Goal: Task Accomplishment & Management: Complete application form

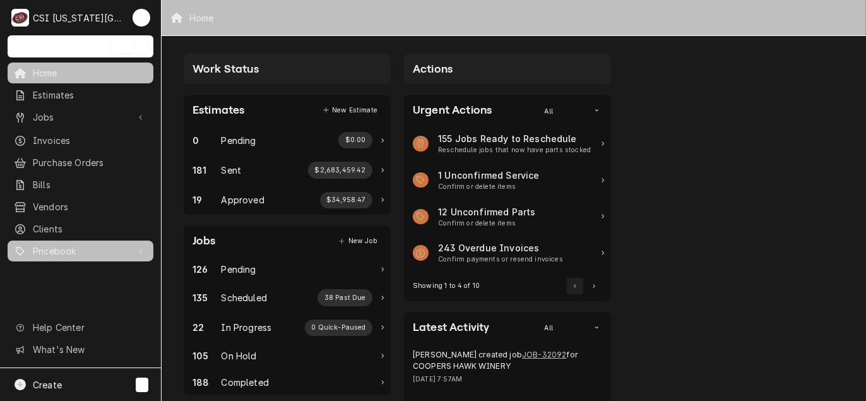
click at [47, 240] on link "Pricebook" at bounding box center [81, 250] width 146 height 21
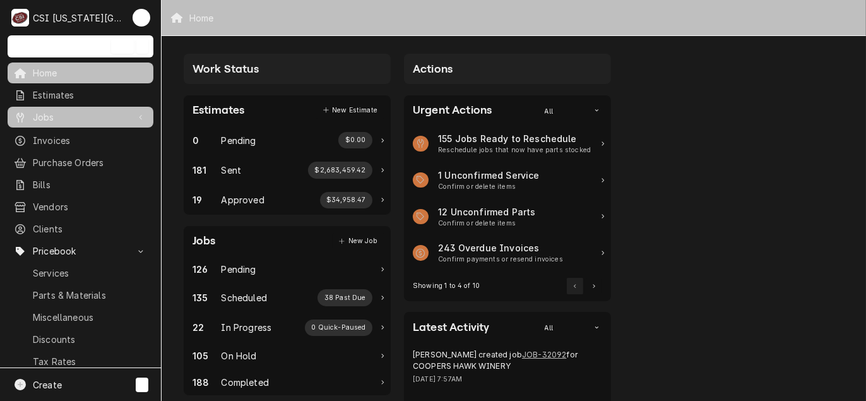
click at [61, 112] on span "Jobs" at bounding box center [80, 116] width 95 height 13
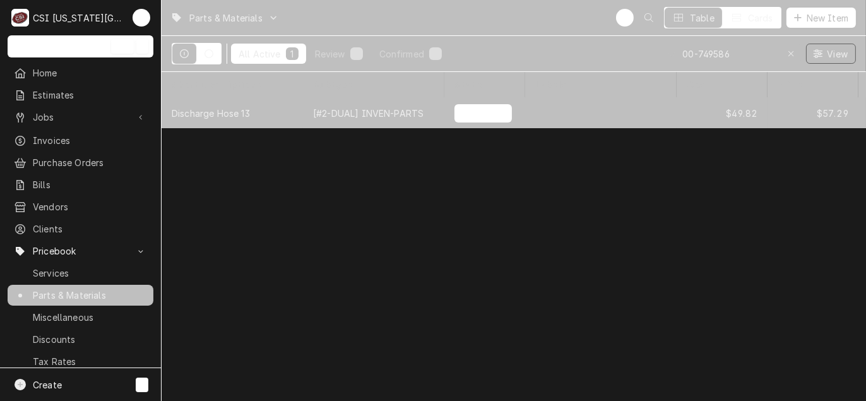
click at [228, 115] on div "Discharge Hose 13" at bounding box center [211, 113] width 78 height 13
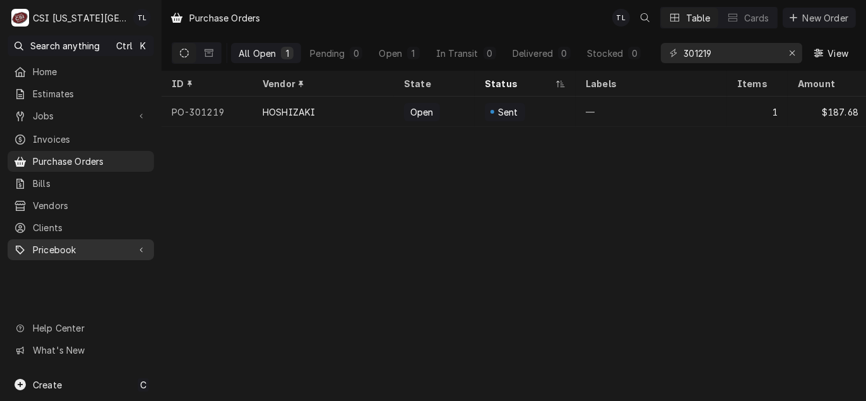
click at [74, 243] on span "Pricebook" at bounding box center [81, 249] width 96 height 13
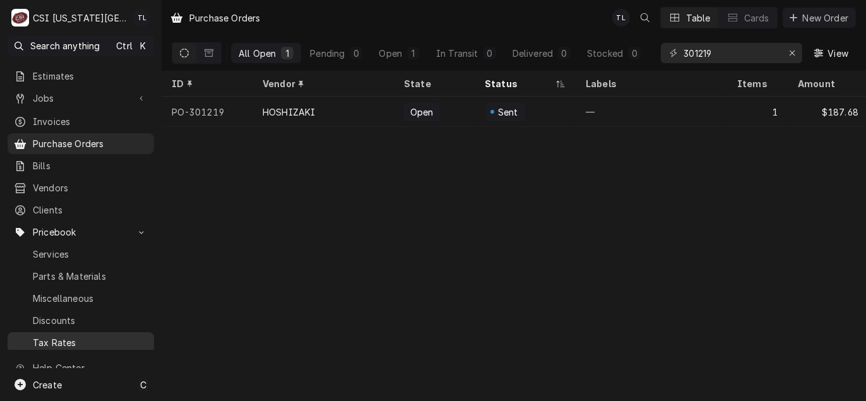
scroll to position [44, 0]
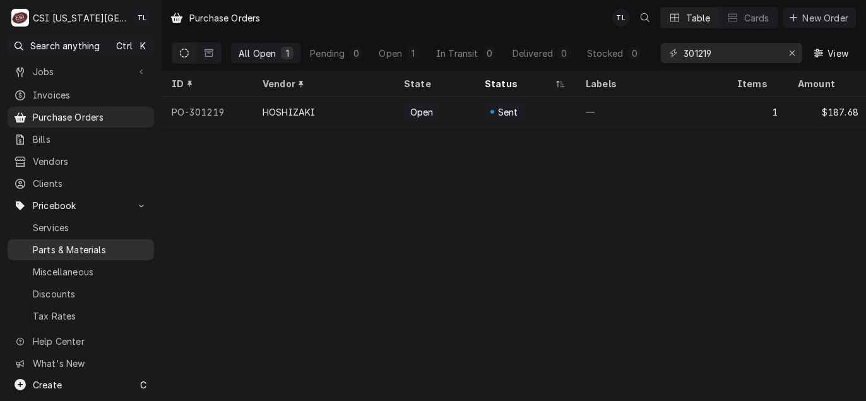
click at [80, 243] on span "Parts & Materials" at bounding box center [90, 249] width 115 height 13
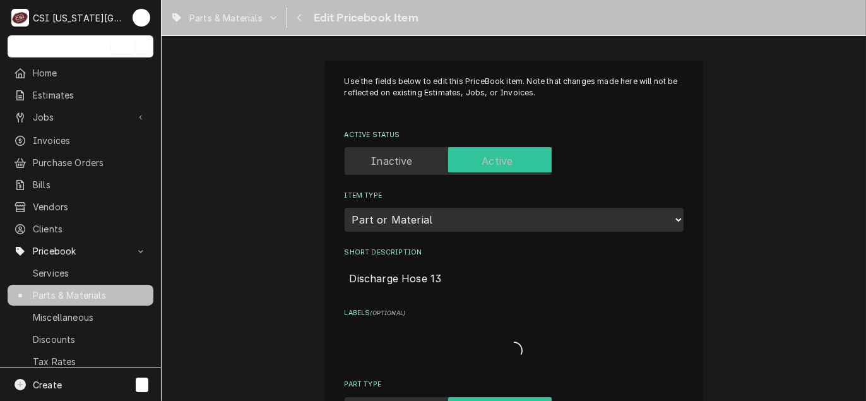
type textarea "x"
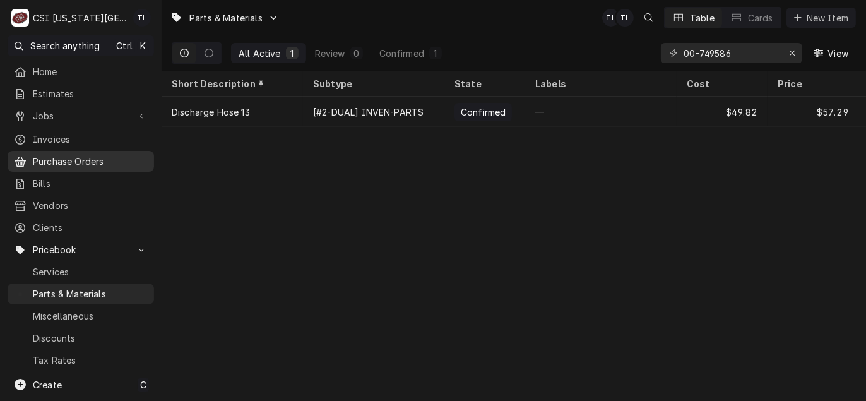
click at [96, 160] on span "Purchase Orders" at bounding box center [90, 161] width 115 height 13
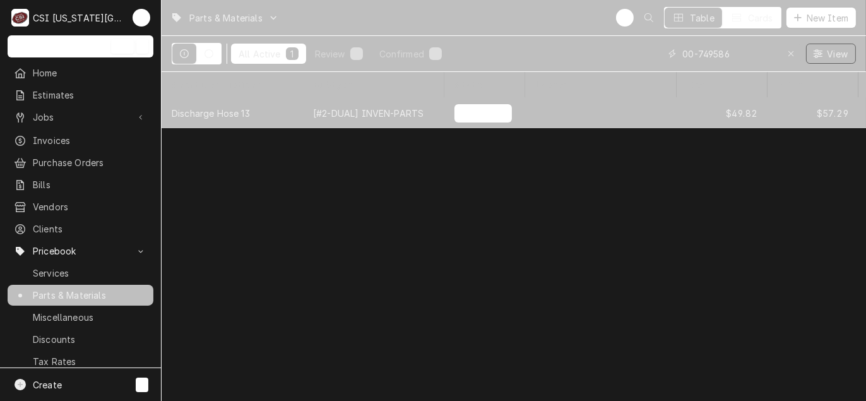
drag, startPoint x: 710, startPoint y: 58, endPoint x: 550, endPoint y: 45, distance: 160.2
click at [550, 45] on div "All Active 1 Review 0 Confirmed 1 00-749586 View" at bounding box center [514, 53] width 684 height 35
paste input "45GG20AF"
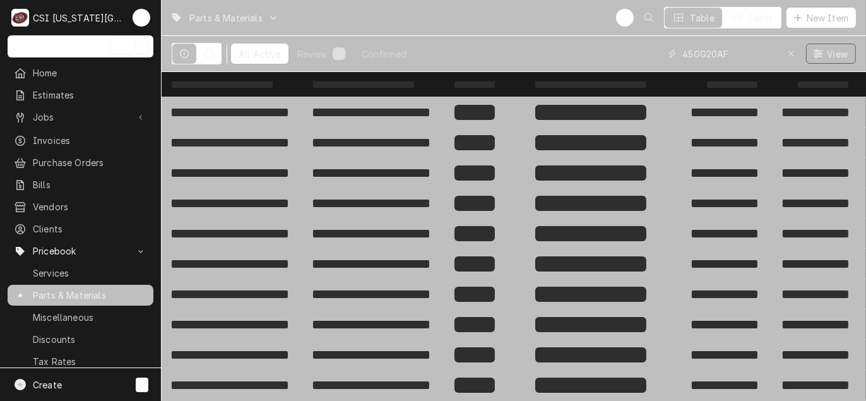
type input "45GG20AF"
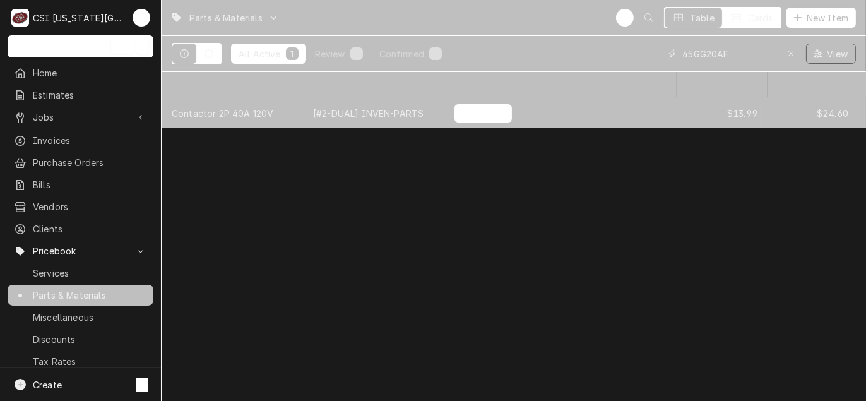
drag, startPoint x: 742, startPoint y: 54, endPoint x: 379, endPoint y: 18, distance: 364.0
click at [379, 18] on div "Parts & Materials TL Table Cards New Item All Active 1 Review 0 Confirmed 1 45G…" at bounding box center [514, 36] width 704 height 72
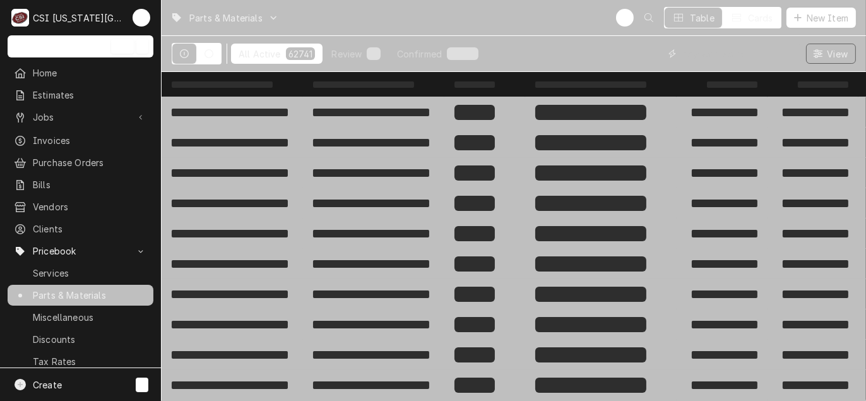
paste input "45GG20AG"
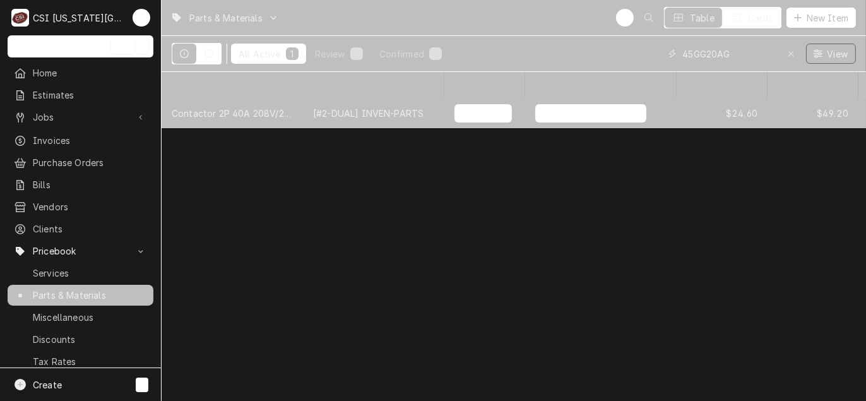
type input "45GG20AG"
drag, startPoint x: 742, startPoint y: 53, endPoint x: 569, endPoint y: 58, distance: 172.4
click at [570, 58] on div "All Active 1 Review 0 Confirmed 1 45GG20AG View" at bounding box center [514, 53] width 684 height 35
paste input "ME6S130"
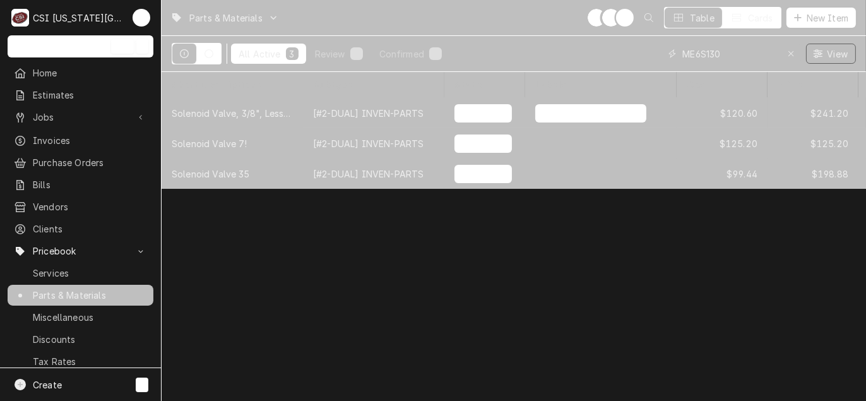
drag, startPoint x: 761, startPoint y: 58, endPoint x: 506, endPoint y: 39, distance: 255.7
click at [506, 39] on div "All Active 3 Review 0 Confirmed 3 ME6S130 View" at bounding box center [514, 53] width 684 height 35
type input "5"
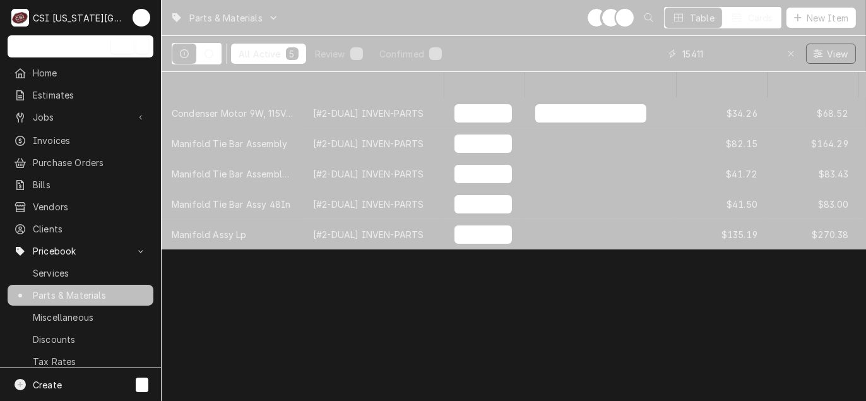
type input "15411"
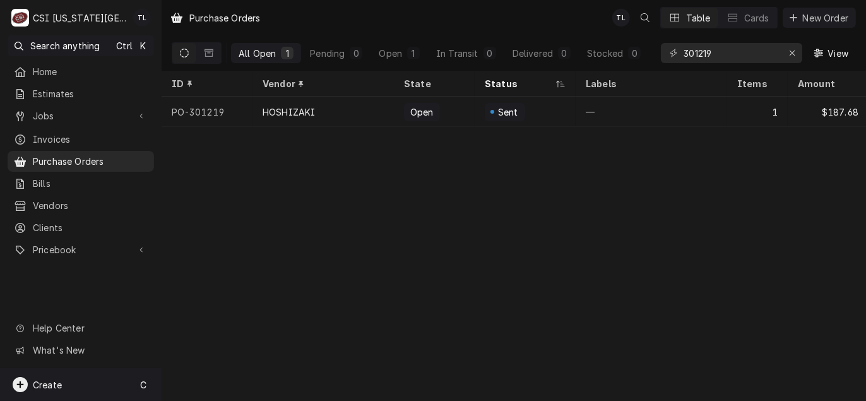
click at [43, 376] on div "Create C" at bounding box center [81, 384] width 162 height 33
click at [219, 320] on div "Purchase Order" at bounding box center [236, 318] width 85 height 13
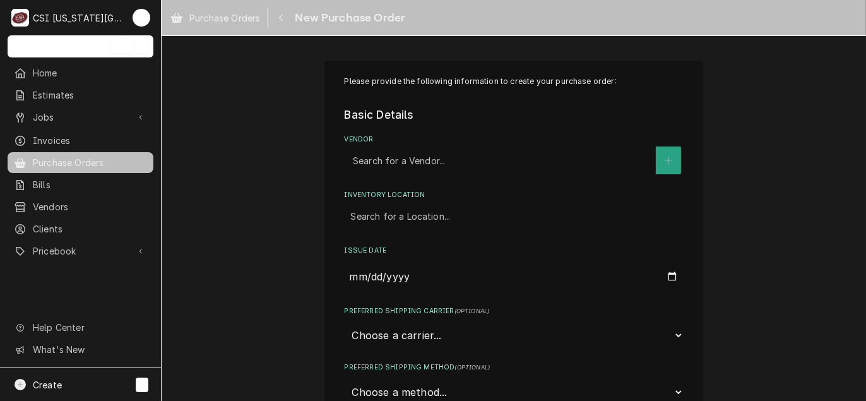
click at [382, 163] on div "Vendor" at bounding box center [501, 160] width 297 height 23
type input "key"
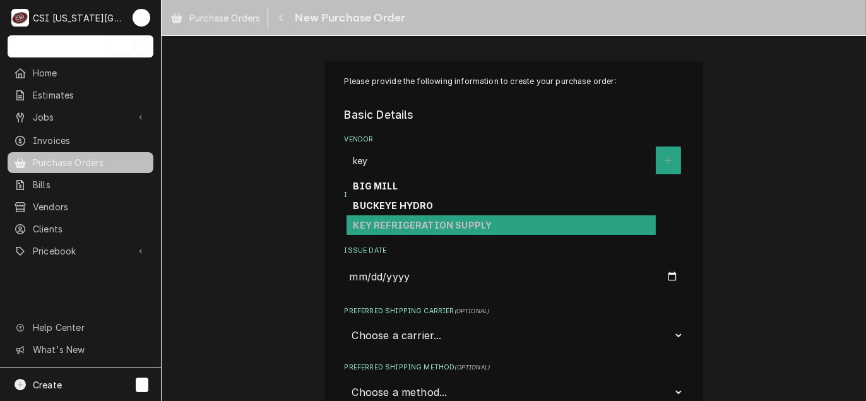
click at [388, 215] on div "KEY REFRIGERATION SUPPLY" at bounding box center [500, 225] width 309 height 20
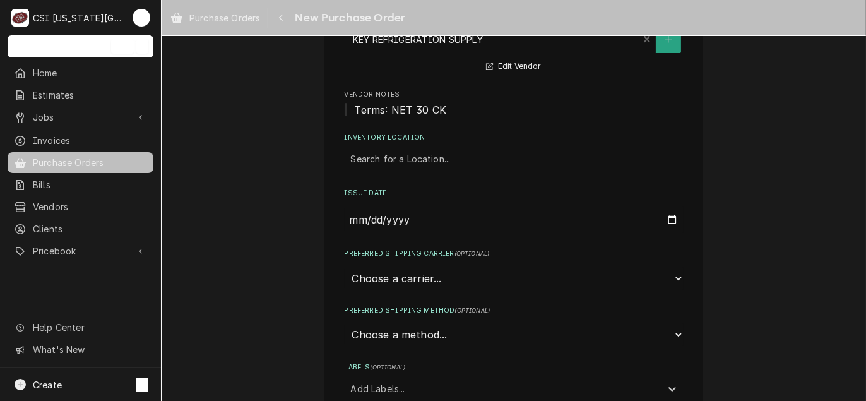
scroll to position [126, 0]
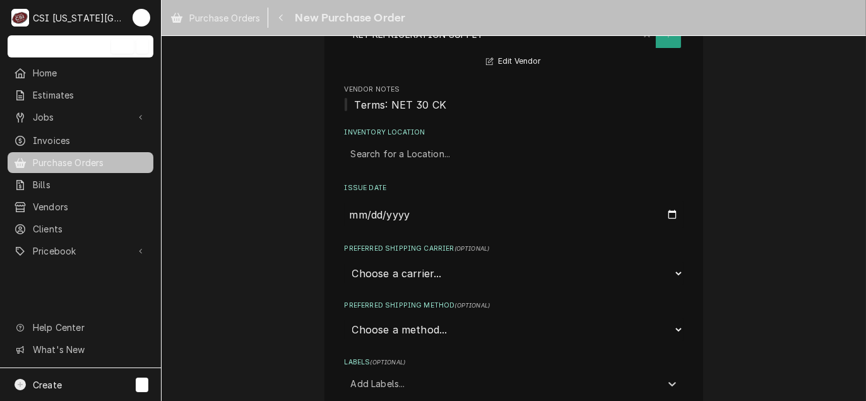
click at [410, 151] on div "Inventory Location" at bounding box center [514, 154] width 326 height 23
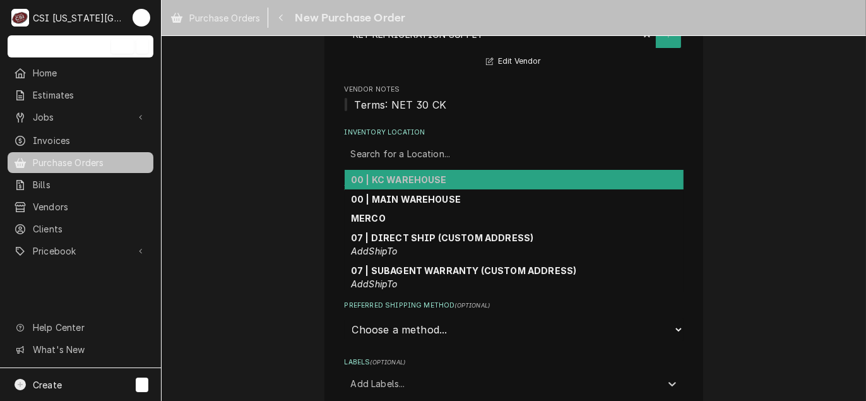
click at [402, 179] on strong "00 | KC WAREHOUSE" at bounding box center [399, 179] width 96 height 11
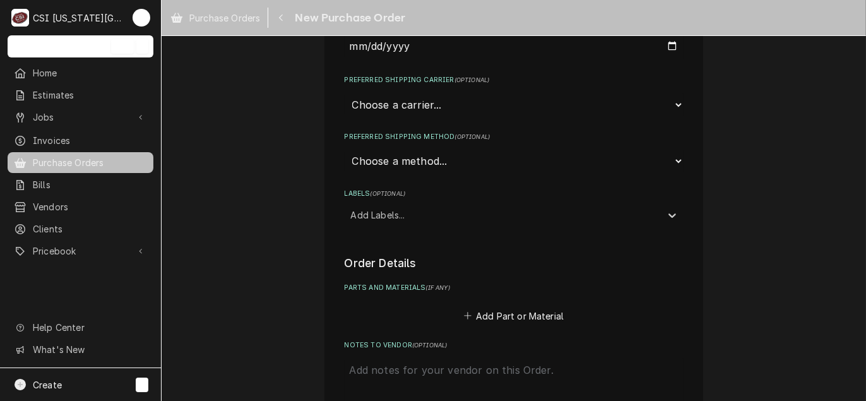
scroll to position [316, 0]
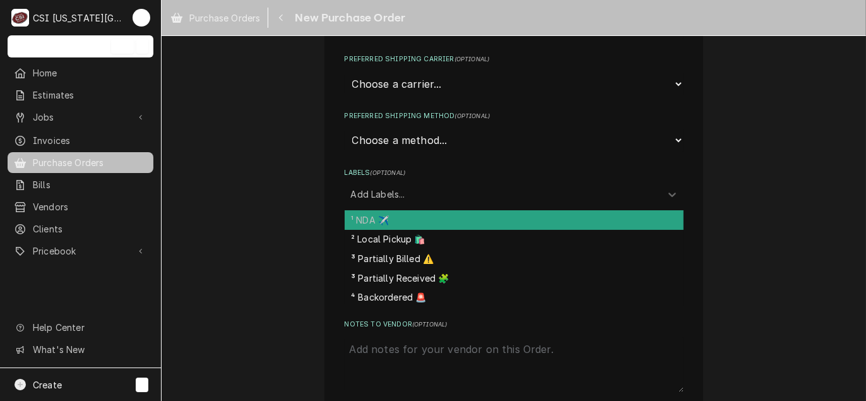
click at [406, 187] on div "Labels" at bounding box center [503, 193] width 304 height 23
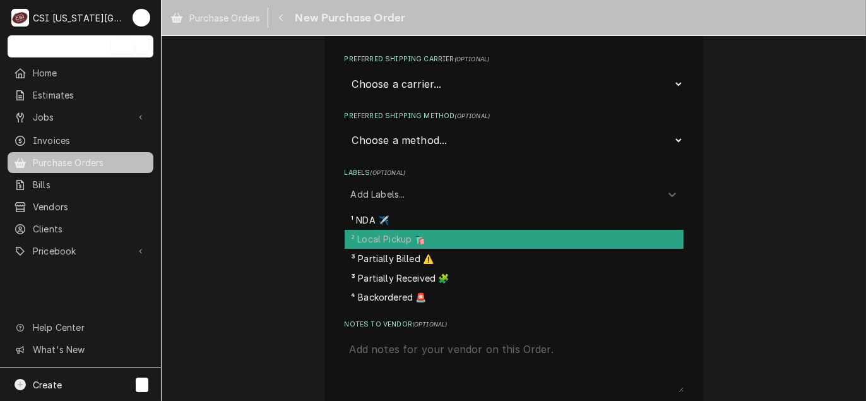
click at [382, 235] on div "² Local Pickup 🛍️" at bounding box center [514, 240] width 339 height 20
type textarea "x"
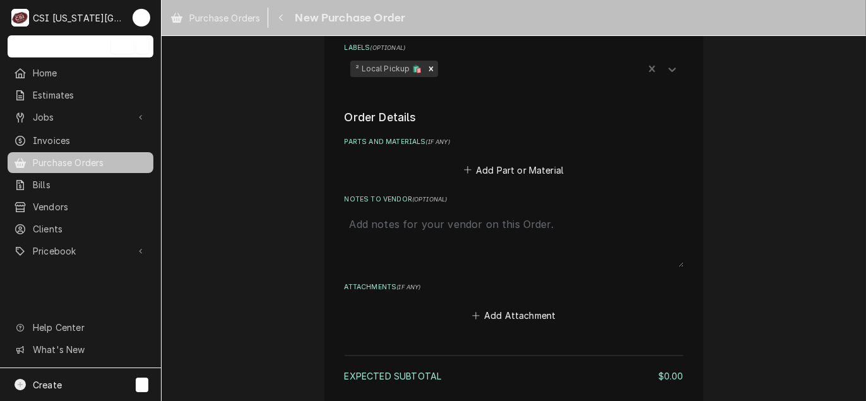
scroll to position [442, 0]
click at [509, 168] on button "Add Part or Material" at bounding box center [513, 169] width 104 height 18
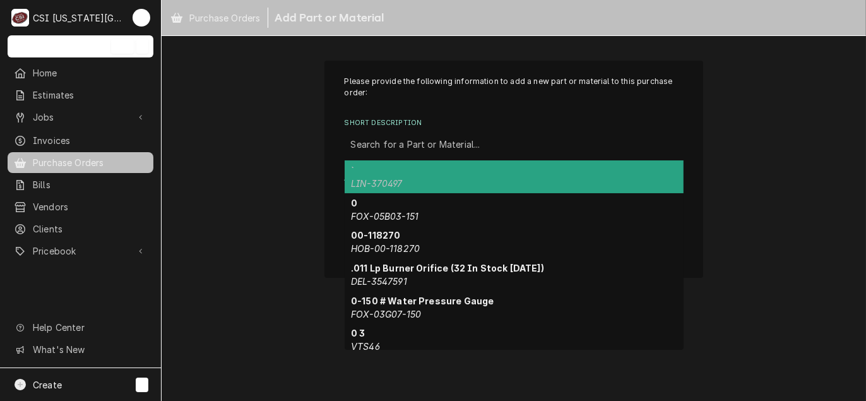
click at [412, 150] on div "Short Description" at bounding box center [514, 144] width 326 height 23
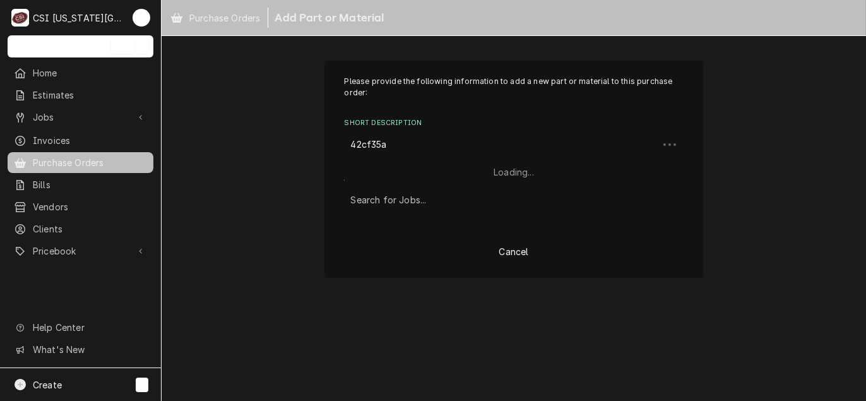
type input "42cf35af"
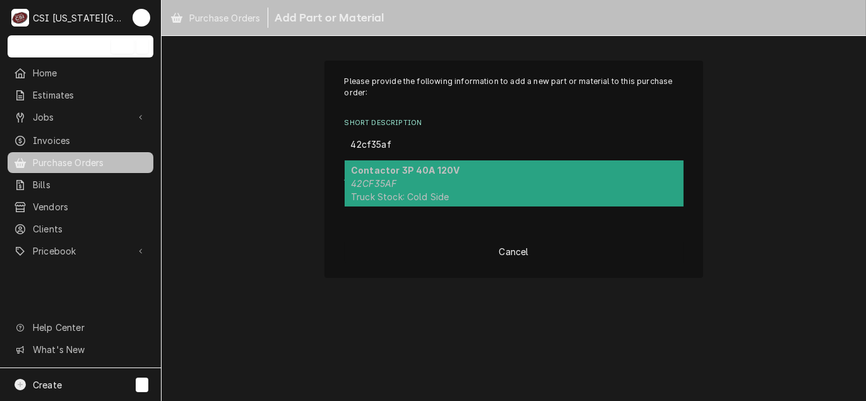
click at [408, 171] on strong "Contactor 3P 40A 120V" at bounding box center [405, 170] width 109 height 11
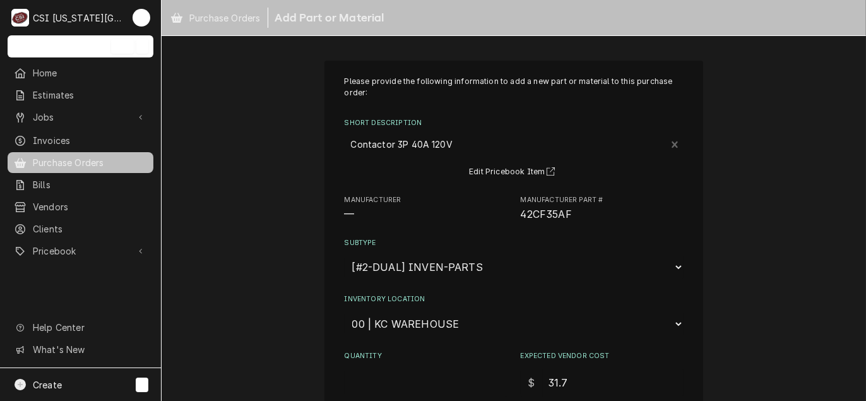
scroll to position [126, 0]
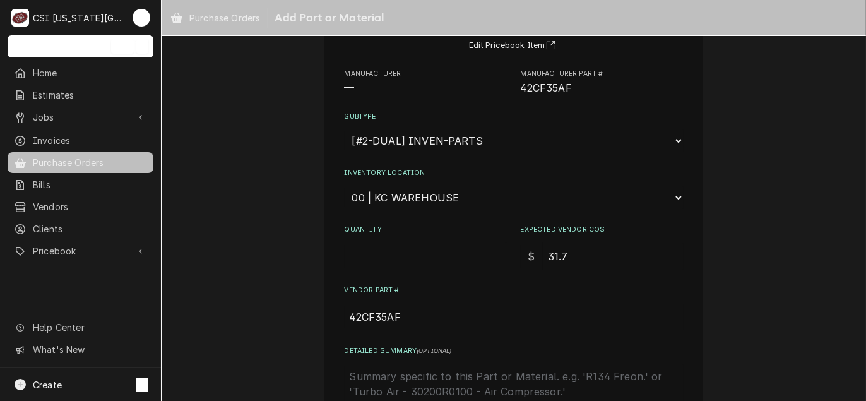
click at [380, 239] on div "Quantity" at bounding box center [426, 247] width 163 height 45
click at [377, 244] on input "Quantity" at bounding box center [426, 256] width 163 height 28
type textarea "x"
type input "2"
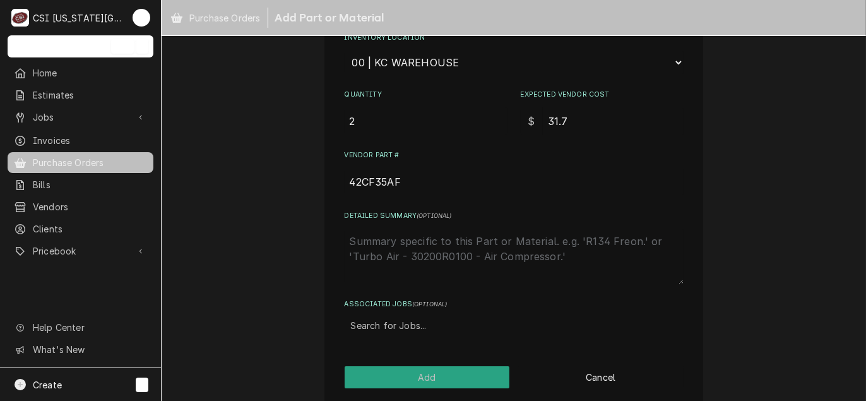
scroll to position [272, 0]
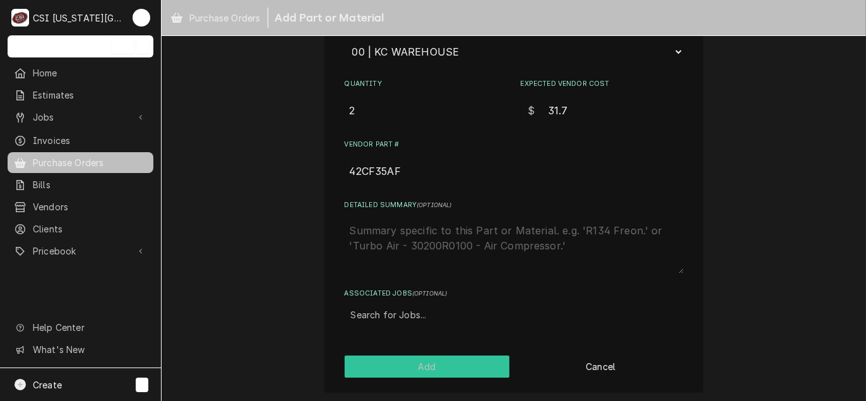
click at [422, 367] on button "Add" at bounding box center [427, 366] width 165 height 22
type textarea "x"
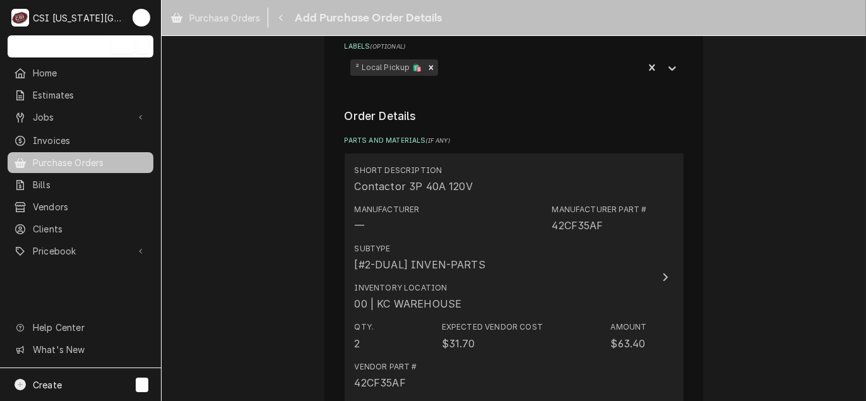
scroll to position [568, 0]
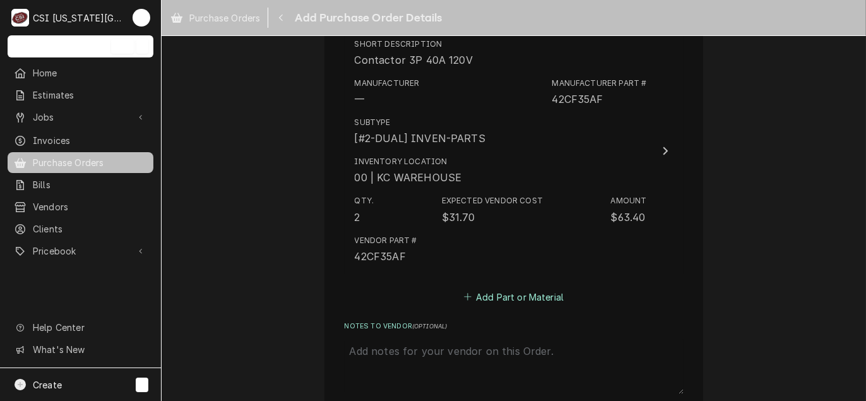
click at [500, 298] on button "Add Part or Material" at bounding box center [513, 297] width 104 height 18
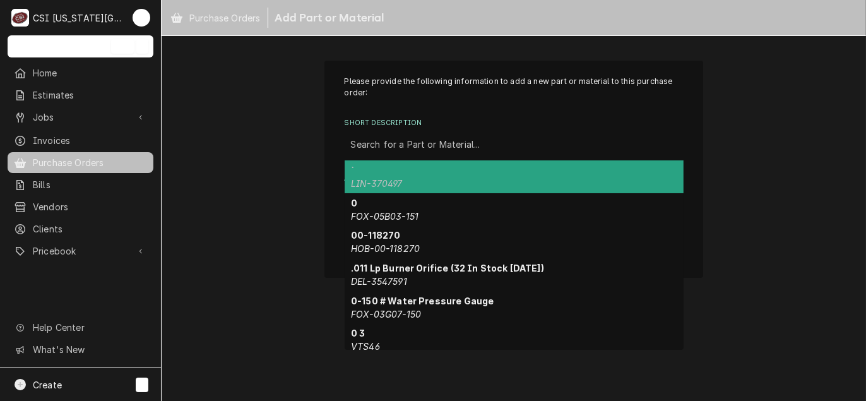
click at [410, 151] on div "Short Description" at bounding box center [514, 144] width 326 height 23
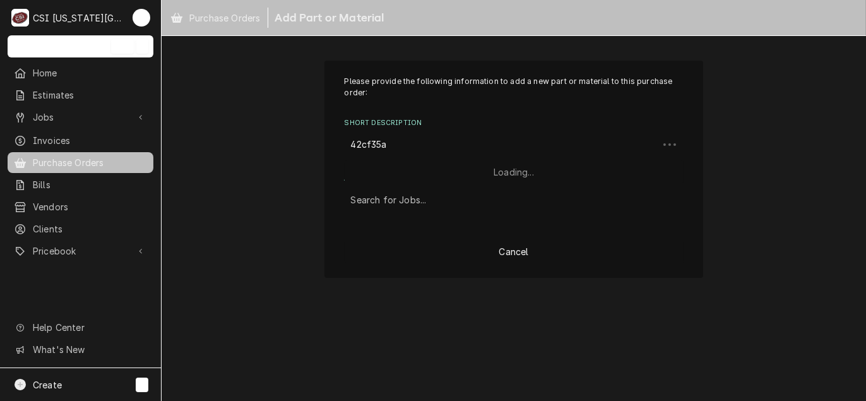
type input "42cf35aj"
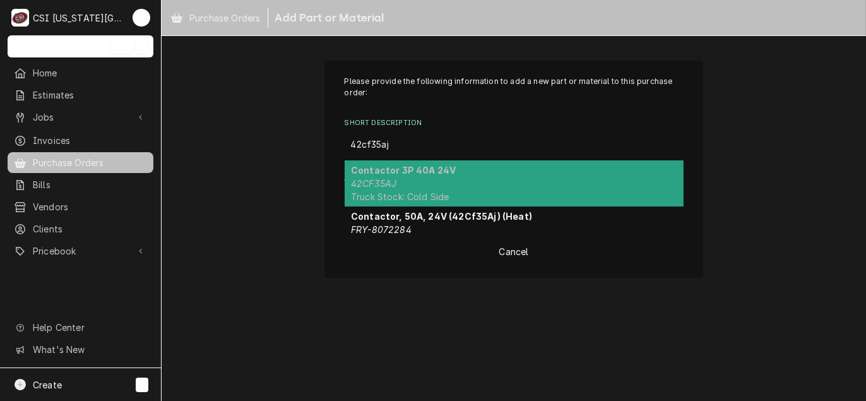
click at [405, 179] on div "Contactor 3P 40A 24V 42CF35AJ Truck Stock: Cold Side" at bounding box center [514, 183] width 339 height 46
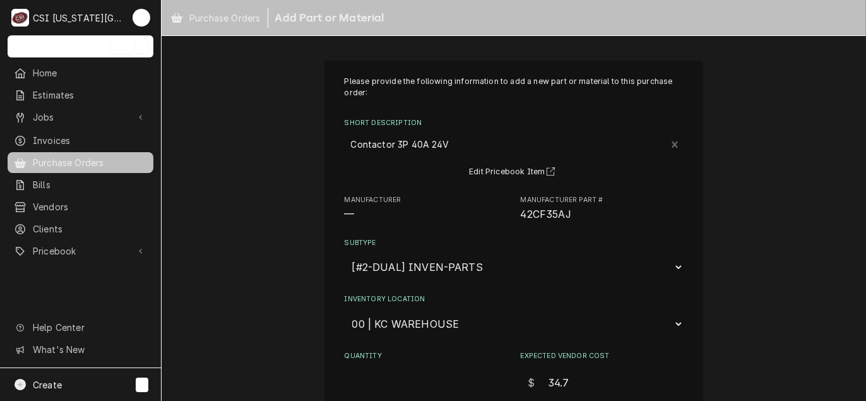
click at [401, 249] on div "Please provide the following information to add a new part or material to this …" at bounding box center [514, 338] width 339 height 525
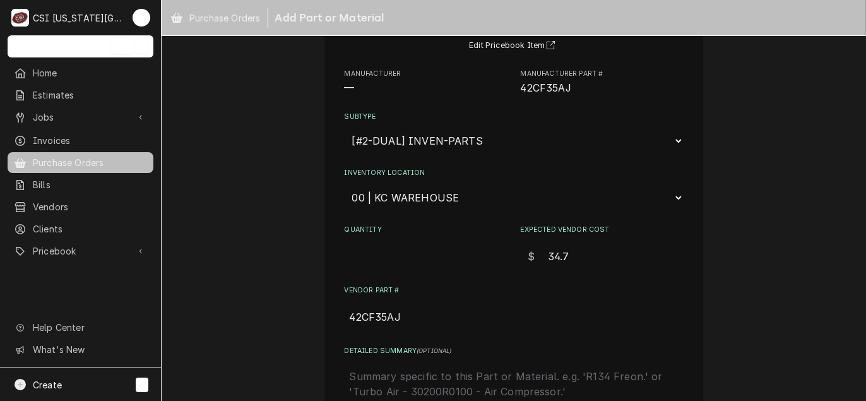
click at [386, 256] on input "Quantity" at bounding box center [426, 256] width 163 height 28
type textarea "x"
type input "2"
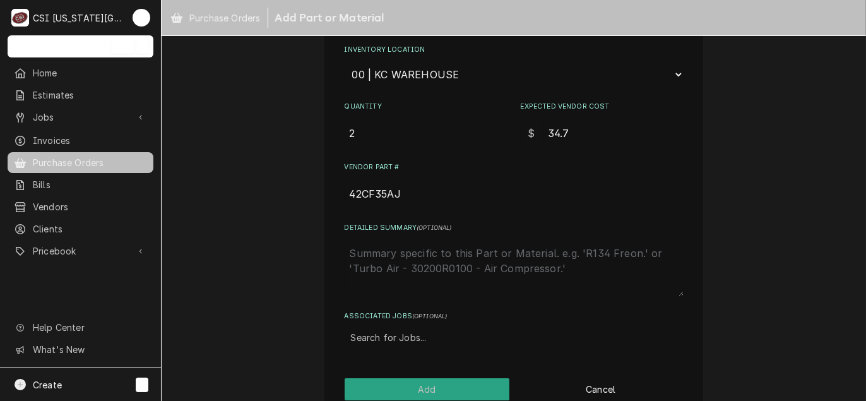
scroll to position [272, 0]
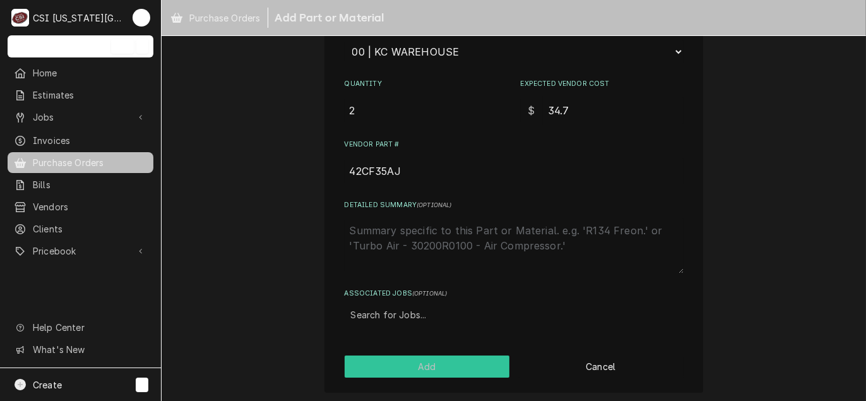
click at [397, 362] on button "Add" at bounding box center [427, 366] width 165 height 22
type textarea "x"
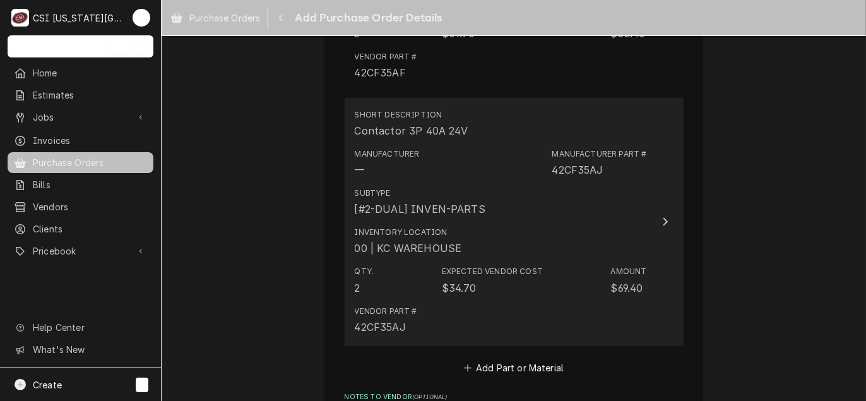
scroll to position [741, 0]
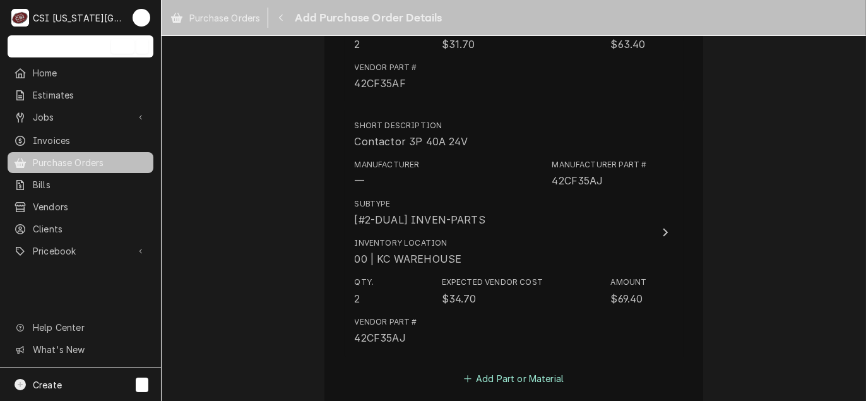
click at [524, 375] on button "Add Part or Material" at bounding box center [513, 378] width 104 height 18
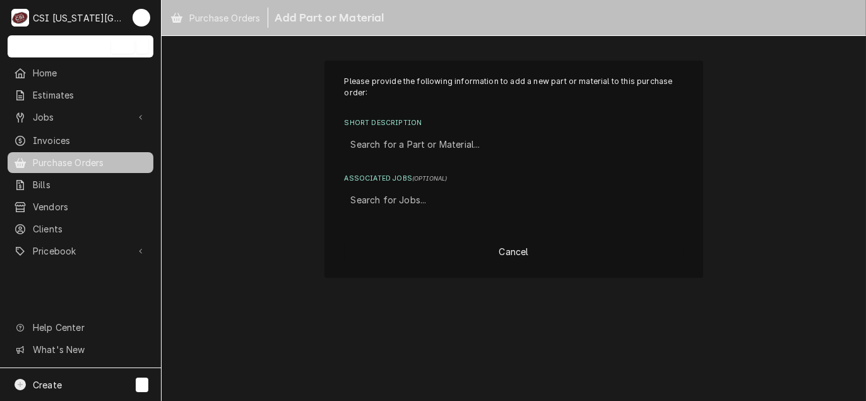
click at [392, 148] on div "Short Description" at bounding box center [514, 144] width 326 height 23
type input "45gg20af"
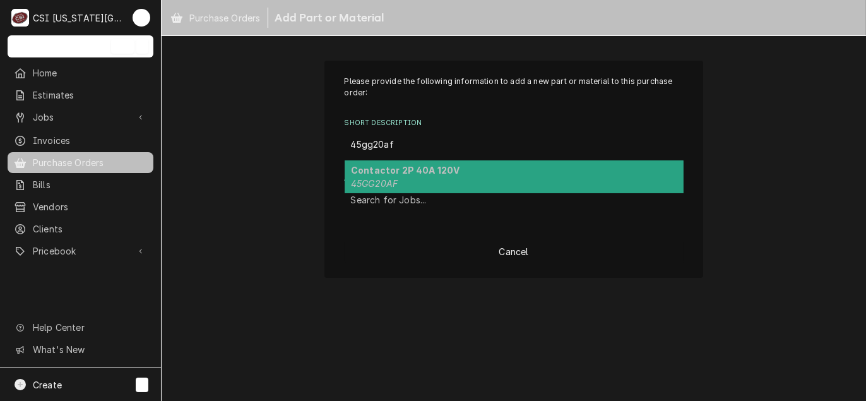
click at [390, 165] on strong "Contactor 2P 40A 120V" at bounding box center [405, 170] width 109 height 11
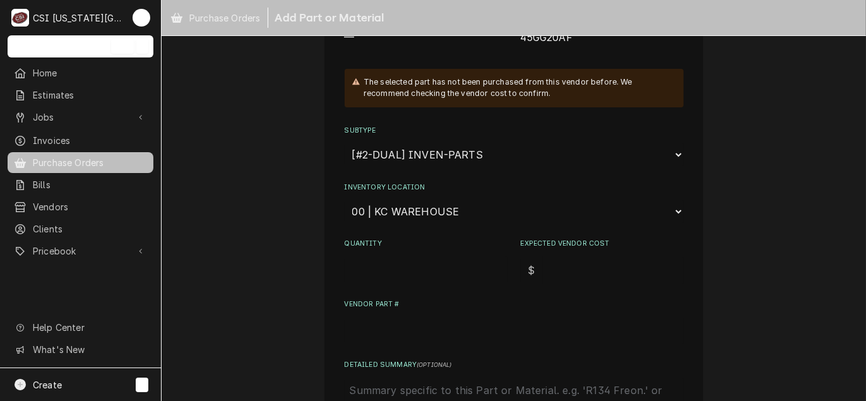
scroll to position [189, 0]
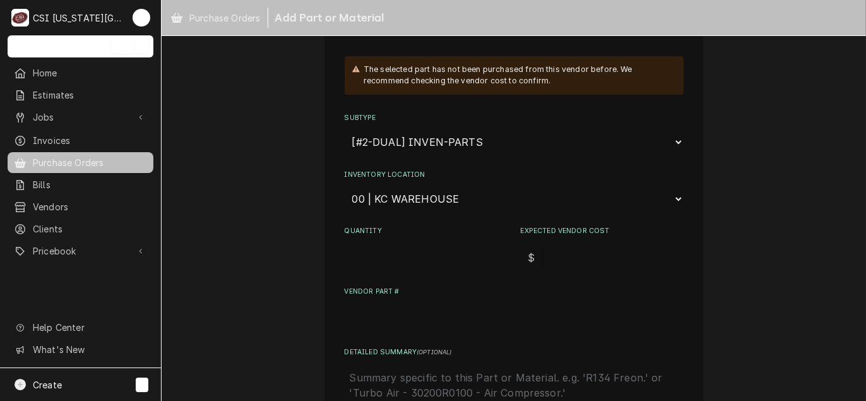
click at [394, 255] on input "Quantity" at bounding box center [426, 258] width 163 height 28
type textarea "x"
type input "2"
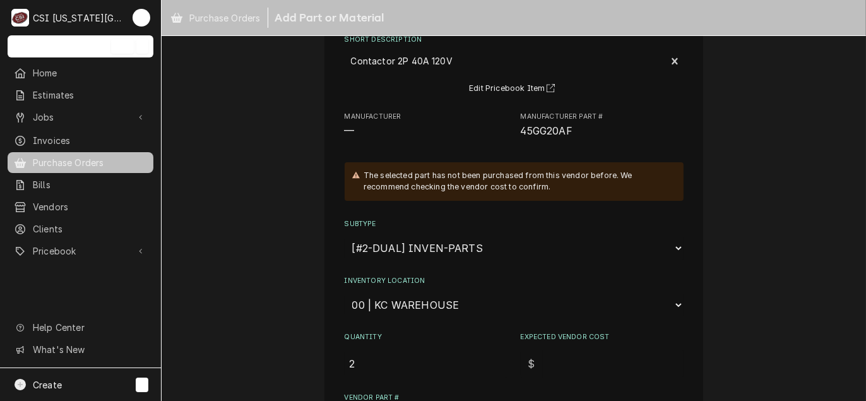
scroll to position [63, 0]
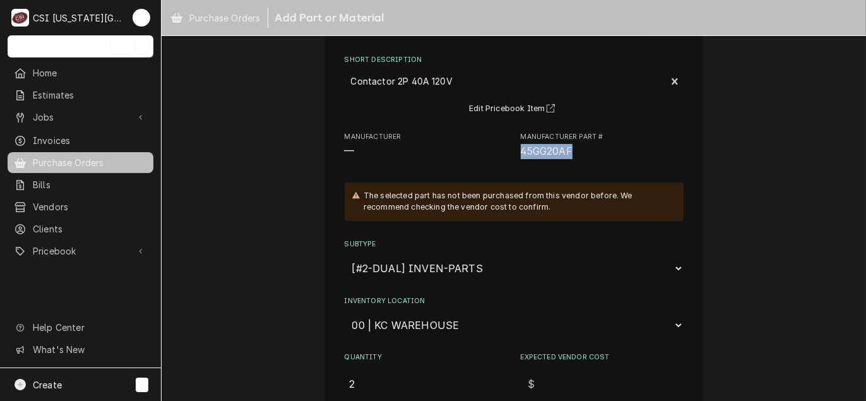
drag, startPoint x: 574, startPoint y: 148, endPoint x: 512, endPoint y: 158, distance: 62.0
click at [512, 158] on div "Manufacturer — Manufacturer Part # 45GG20AF" at bounding box center [514, 145] width 339 height 27
drag, startPoint x: 512, startPoint y: 158, endPoint x: 522, endPoint y: 155, distance: 10.0
copy span "45GG20AF"
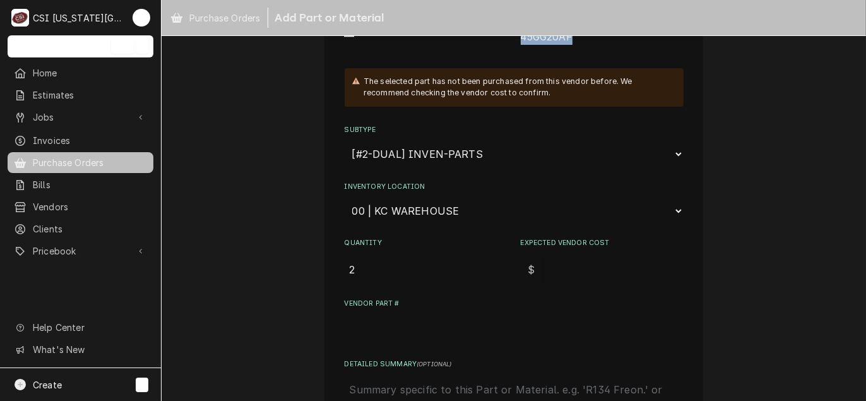
scroll to position [189, 0]
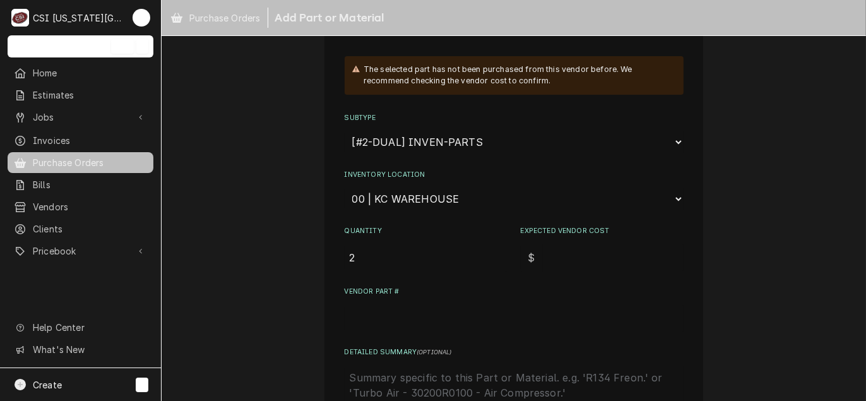
click at [567, 261] on input "Expected Vendor Cost" at bounding box center [613, 258] width 141 height 28
type textarea "x"
type input "1"
type textarea "x"
type input "13"
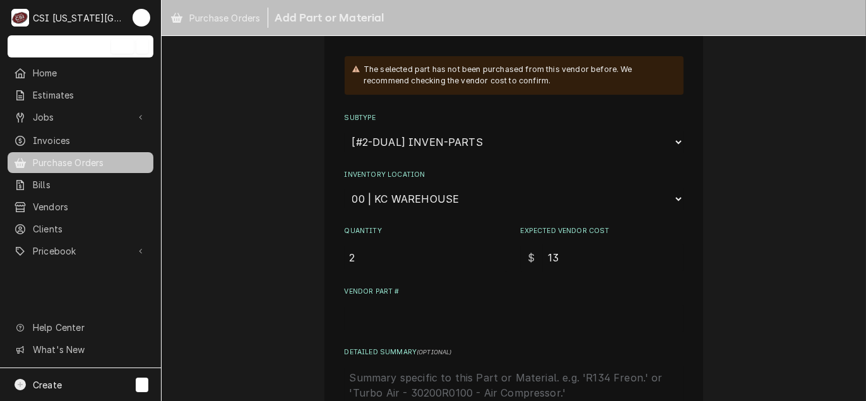
type textarea "x"
type input "13.9"
type textarea "x"
type input "13.99"
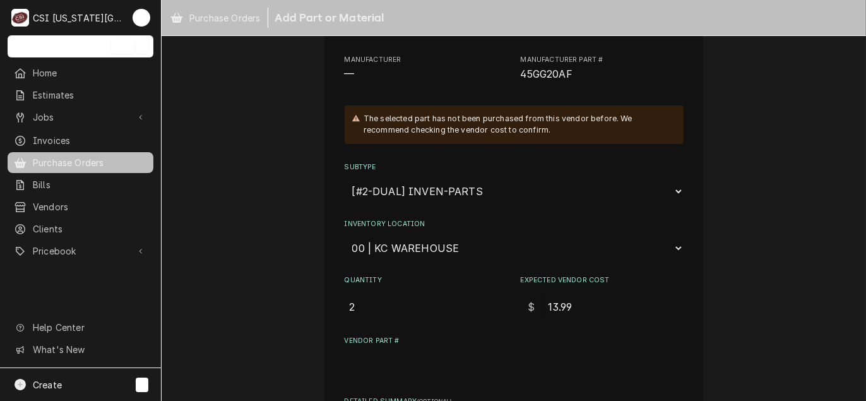
scroll to position [126, 0]
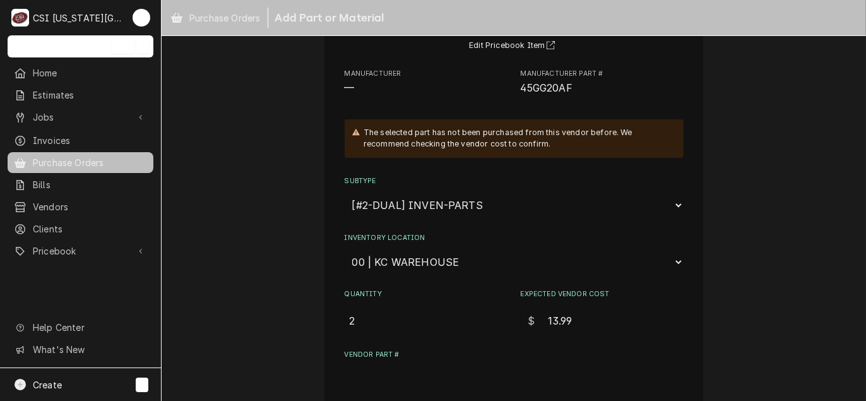
click at [376, 370] on input "Vendor Part #" at bounding box center [514, 381] width 339 height 28
paste input "45GG20AF"
type textarea "x"
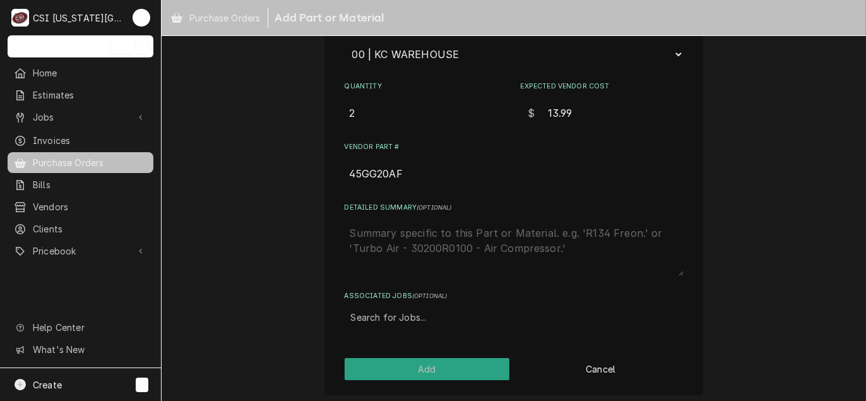
scroll to position [336, 0]
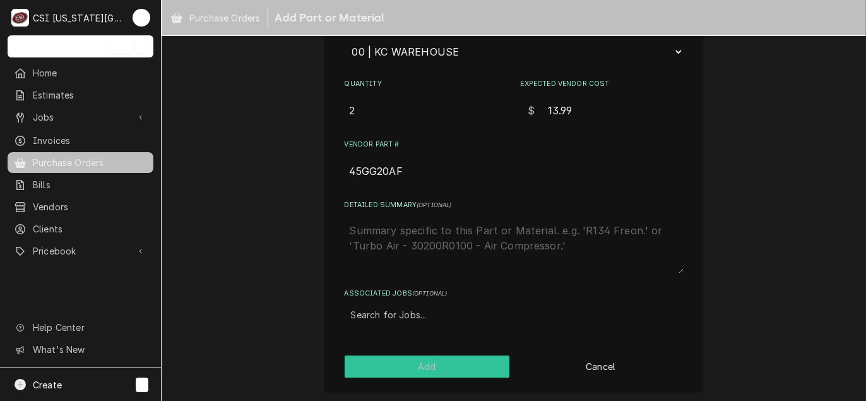
type input "45GG20AF"
click at [433, 360] on button "Add" at bounding box center [427, 366] width 165 height 22
type textarea "x"
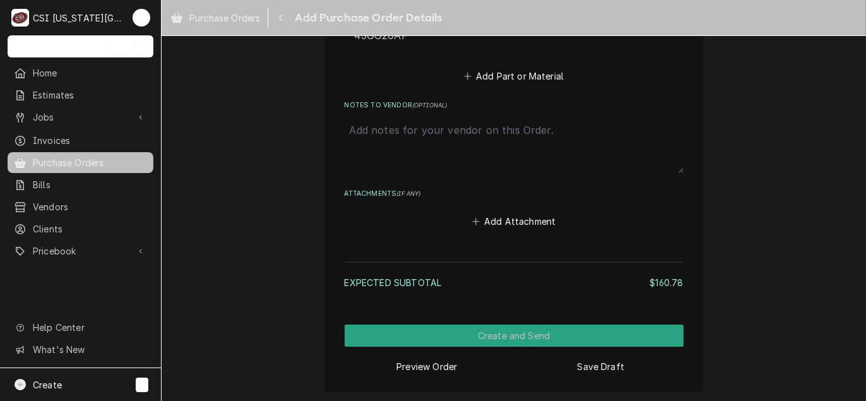
scroll to position [1108, 0]
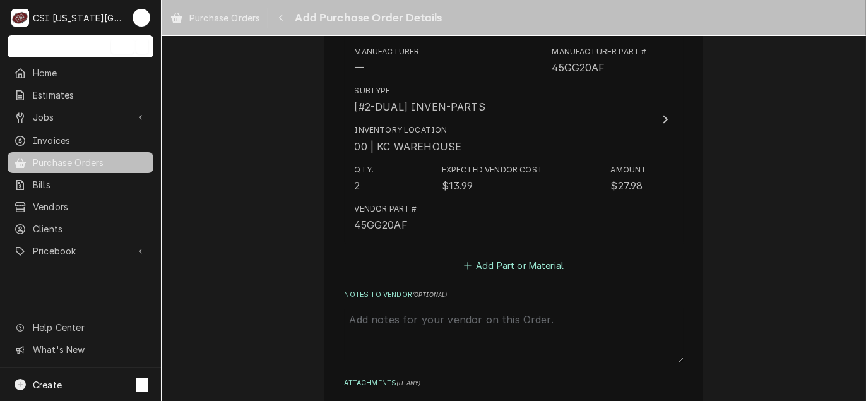
click at [500, 266] on button "Add Part or Material" at bounding box center [513, 265] width 104 height 18
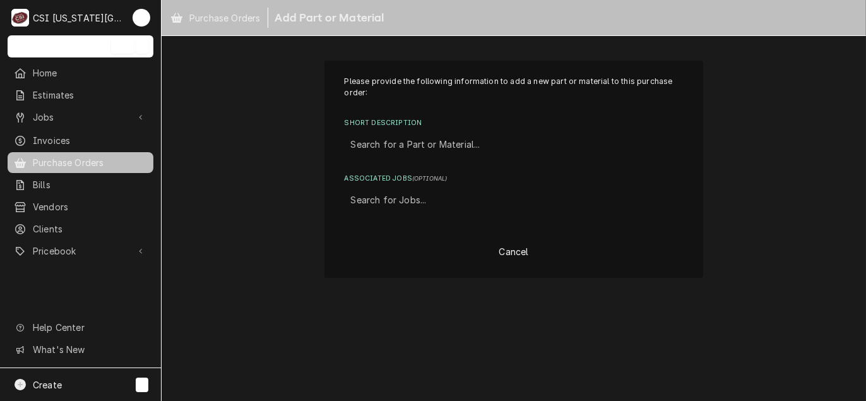
click at [415, 141] on div "Short Description" at bounding box center [514, 144] width 326 height 23
type input "45gg20ag"
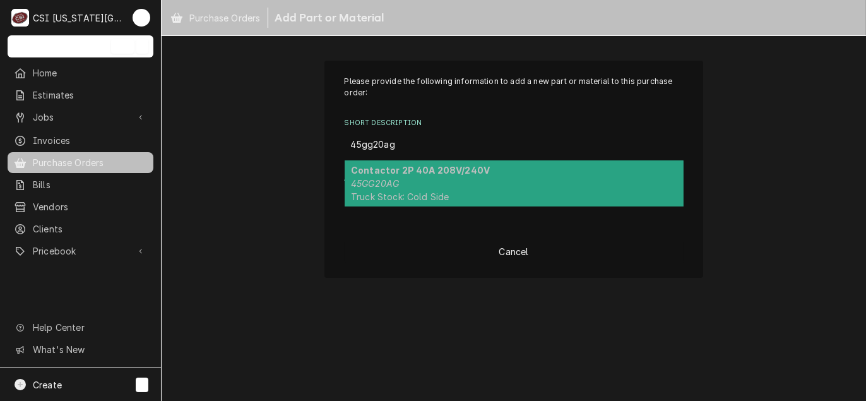
click at [435, 180] on div "Contactor 2P 40A 208V/240V 45GG20AG Truck Stock: Cold Side" at bounding box center [514, 183] width 339 height 46
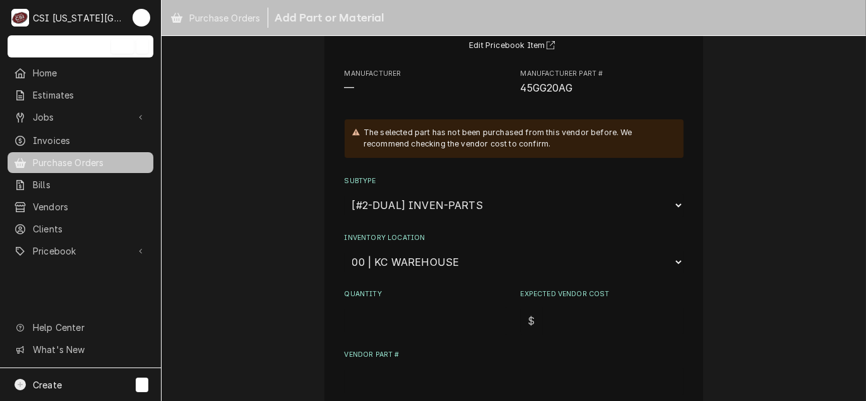
scroll to position [189, 0]
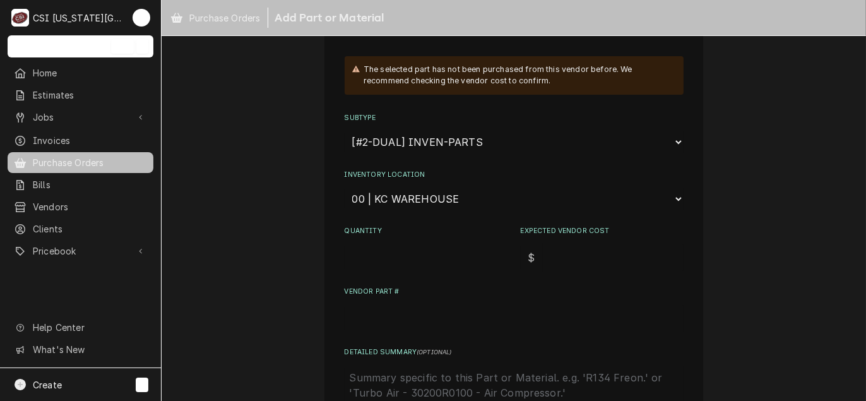
click at [407, 251] on input "Quantity" at bounding box center [426, 258] width 163 height 28
type textarea "x"
type input "2"
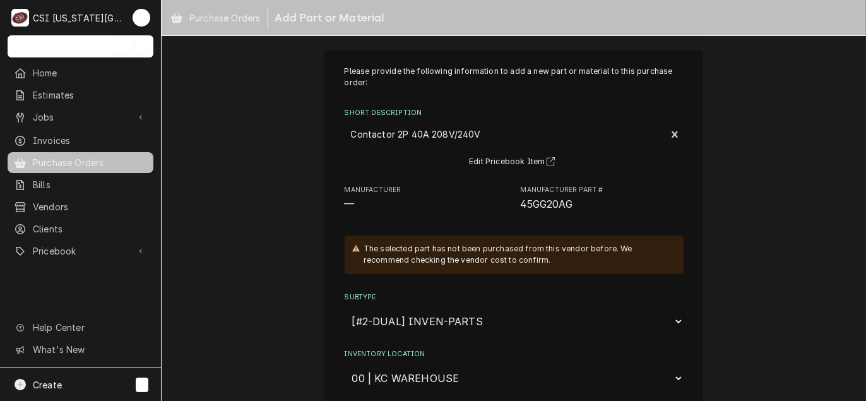
scroll to position [0, 0]
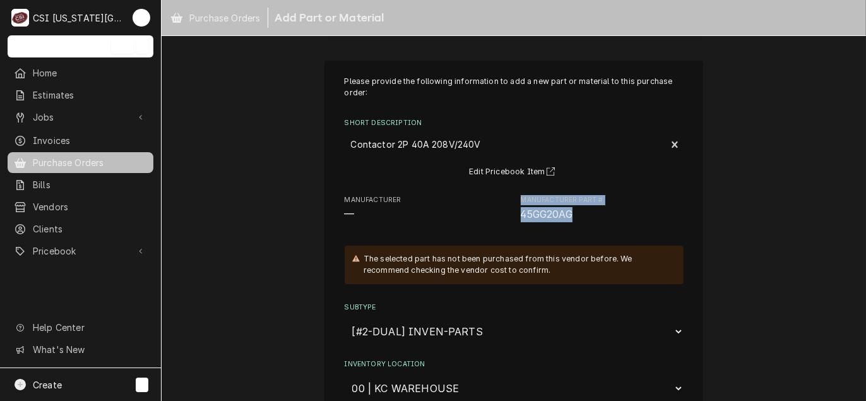
drag, startPoint x: 579, startPoint y: 212, endPoint x: 501, endPoint y: 213, distance: 77.6
click at [501, 213] on div "Manufacturer — Manufacturer Part # 45GG20AG" at bounding box center [514, 208] width 339 height 27
drag, startPoint x: 501, startPoint y: 213, endPoint x: 525, endPoint y: 220, distance: 25.0
click at [525, 220] on span "45GG20AG" at bounding box center [602, 214] width 163 height 15
click at [570, 221] on span "45GG20AG" at bounding box center [602, 214] width 163 height 15
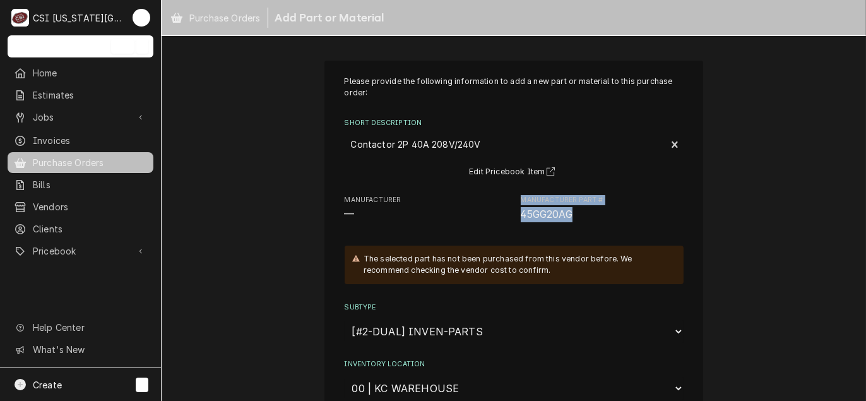
click at [594, 218] on span "45GG20AG" at bounding box center [602, 214] width 163 height 15
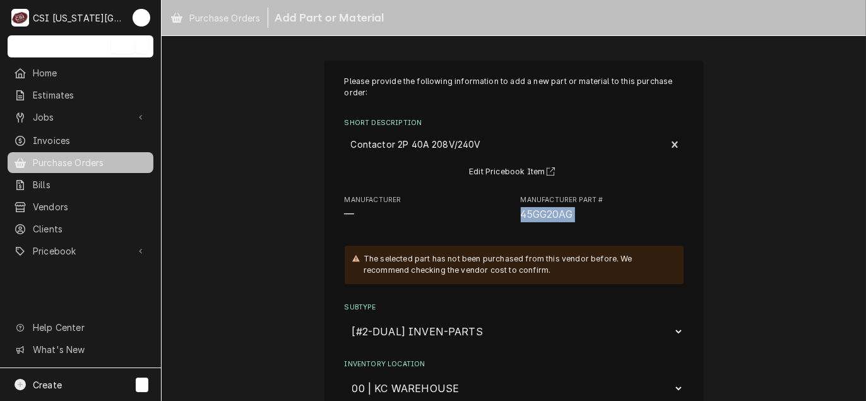
drag, startPoint x: 594, startPoint y: 218, endPoint x: 557, endPoint y: 213, distance: 37.7
copy div "45GG20AG"
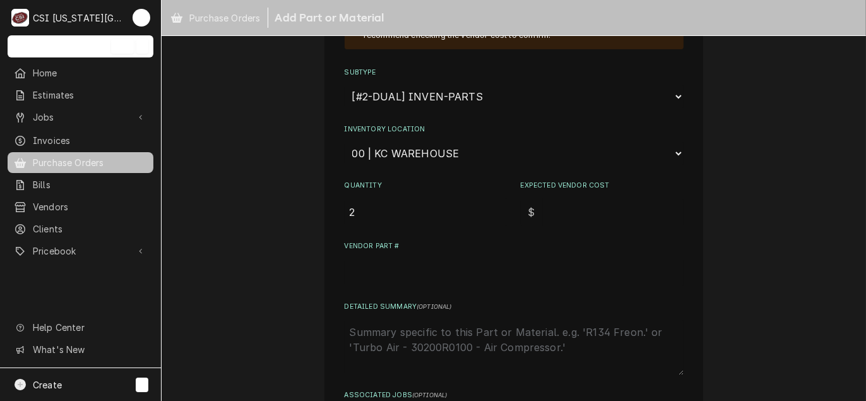
scroll to position [252, 0]
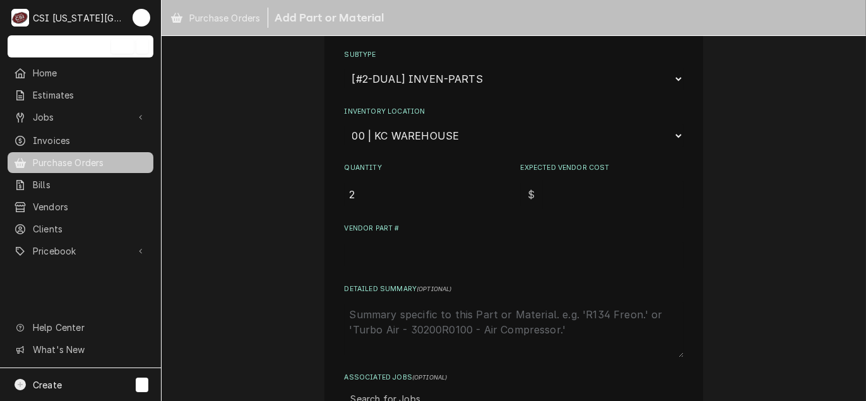
click at [566, 186] on input "Expected Vendor Cost" at bounding box center [613, 194] width 141 height 28
type textarea "x"
type input "2"
type textarea "x"
type input "24"
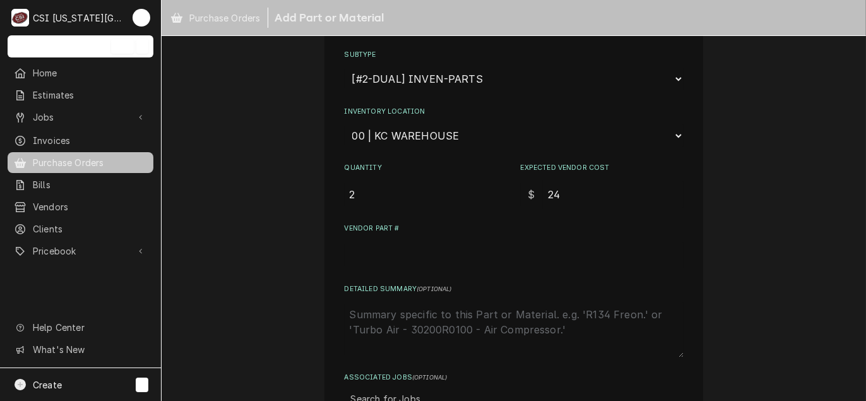
type textarea "x"
type input "24.6"
type textarea "x"
type input "24.60"
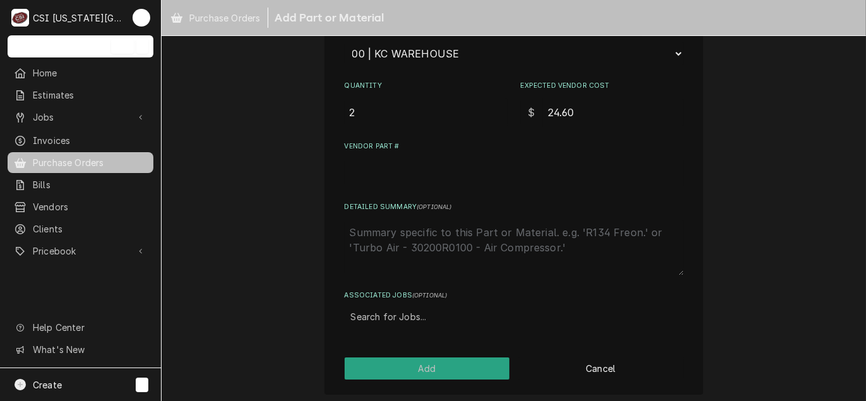
scroll to position [336, 0]
click at [372, 163] on input "Vendor Part #" at bounding box center [514, 171] width 339 height 28
paste input "45GG20AG"
type textarea "x"
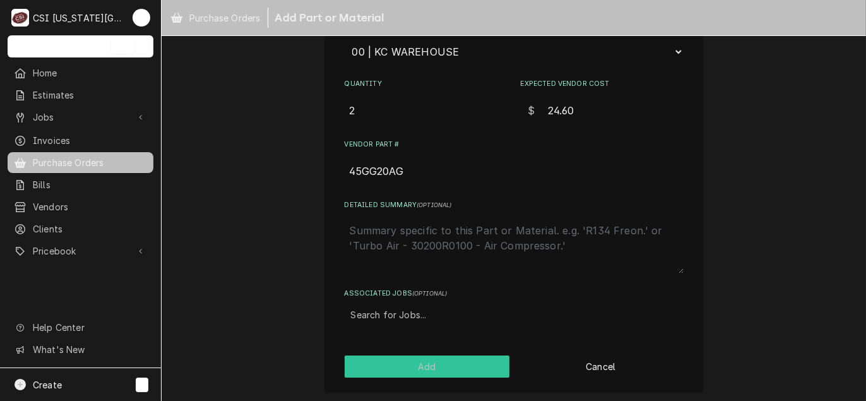
type input "45GG20AG"
click at [421, 367] on button "Add" at bounding box center [427, 366] width 165 height 22
type textarea "x"
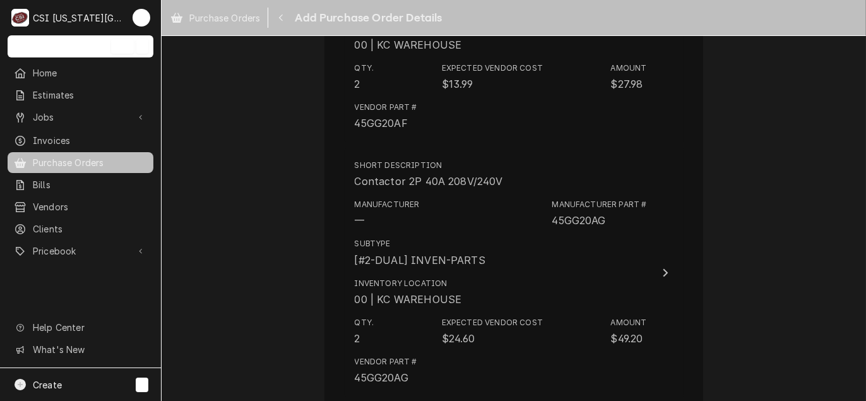
scroll to position [1399, 0]
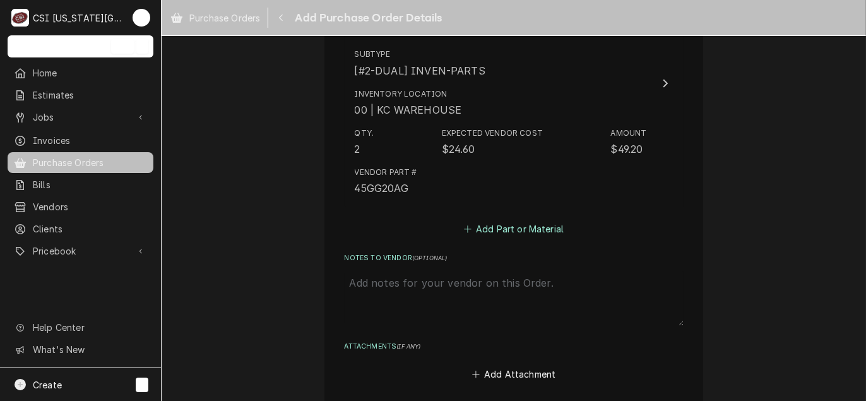
click at [501, 230] on button "Add Part or Material" at bounding box center [513, 229] width 104 height 18
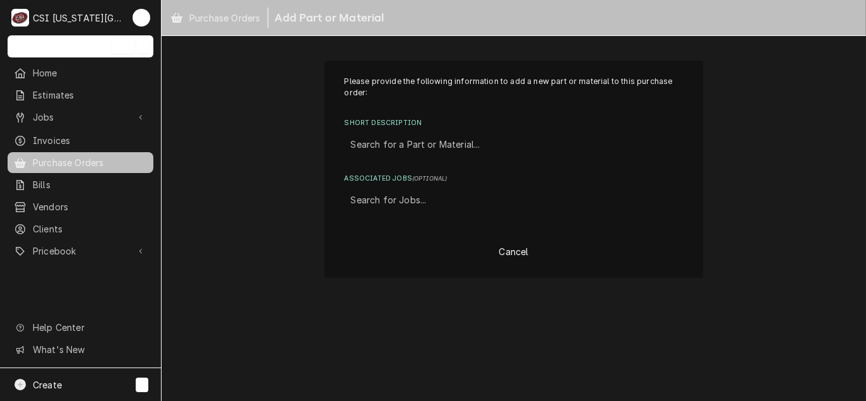
click at [434, 151] on div "Short Description" at bounding box center [514, 144] width 326 height 23
type input "45gg20aj"
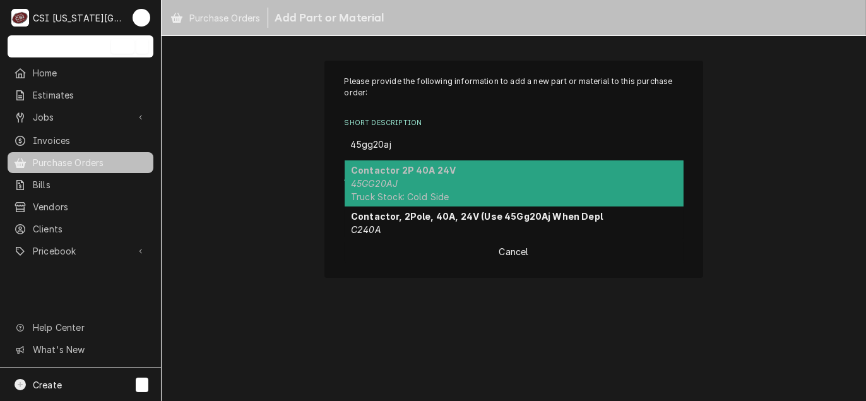
click at [419, 189] on div "Contactor 2P 40A 24V 45GG20AJ Truck Stock: Cold Side" at bounding box center [514, 183] width 339 height 46
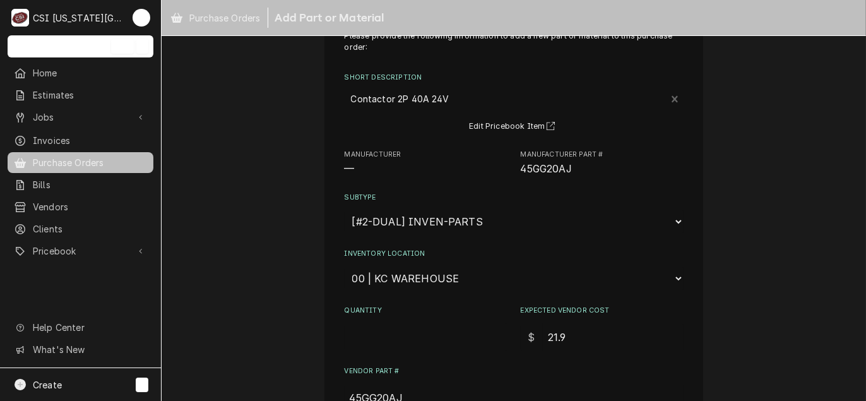
scroll to position [126, 0]
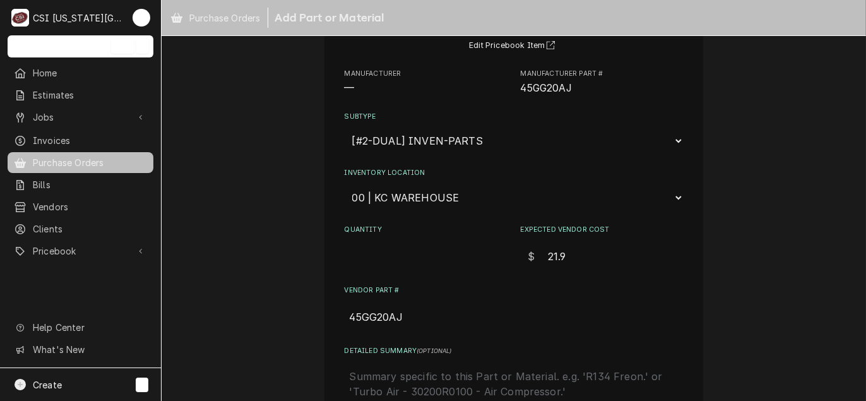
click at [401, 256] on input "Quantity" at bounding box center [426, 256] width 163 height 28
type textarea "x"
type input "2"
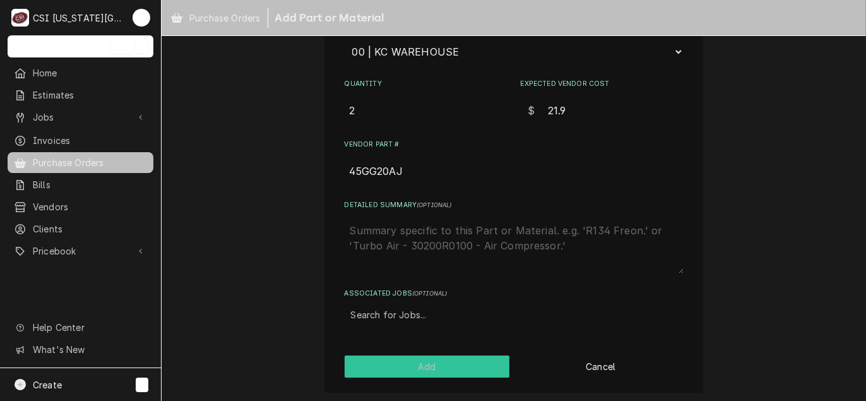
click at [428, 369] on button "Add" at bounding box center [427, 366] width 165 height 22
type textarea "x"
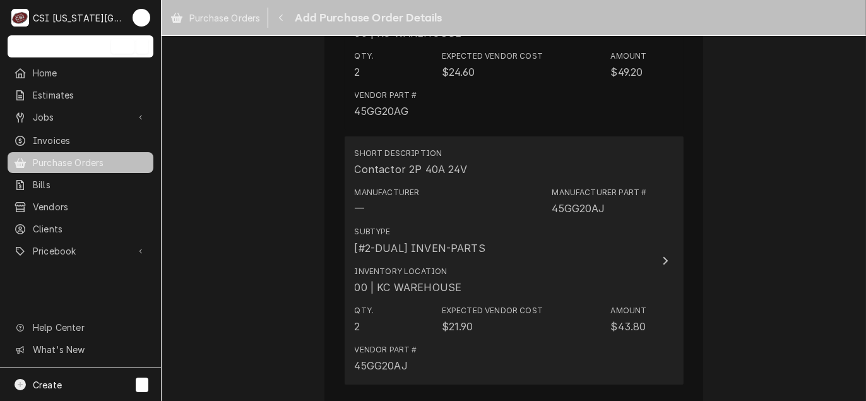
scroll to position [1602, 0]
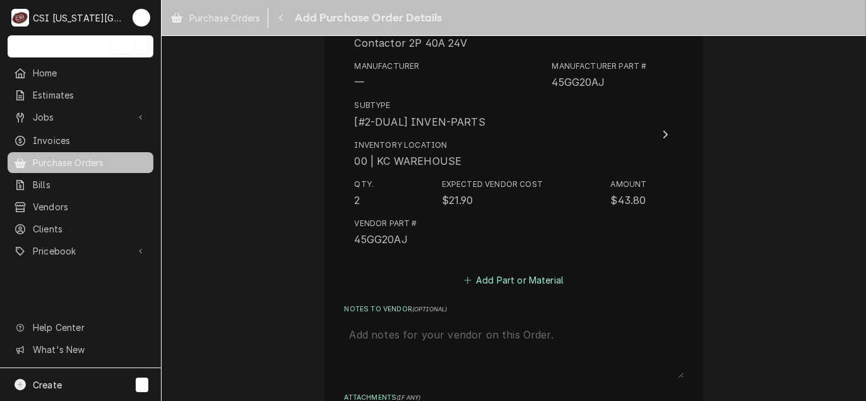
click at [517, 282] on button "Add Part or Material" at bounding box center [513, 280] width 104 height 18
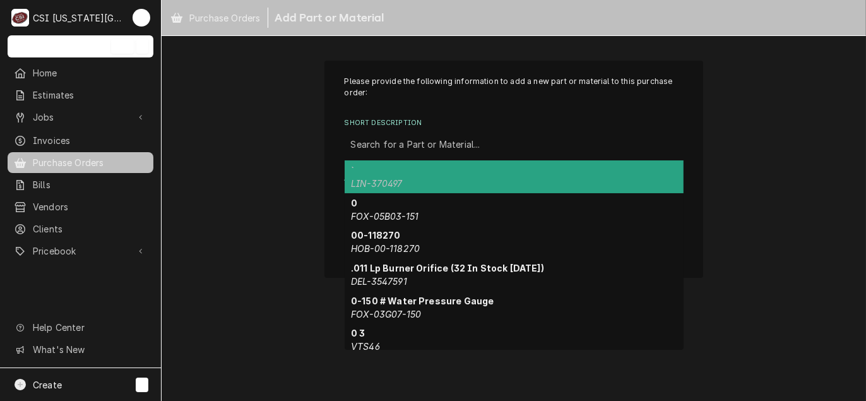
click at [408, 139] on div "Short Description" at bounding box center [514, 144] width 326 height 23
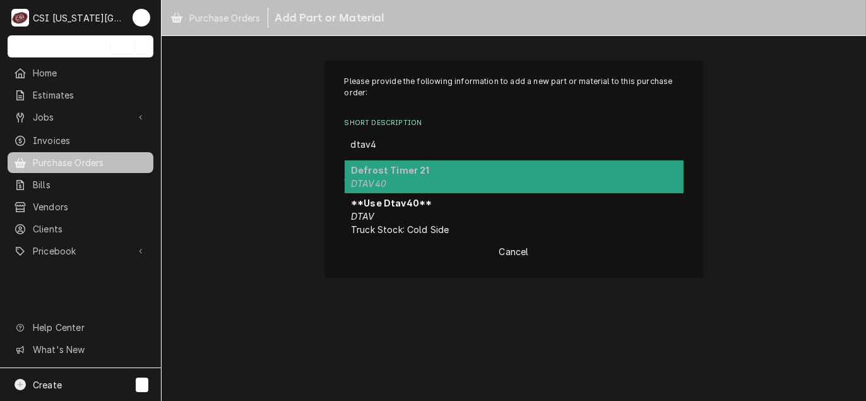
type input "dtav40"
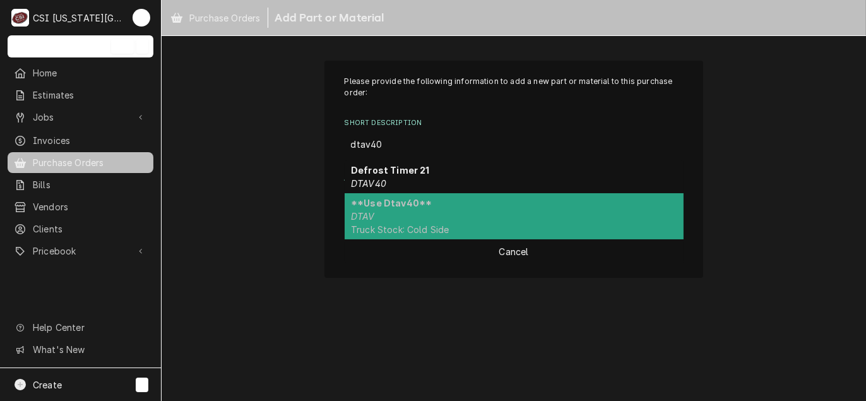
click at [418, 212] on div "**Use Dtav40** DTAV Truck Stock: Cold Side" at bounding box center [514, 216] width 339 height 46
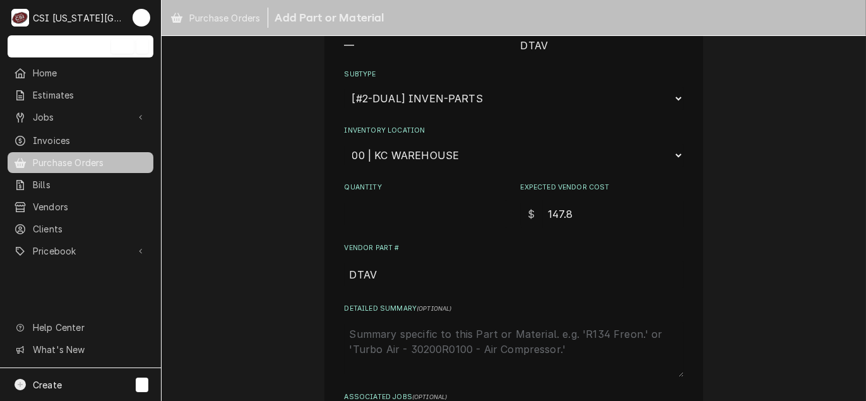
scroll to position [189, 0]
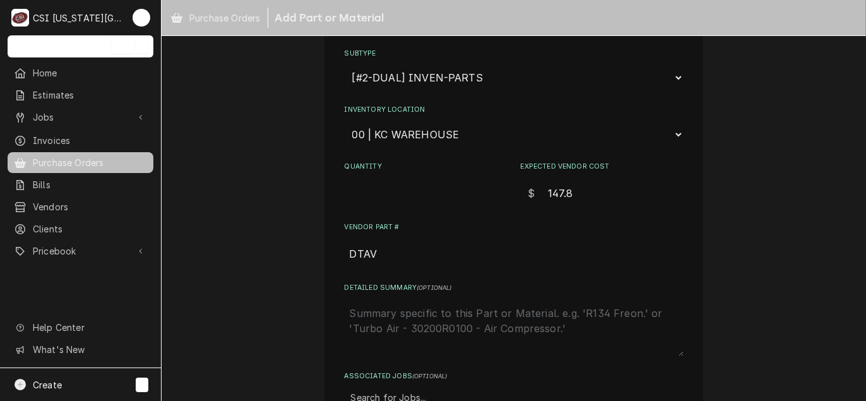
click at [378, 195] on input "Quantity" at bounding box center [426, 193] width 163 height 28
type textarea "x"
type input "2"
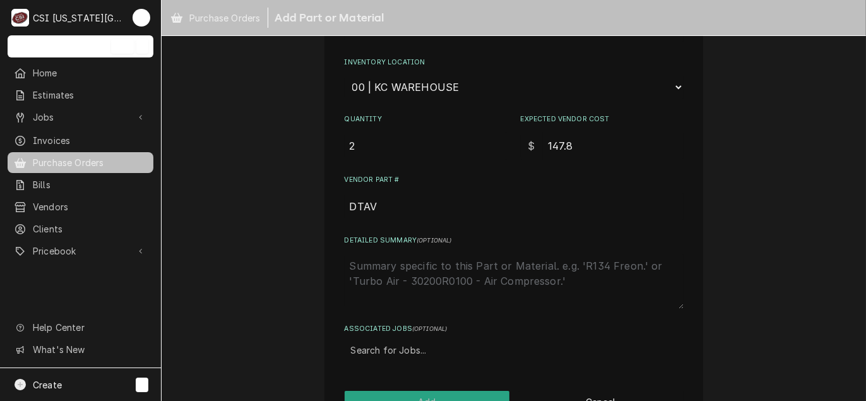
scroll to position [272, 0]
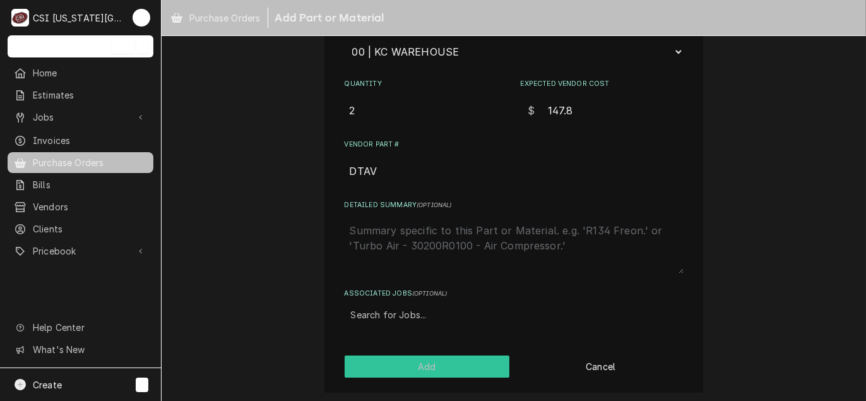
click at [421, 369] on button "Add" at bounding box center [427, 366] width 165 height 22
type textarea "x"
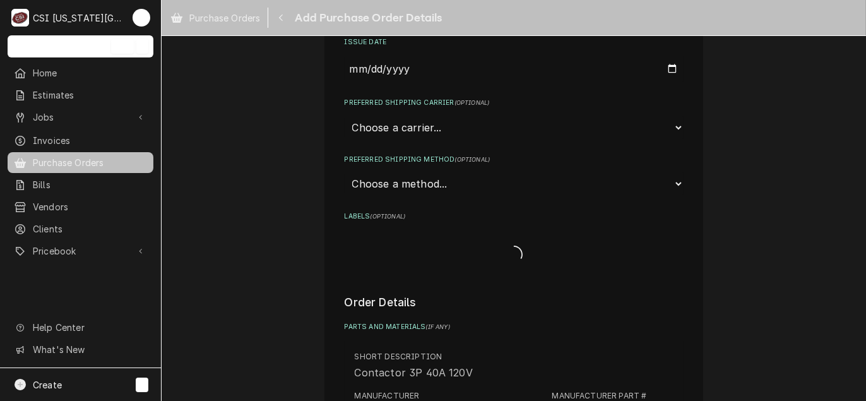
scroll to position [1782, 0]
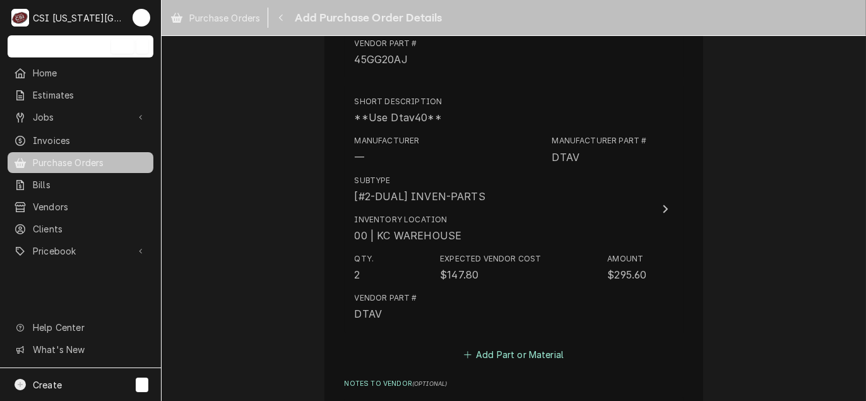
click at [521, 355] on button "Add Part or Material" at bounding box center [513, 355] width 104 height 18
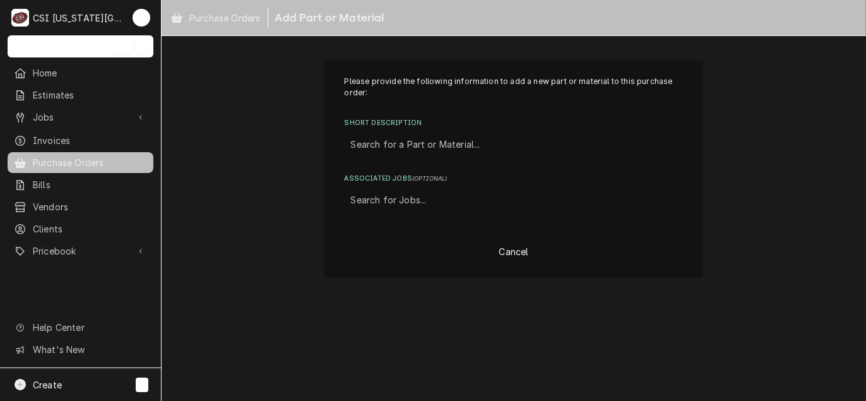
click at [408, 143] on div "Short Description" at bounding box center [514, 144] width 326 height 23
type input "a19abc-24c"
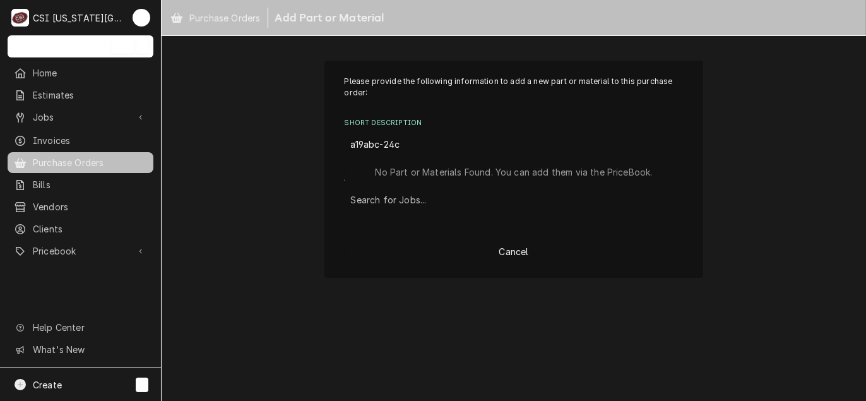
drag, startPoint x: 384, startPoint y: 143, endPoint x: 398, endPoint y: 141, distance: 14.6
click at [388, 143] on input "a19abc-24c" at bounding box center [377, 144] width 52 height 20
click at [422, 141] on div "Short Description" at bounding box center [514, 144] width 326 height 23
type input "32741"
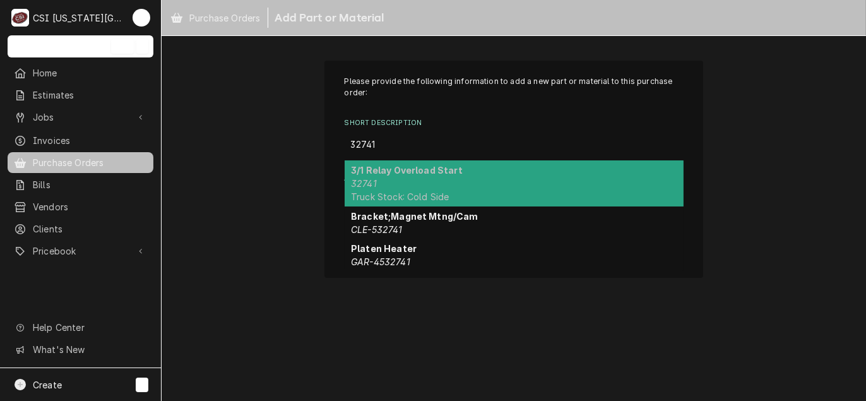
click at [448, 194] on div "3/1 Relay Overload Start 32741 Truck Stock: Cold Side" at bounding box center [514, 183] width 339 height 46
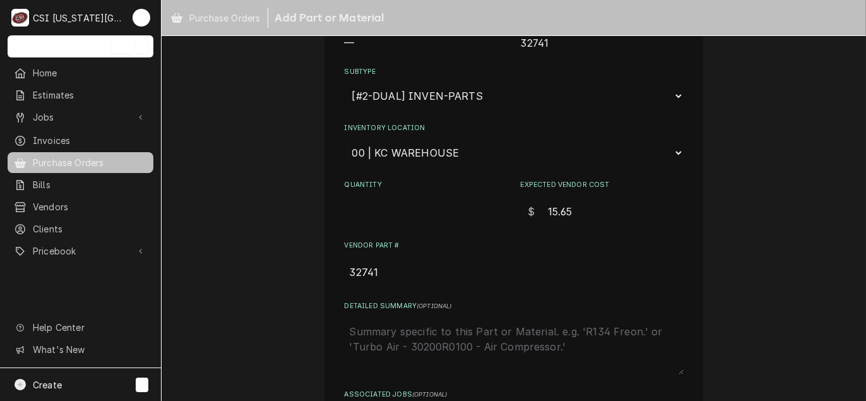
scroll to position [189, 0]
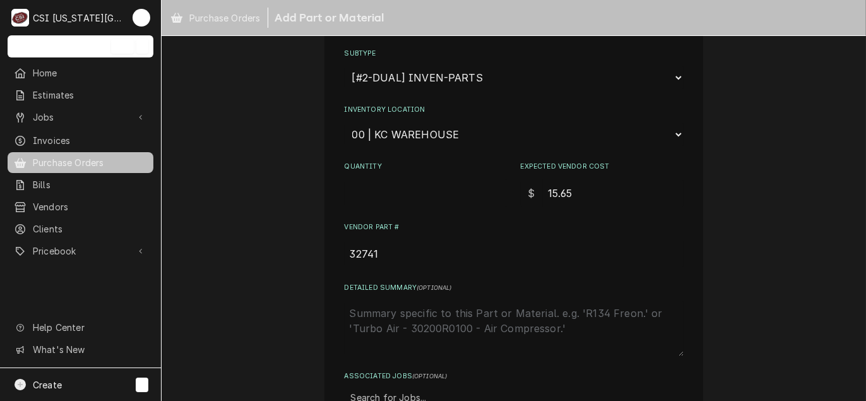
click at [375, 200] on input "Quantity" at bounding box center [426, 193] width 163 height 28
type textarea "x"
type input "2"
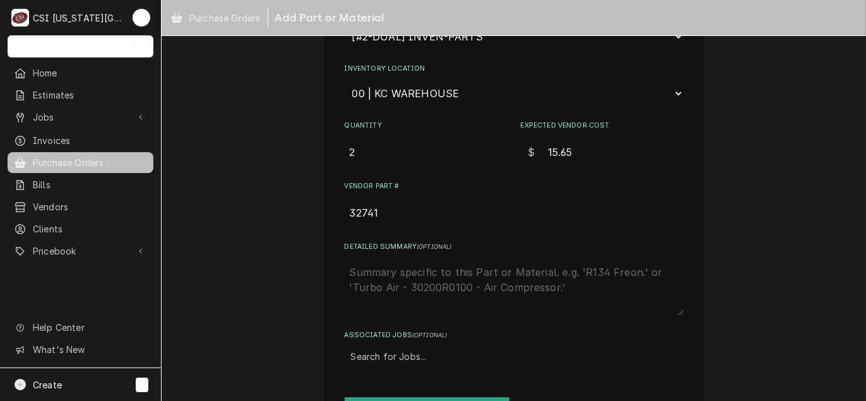
scroll to position [272, 0]
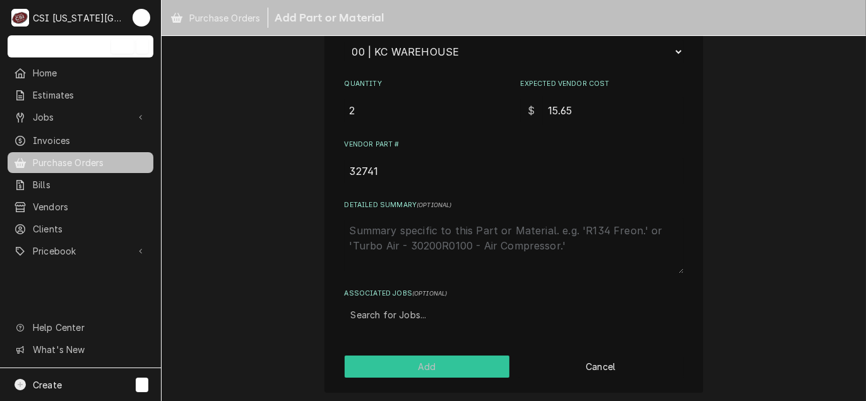
click at [437, 370] on button "Add" at bounding box center [427, 366] width 165 height 22
type textarea "x"
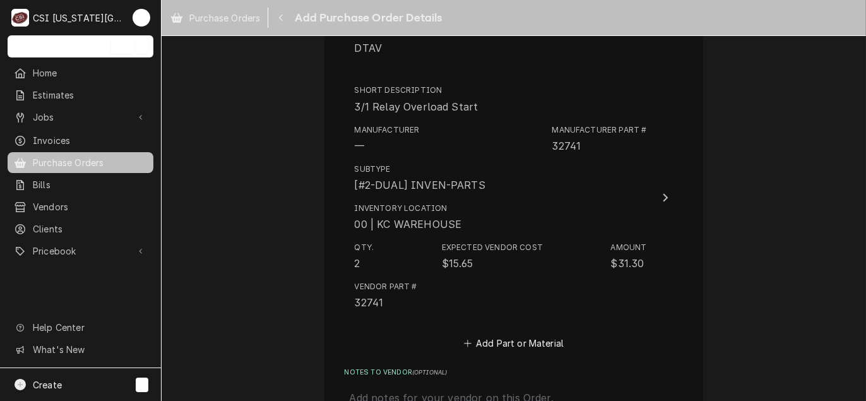
scroll to position [2127, 0]
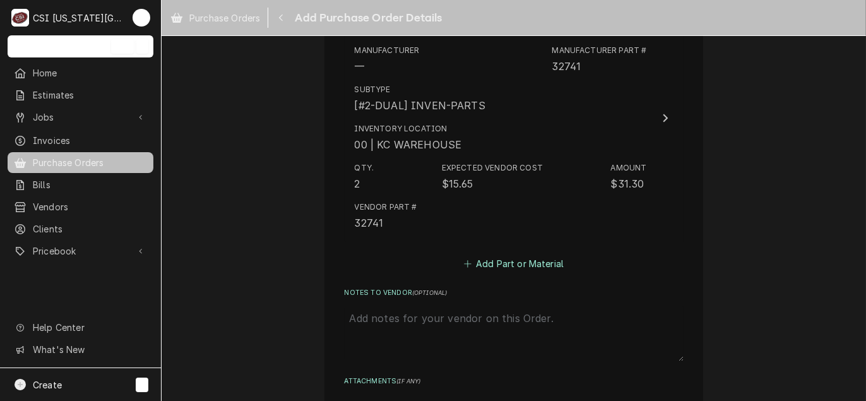
click at [516, 268] on button "Add Part or Material" at bounding box center [513, 264] width 104 height 18
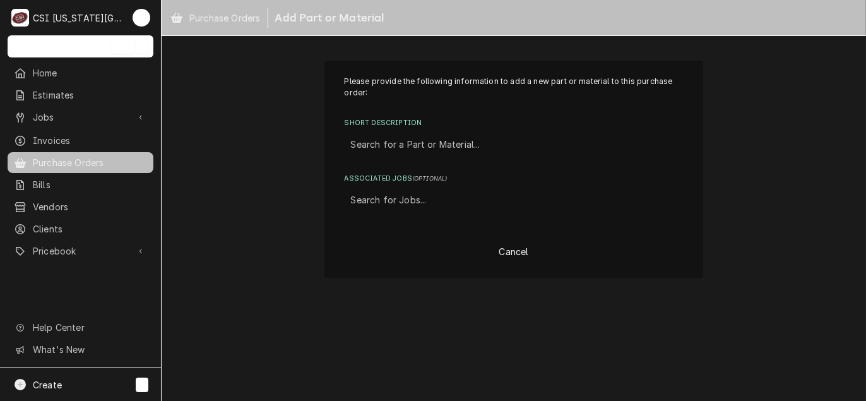
click at [441, 143] on div "Short Description" at bounding box center [514, 144] width 326 height 23
type input "943029100"
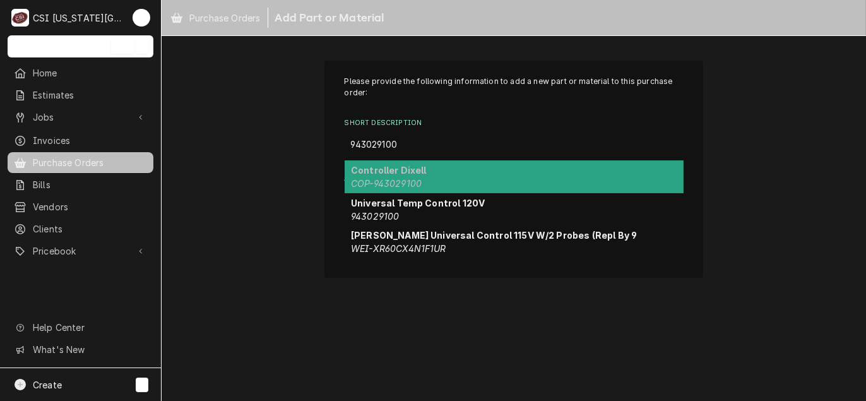
click at [411, 186] on em "COP-943029100" at bounding box center [386, 183] width 71 height 11
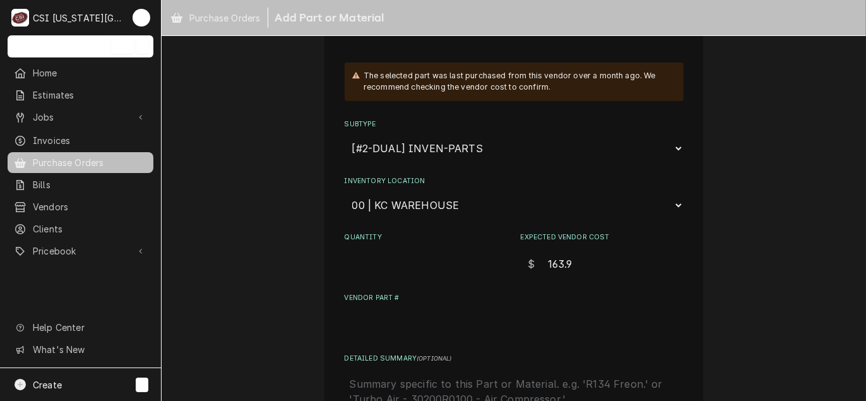
scroll to position [189, 0]
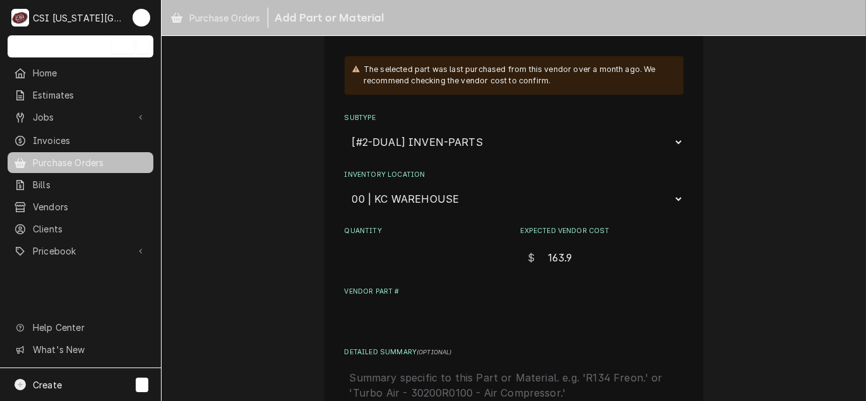
click at [411, 267] on input "Quantity" at bounding box center [426, 258] width 163 height 28
type textarea "x"
type input "2"
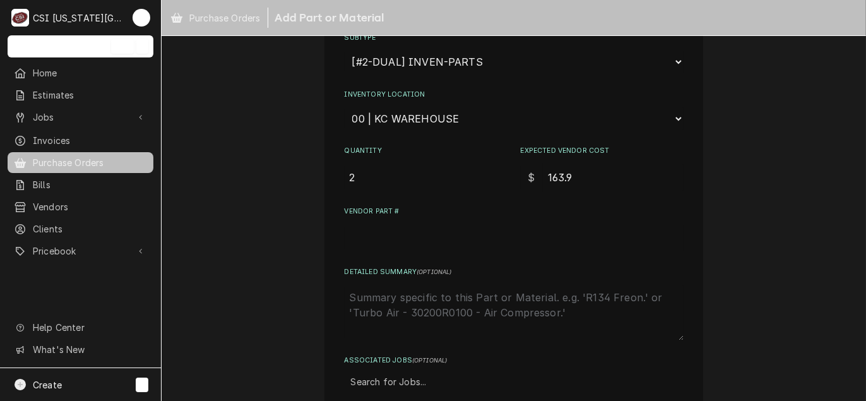
scroll to position [336, 0]
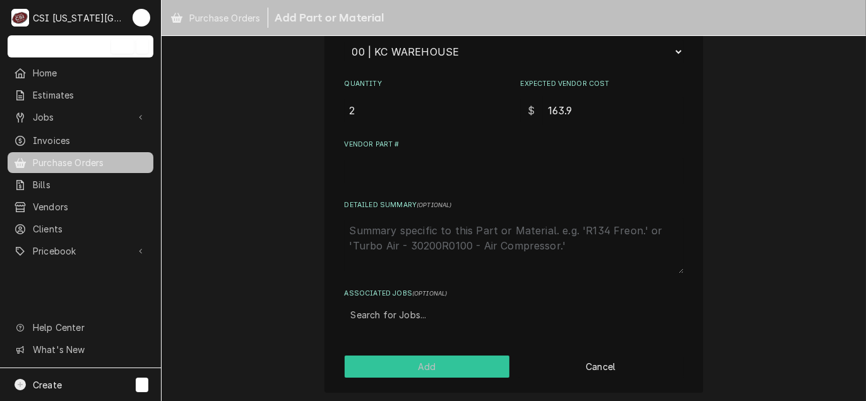
click at [428, 362] on button "Add" at bounding box center [427, 366] width 165 height 22
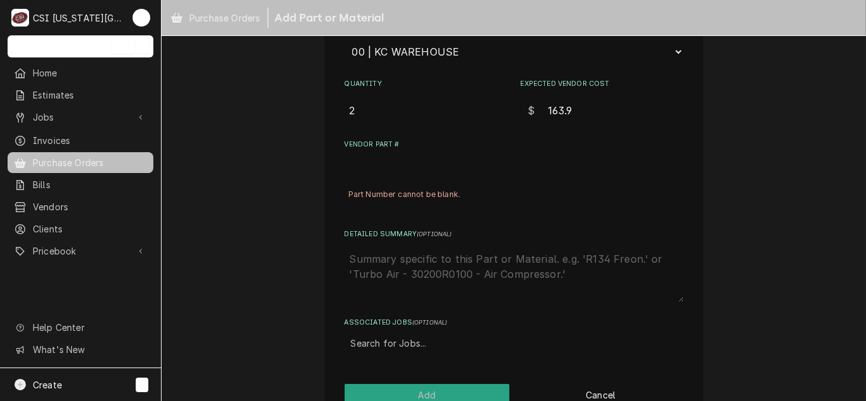
click at [421, 164] on input "Vendor Part #" at bounding box center [514, 171] width 339 height 28
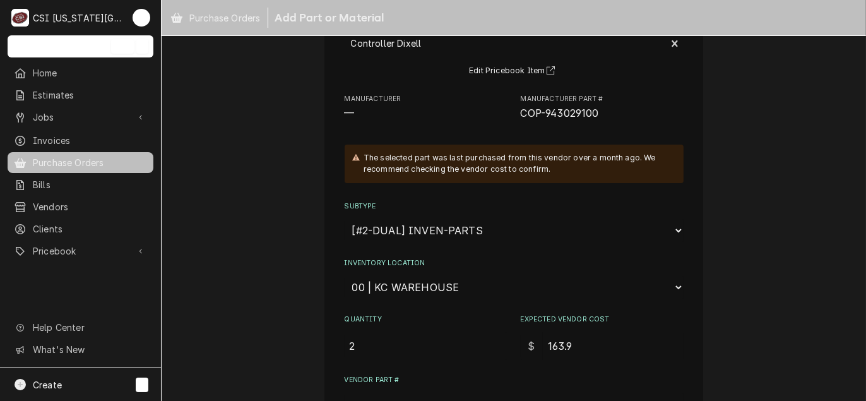
scroll to position [84, 0]
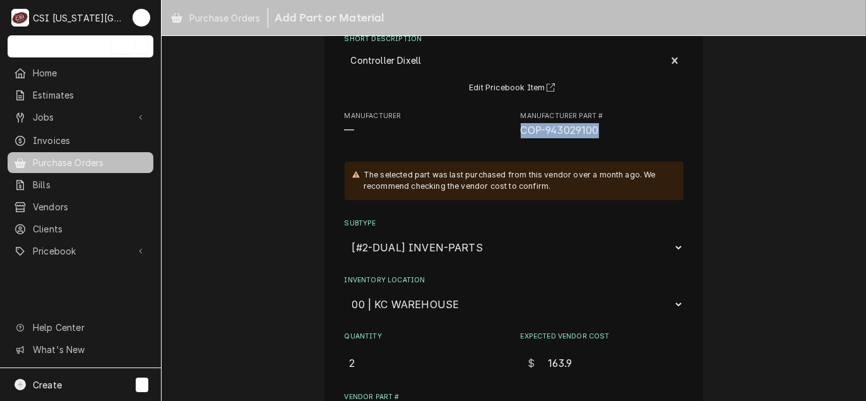
drag, startPoint x: 609, startPoint y: 127, endPoint x: 509, endPoint y: 137, distance: 100.2
click at [509, 137] on div "Please provide the following information to add a new part or material to this …" at bounding box center [514, 301] width 339 height 618
drag, startPoint x: 509, startPoint y: 137, endPoint x: 533, endPoint y: 134, distance: 24.2
copy span "COP-943029100"
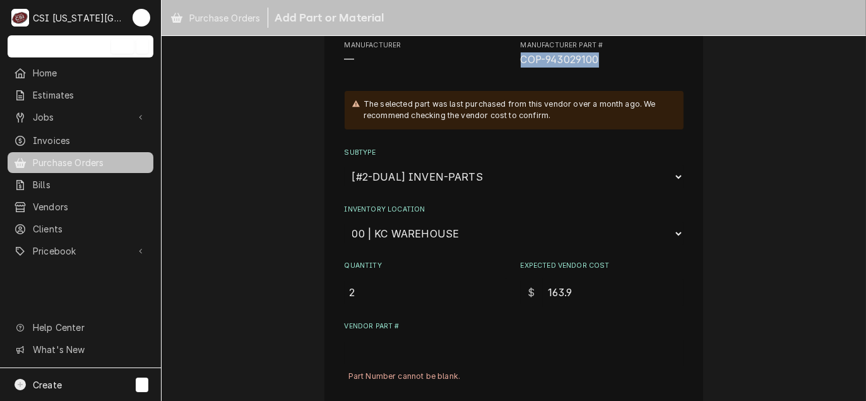
scroll to position [273, 0]
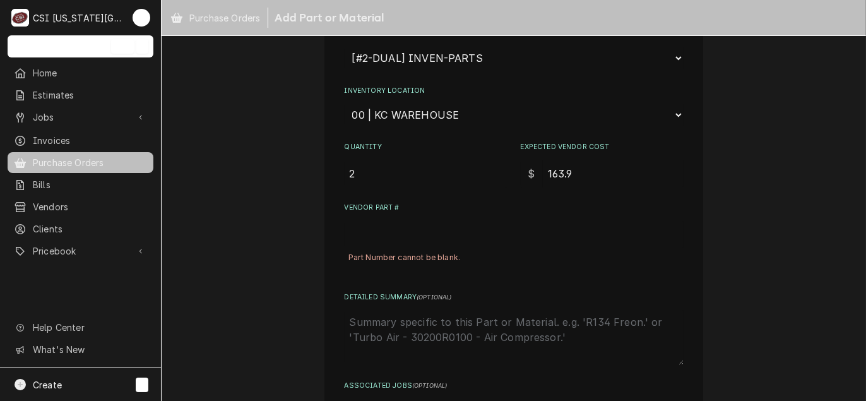
click at [384, 230] on input "Vendor Part #" at bounding box center [514, 234] width 339 height 28
paste input "COP-943029100"
type textarea "x"
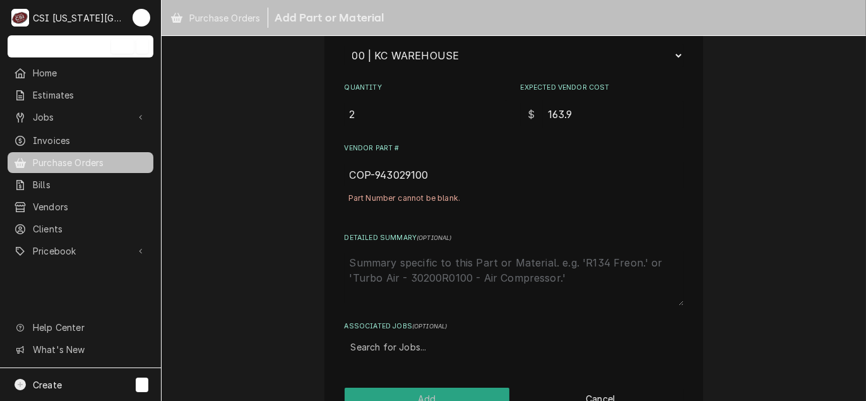
scroll to position [365, 0]
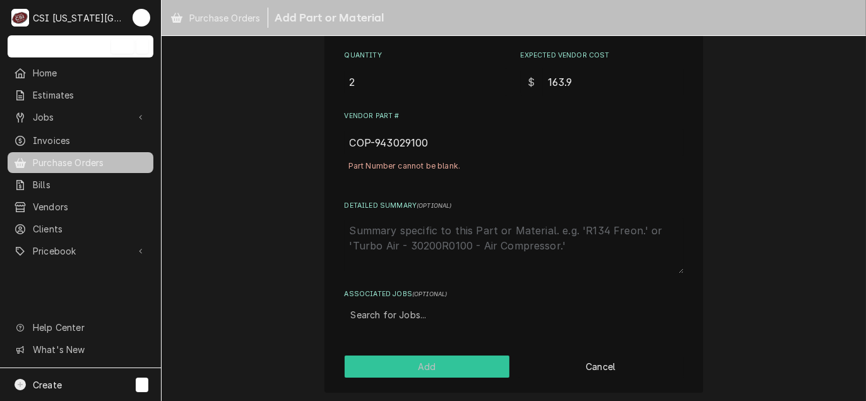
type input "COP-943029100"
click at [458, 369] on button "Add" at bounding box center [427, 366] width 165 height 22
type textarea "x"
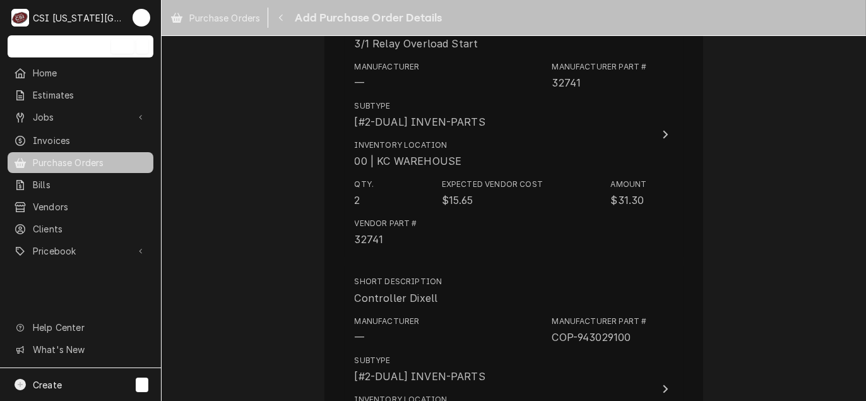
scroll to position [2385, 0]
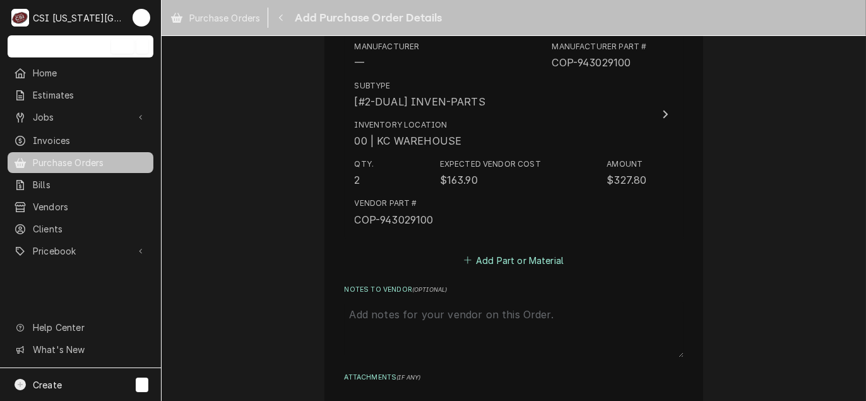
click at [517, 263] on button "Add Part or Material" at bounding box center [513, 260] width 104 height 18
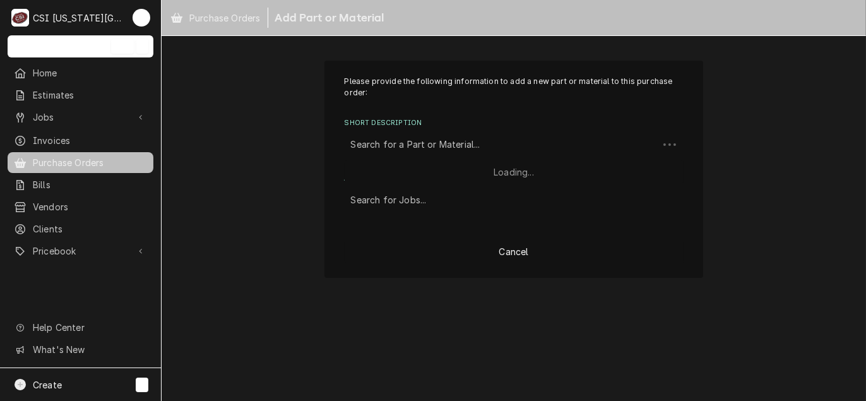
click at [442, 139] on div "Short Description" at bounding box center [501, 144] width 301 height 23
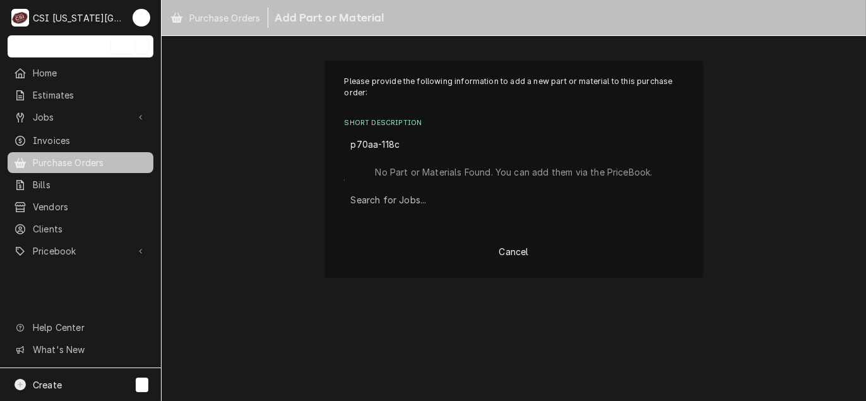
click at [382, 146] on input "p70aa-118c" at bounding box center [377, 144] width 52 height 20
type input "p70aa118c"
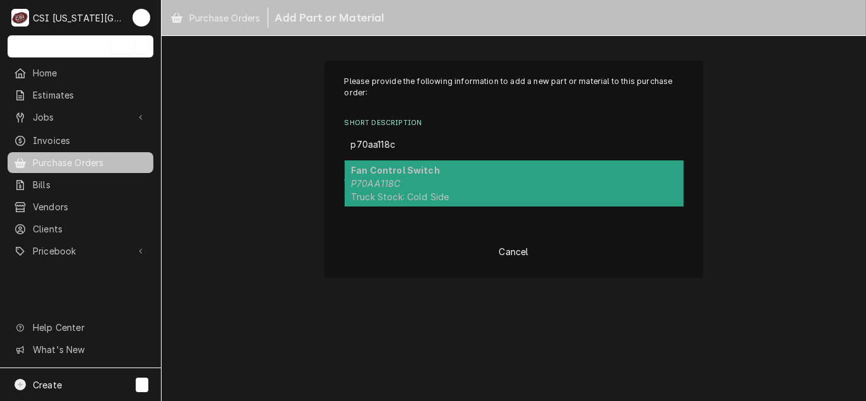
click at [394, 189] on div "Fan Control Switch P70AA118C Truck Stock: Cold Side" at bounding box center [514, 183] width 339 height 46
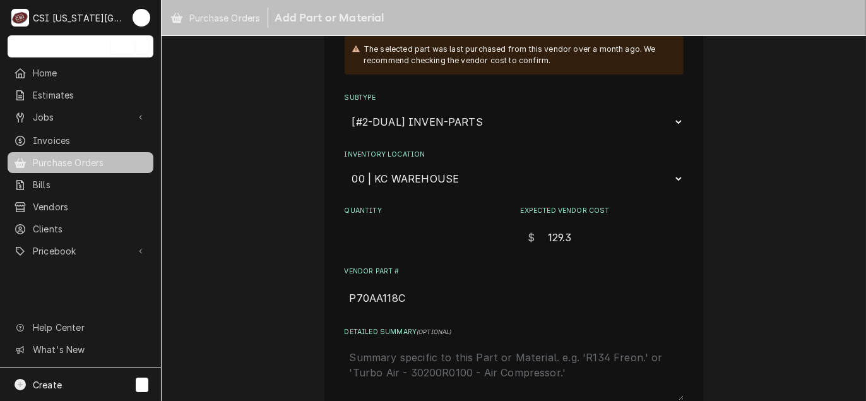
scroll to position [189, 0]
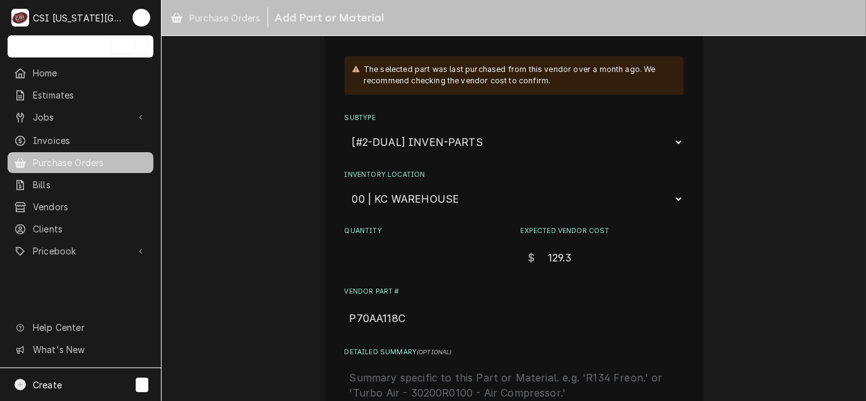
click at [373, 252] on input "Quantity" at bounding box center [426, 258] width 163 height 28
type textarea "x"
type input "2"
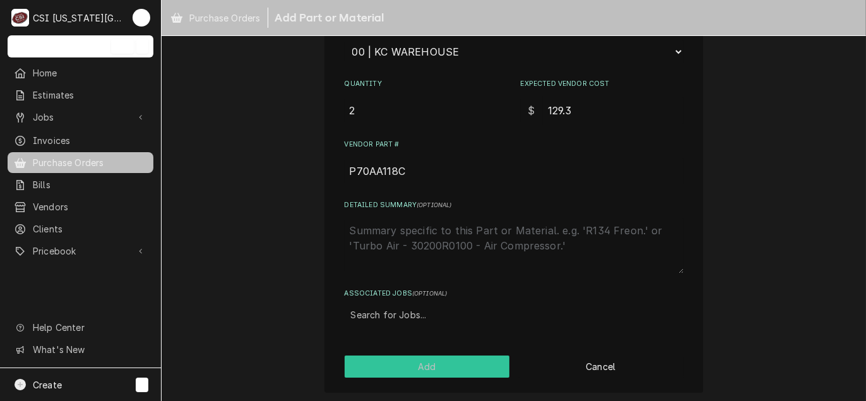
click at [450, 374] on button "Add" at bounding box center [427, 366] width 165 height 22
type textarea "x"
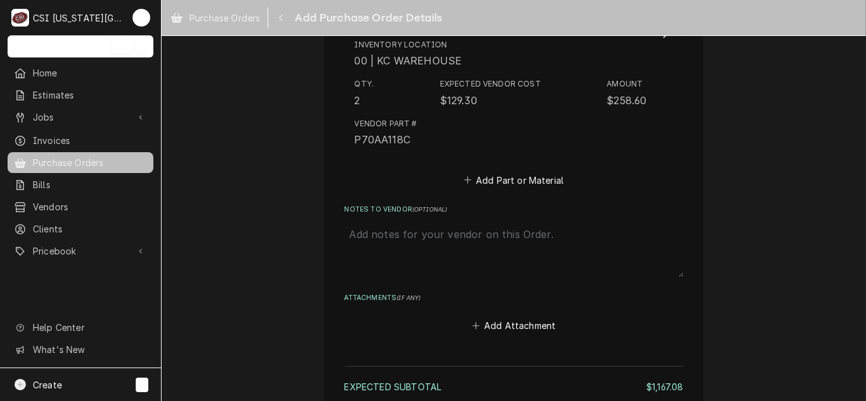
scroll to position [2635, 0]
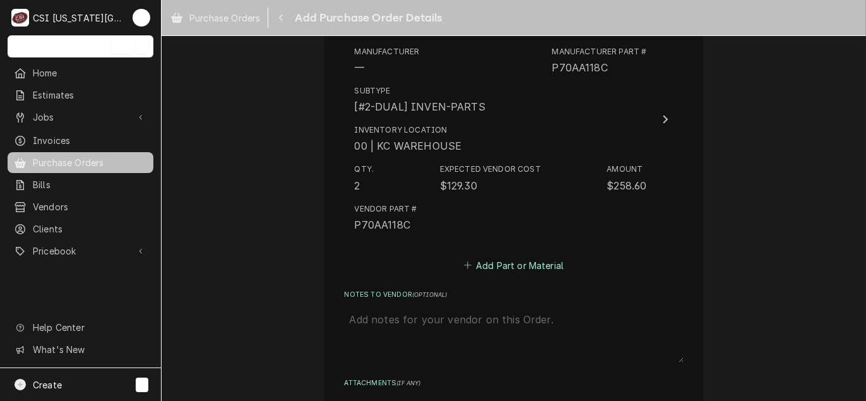
click at [507, 264] on button "Add Part or Material" at bounding box center [513, 265] width 104 height 18
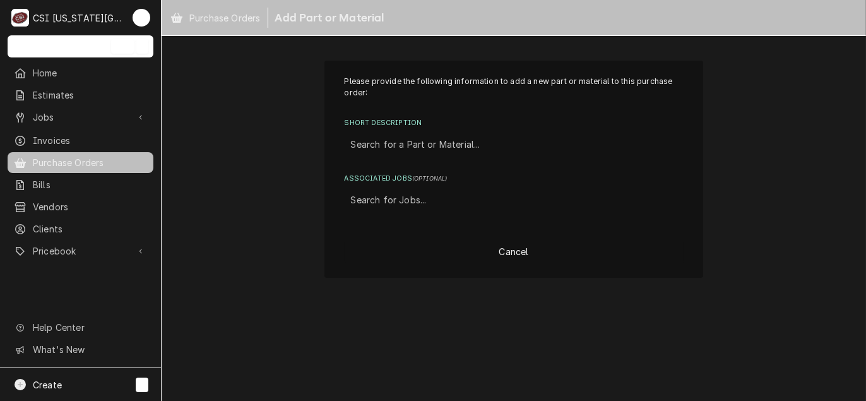
click at [375, 142] on div "Short Description" at bounding box center [514, 144] width 326 height 23
type input "p70ma1c"
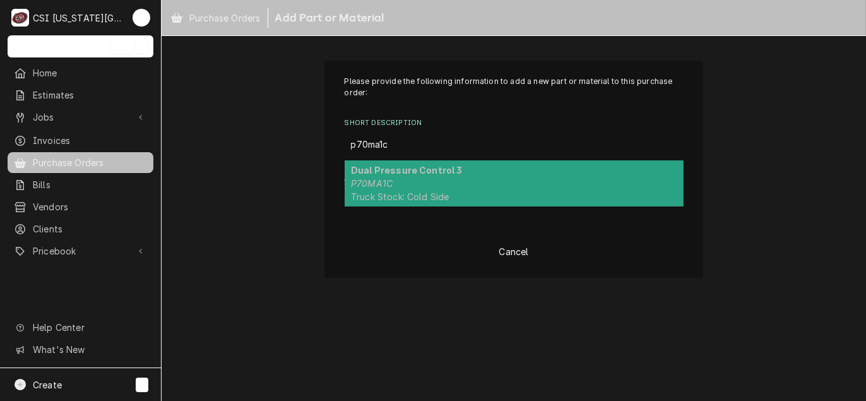
click at [509, 182] on div "Dual Pressure Control 3 P70MA1C Truck Stock: Cold Side" at bounding box center [514, 183] width 339 height 46
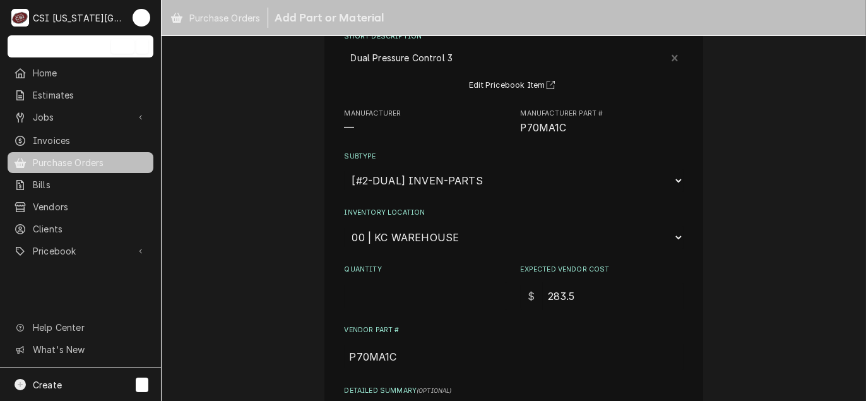
scroll to position [126, 0]
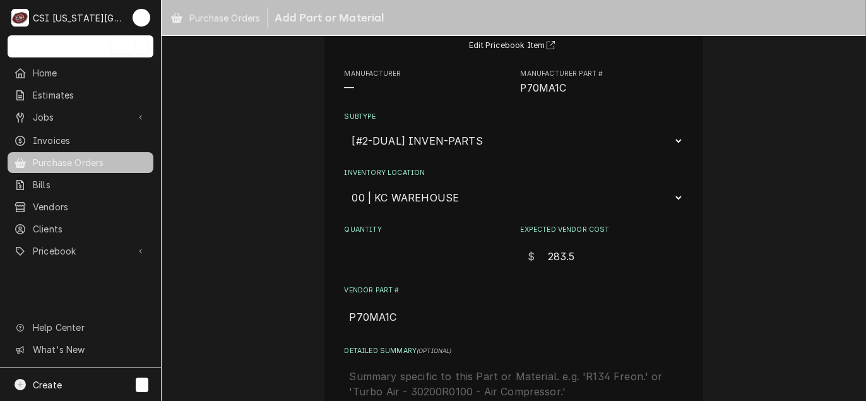
click at [402, 252] on input "Quantity" at bounding box center [426, 256] width 163 height 28
type textarea "x"
type input "2"
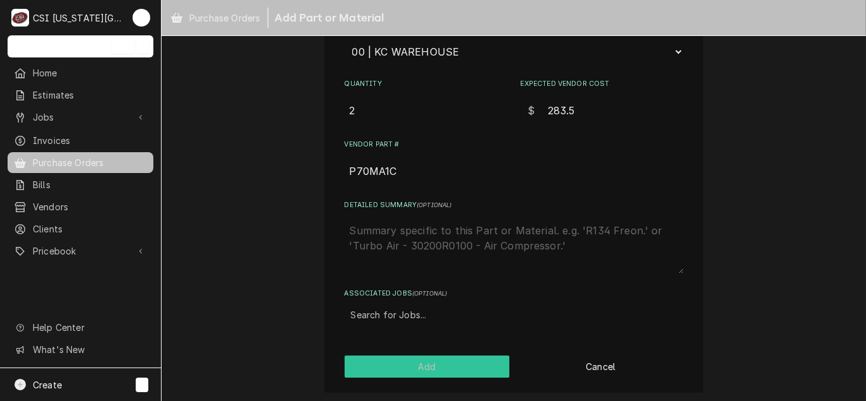
click at [428, 364] on button "Add" at bounding box center [427, 366] width 165 height 22
type textarea "x"
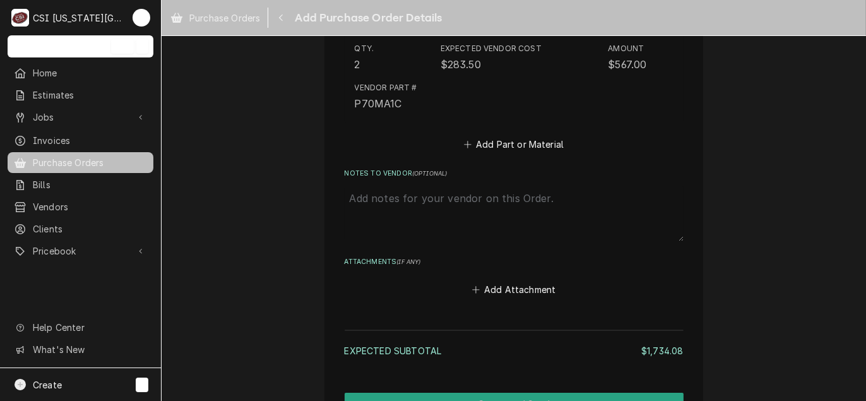
scroll to position [3010, 0]
click at [511, 138] on button "Add Part or Material" at bounding box center [513, 144] width 104 height 18
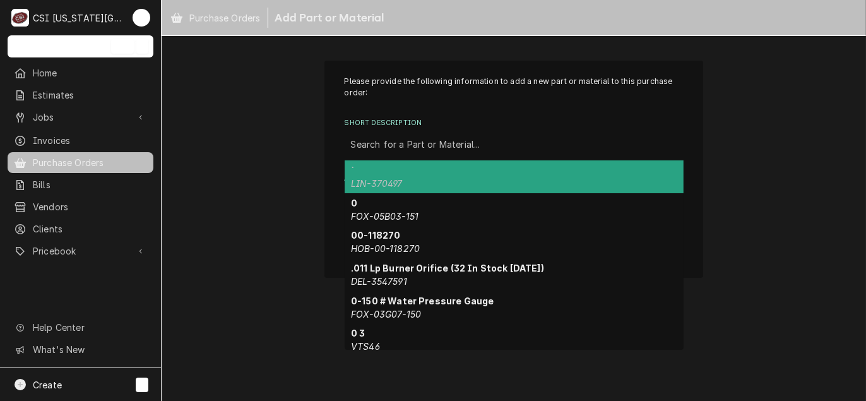
click at [467, 148] on div "Short Description" at bounding box center [514, 144] width 326 height 23
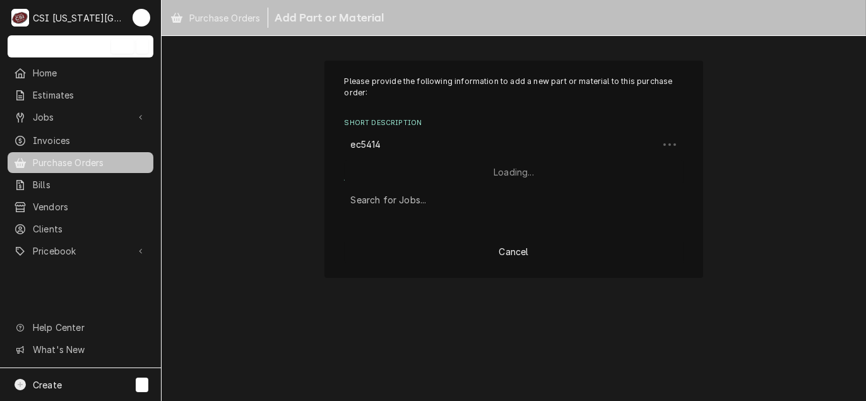
type input "ec5414e"
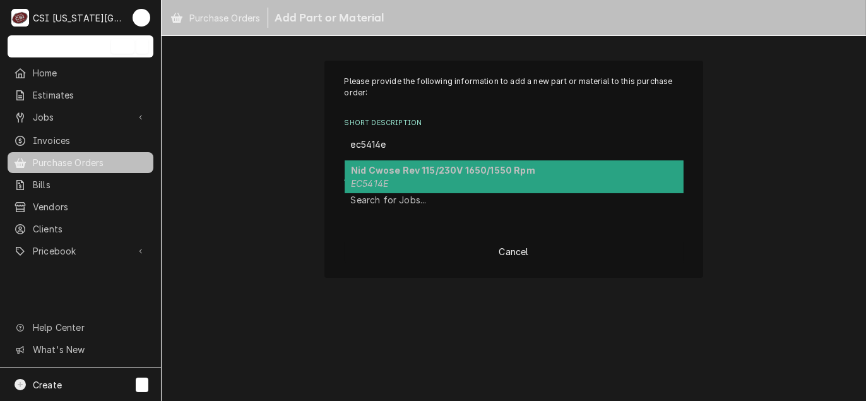
click at [440, 174] on strong "Nid Cwose Rev 115/230V 1650/1550 Rpm" at bounding box center [443, 170] width 184 height 11
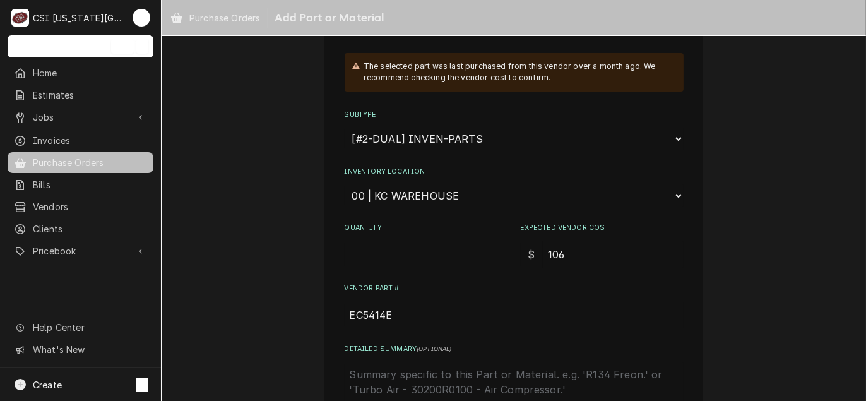
scroll to position [252, 0]
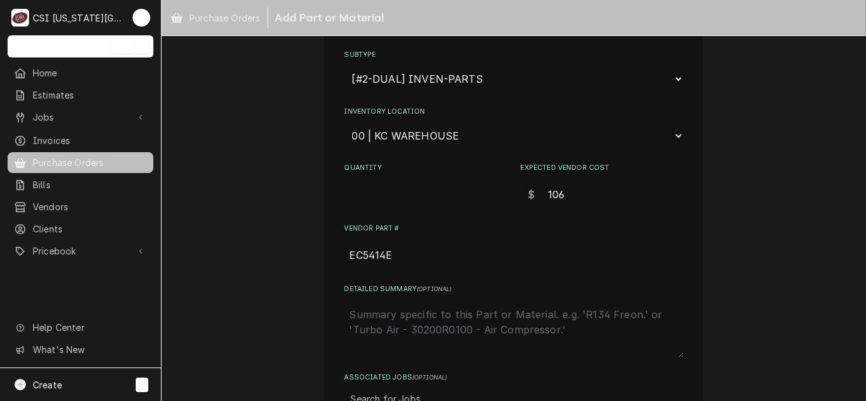
click at [392, 187] on input "Quantity" at bounding box center [426, 194] width 163 height 28
type textarea "x"
type input "2"
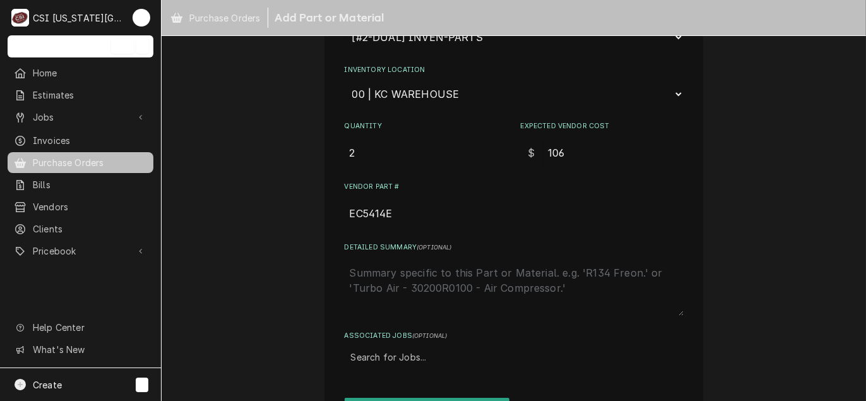
scroll to position [336, 0]
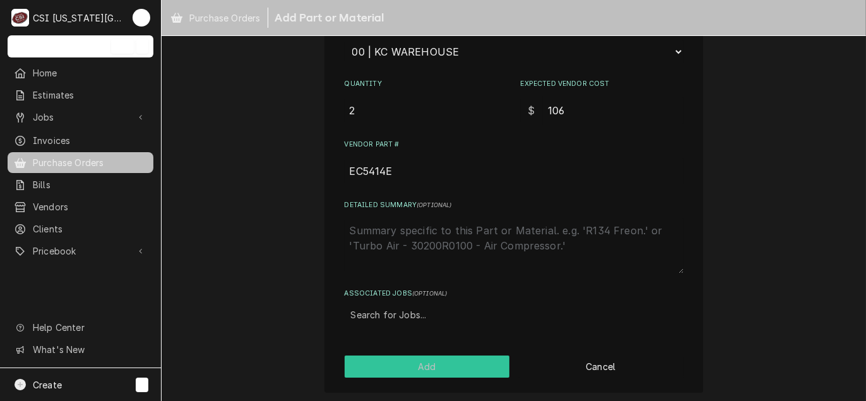
click at [426, 372] on button "Add" at bounding box center [427, 366] width 165 height 22
type textarea "x"
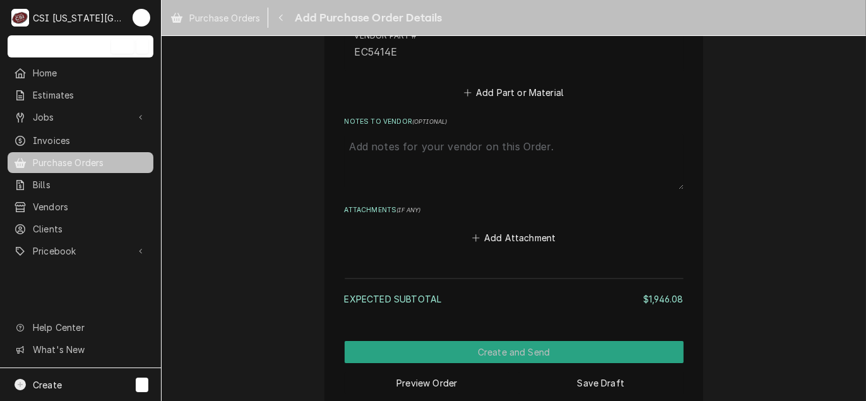
scroll to position [3332, 0]
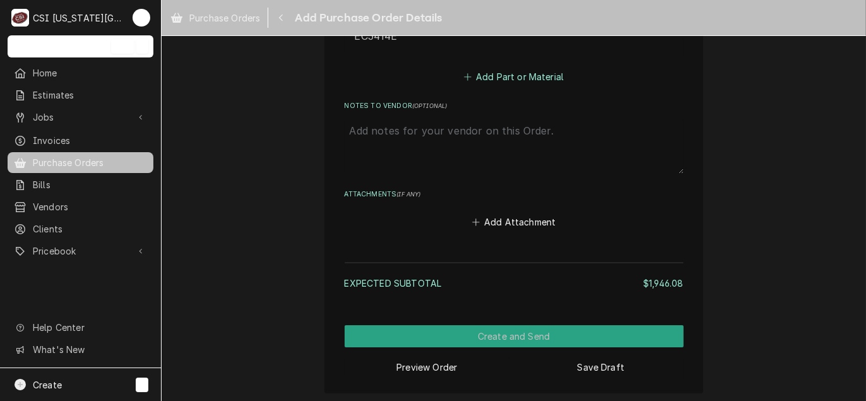
click at [547, 70] on button "Add Part or Material" at bounding box center [513, 77] width 104 height 18
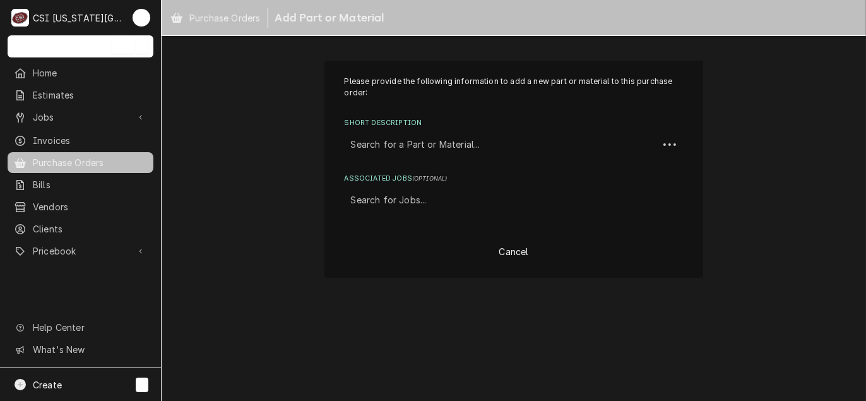
click at [393, 146] on div "Short Description" at bounding box center [501, 144] width 301 height 23
type input "recovery tank"
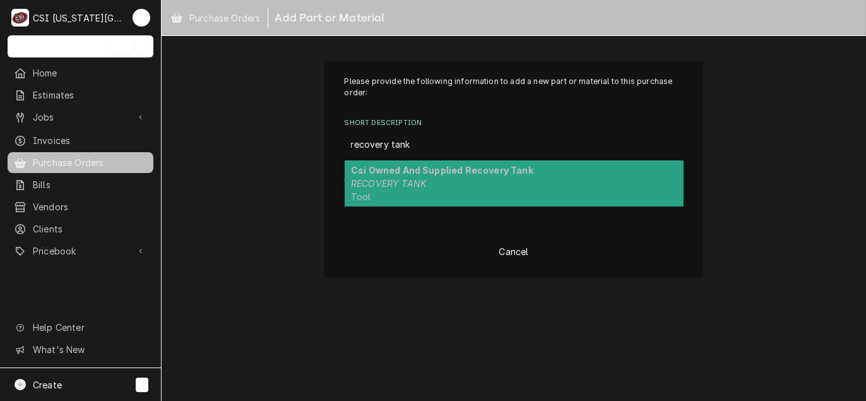
click at [413, 182] on em "RECOVERY TANK" at bounding box center [388, 183] width 75 height 11
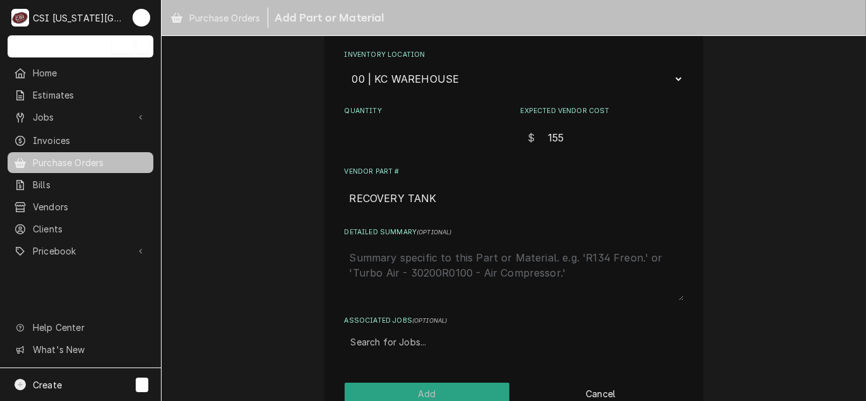
scroll to position [336, 0]
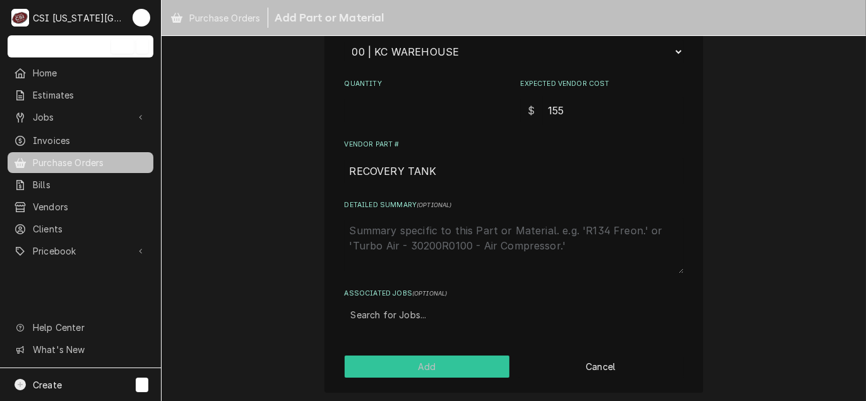
click at [435, 369] on button "Add" at bounding box center [427, 366] width 165 height 22
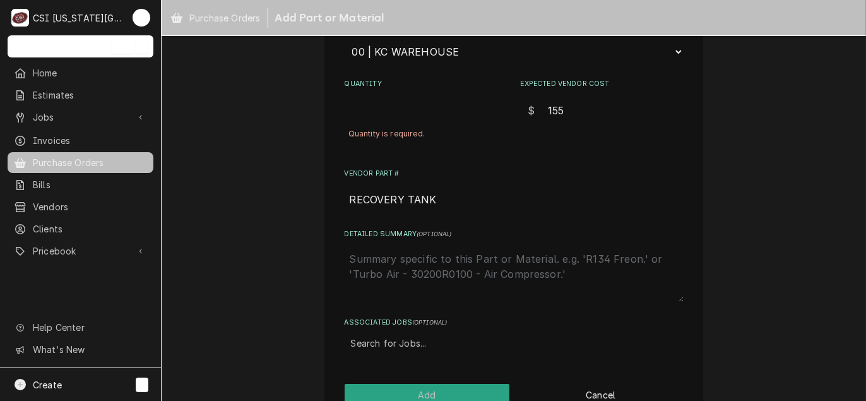
click at [382, 92] on div "Quantity Quantity is required." at bounding box center [426, 116] width 163 height 74
click at [375, 109] on input "Quantity" at bounding box center [426, 111] width 163 height 28
type textarea "x"
type input "1"
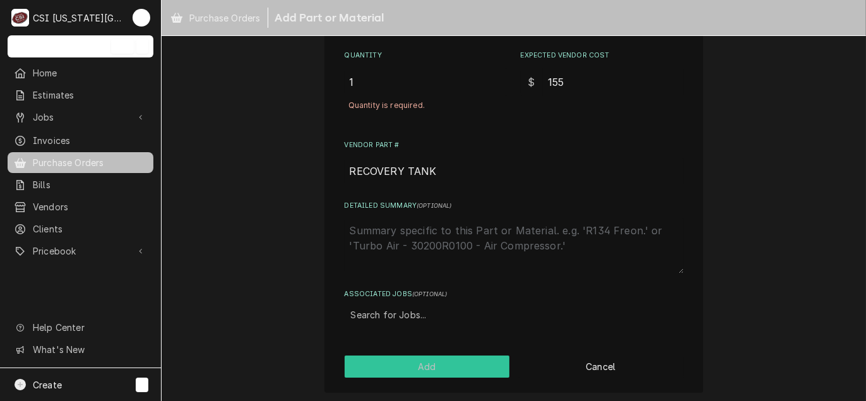
click at [426, 368] on button "Add" at bounding box center [427, 366] width 165 height 22
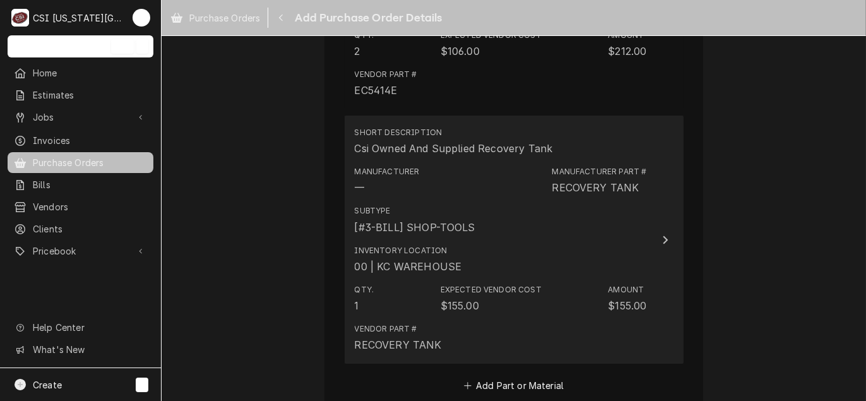
scroll to position [3271, 0]
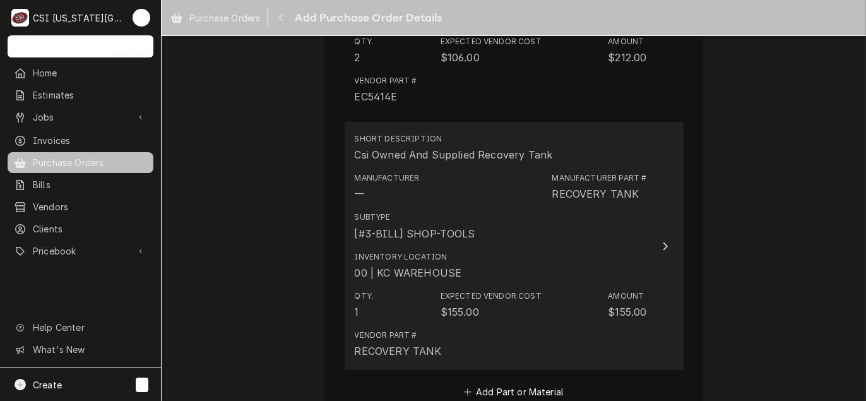
click at [557, 210] on div "Subtype [#3-BILL] SHOP-TOOLS" at bounding box center [501, 225] width 292 height 39
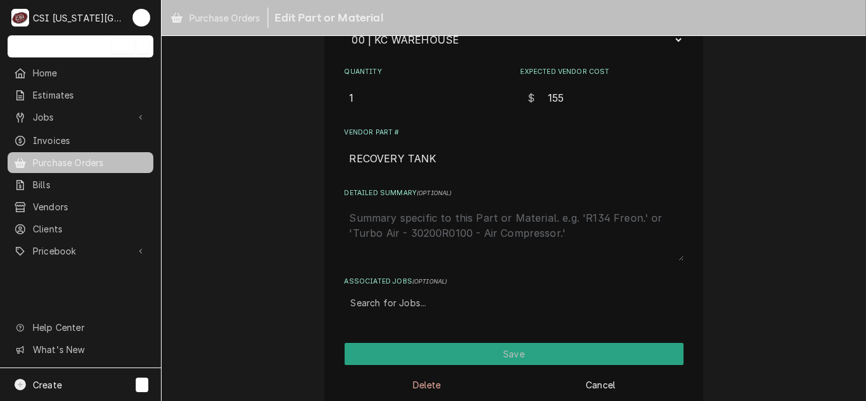
scroll to position [292, 0]
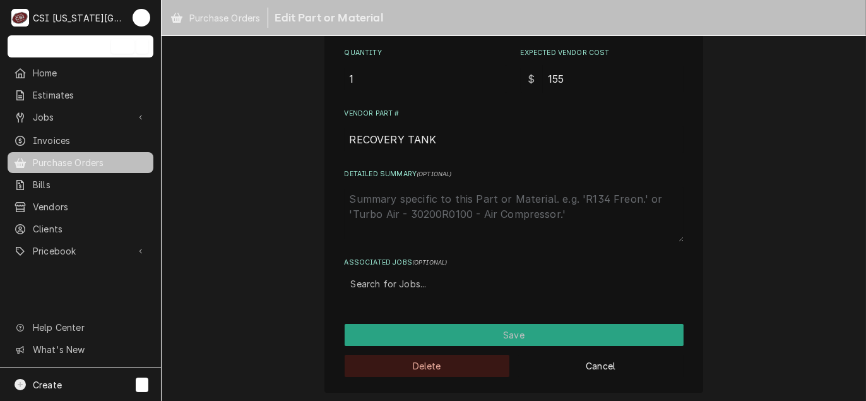
click at [435, 356] on button "Delete" at bounding box center [427, 366] width 165 height 22
type textarea "x"
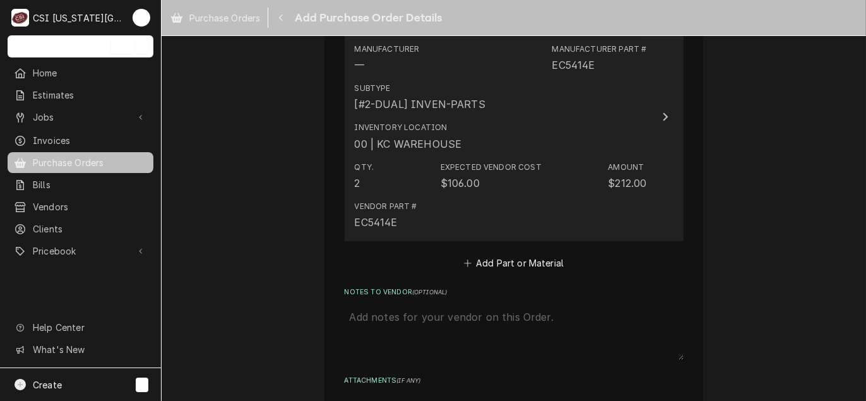
scroll to position [3143, 0]
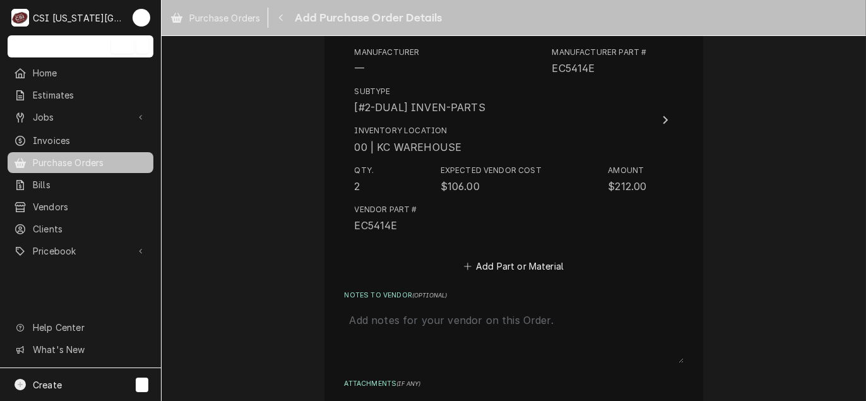
drag, startPoint x: 286, startPoint y: 184, endPoint x: 297, endPoint y: 242, distance: 59.8
click at [516, 266] on button "Add Part or Material" at bounding box center [513, 266] width 104 height 18
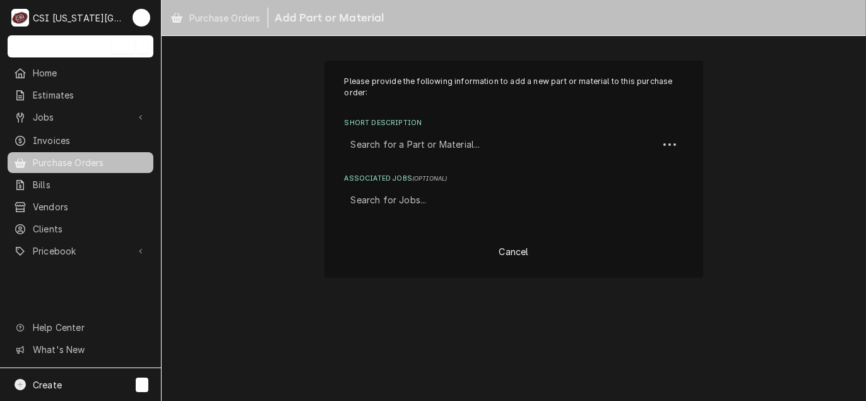
click at [374, 148] on div "Short Description" at bounding box center [501, 144] width 301 height 23
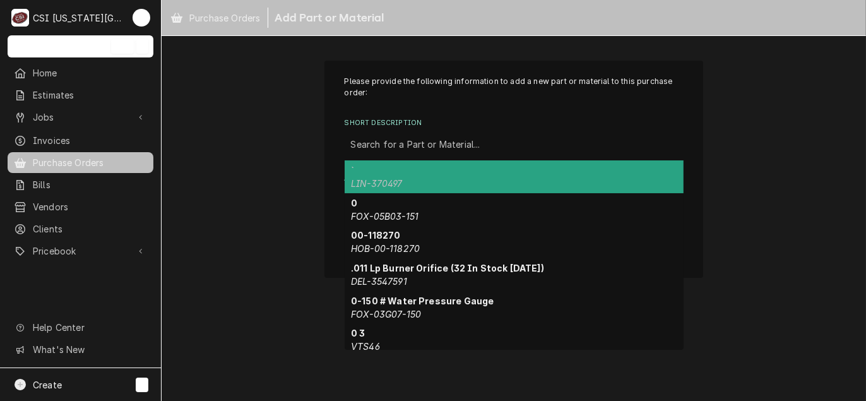
click at [379, 155] on div "Short Description" at bounding box center [514, 144] width 326 height 23
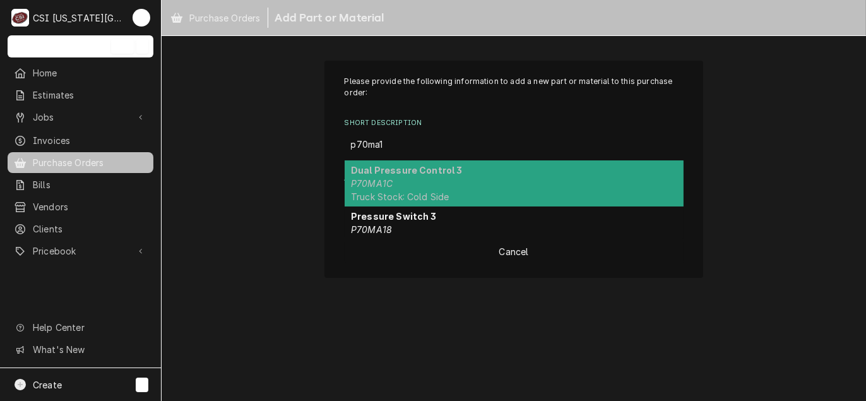
type input "p70ma1c"
click at [458, 173] on div "Dual Pressure Control 3 P70MA1C Truck Stock: Cold Side" at bounding box center [514, 183] width 339 height 46
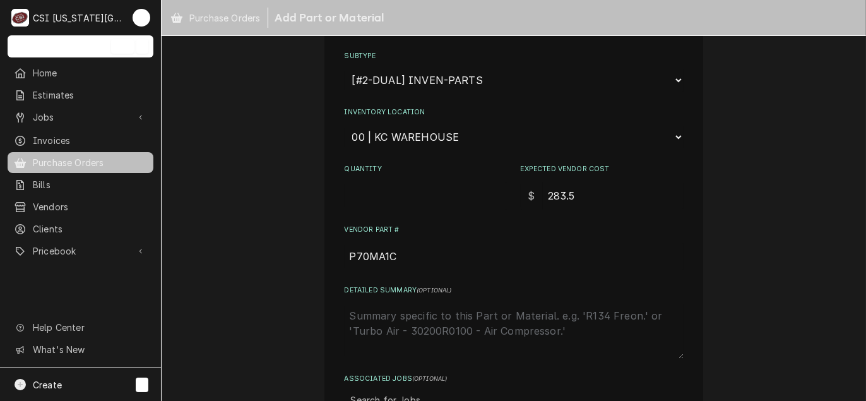
scroll to position [189, 0]
click at [375, 195] on input "Quantity" at bounding box center [426, 193] width 163 height 28
type textarea "x"
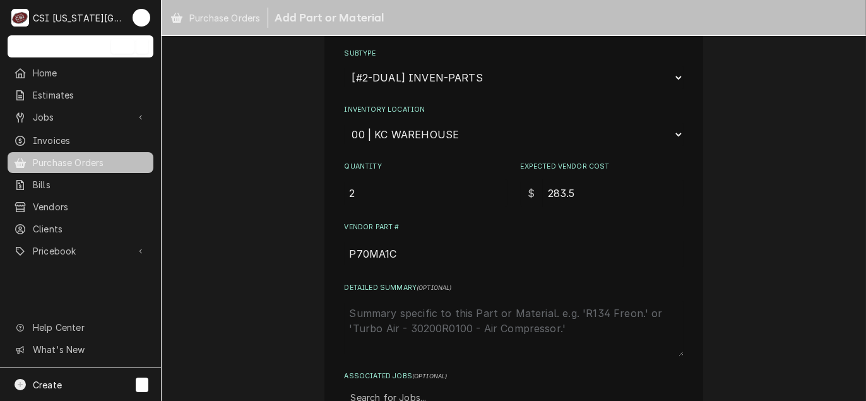
type input "2"
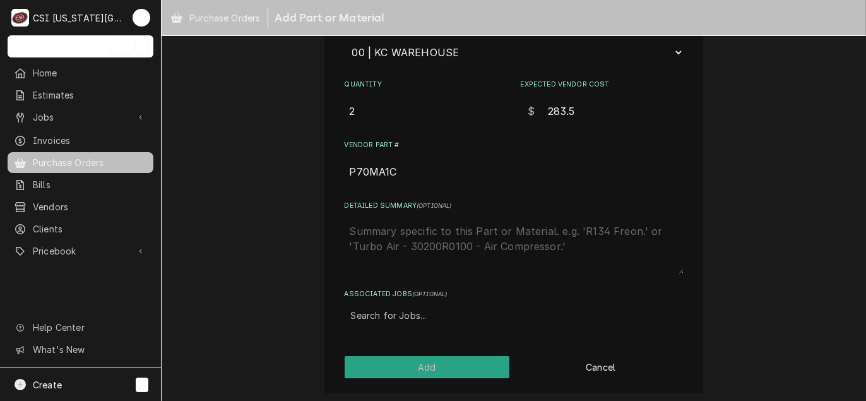
scroll to position [272, 0]
click at [453, 365] on button "Add" at bounding box center [427, 366] width 165 height 22
click at [420, 362] on button "Add" at bounding box center [427, 366] width 165 height 22
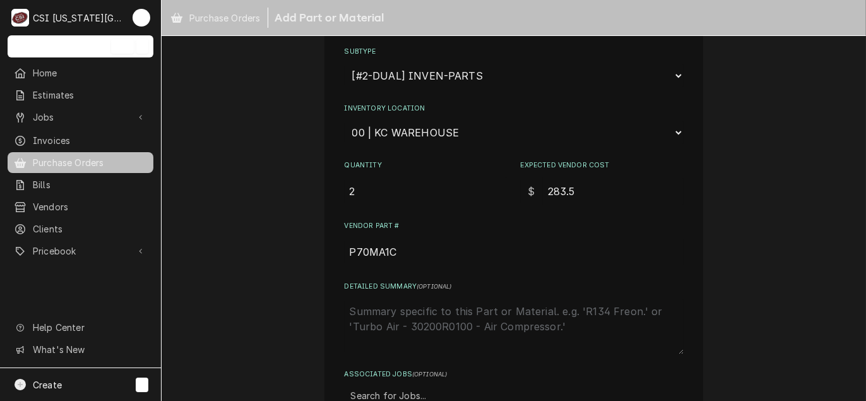
scroll to position [301, 0]
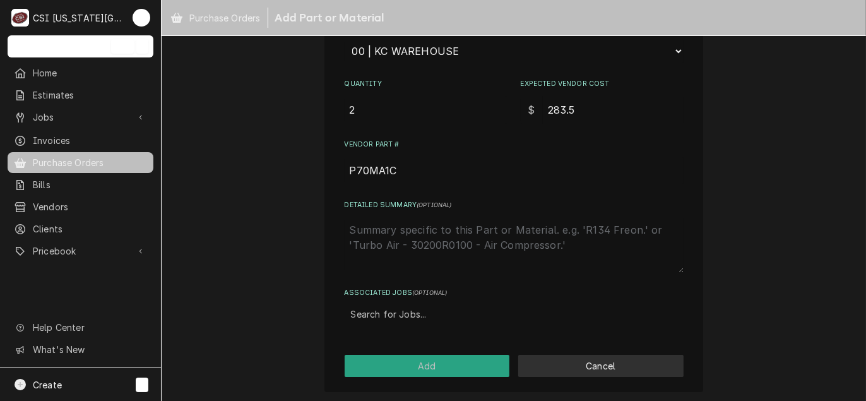
click at [606, 366] on button "Cancel" at bounding box center [600, 366] width 165 height 22
type textarea "x"
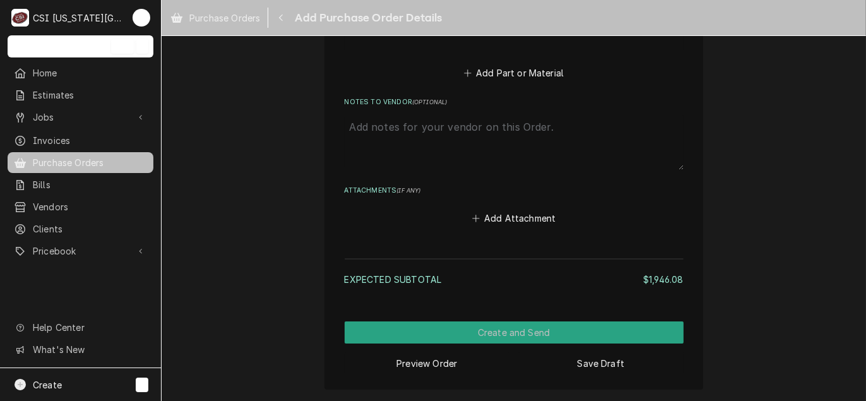
scroll to position [3332, 0]
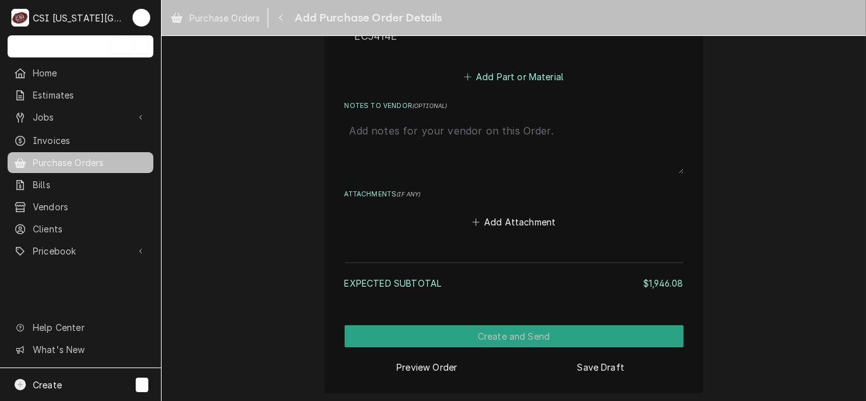
click at [492, 75] on button "Add Part or Material" at bounding box center [513, 77] width 104 height 18
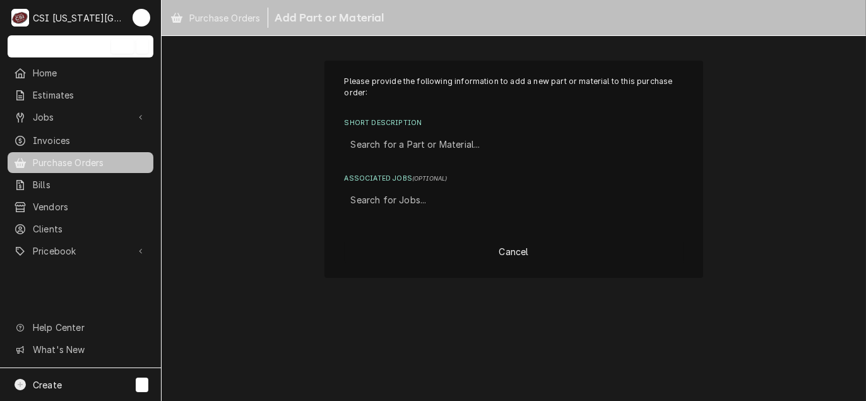
click at [383, 143] on div "Short Description" at bounding box center [514, 144] width 326 height 23
type input "me65130"
drag, startPoint x: 404, startPoint y: 141, endPoint x: 280, endPoint y: 136, distance: 123.8
click at [280, 136] on div "Please provide the following information to add a new part or material to this …" at bounding box center [514, 169] width 704 height 240
type input "m"
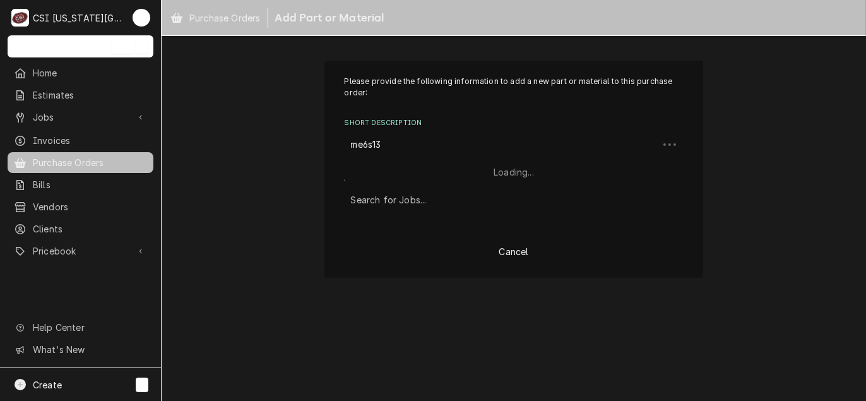
type input "me6s130"
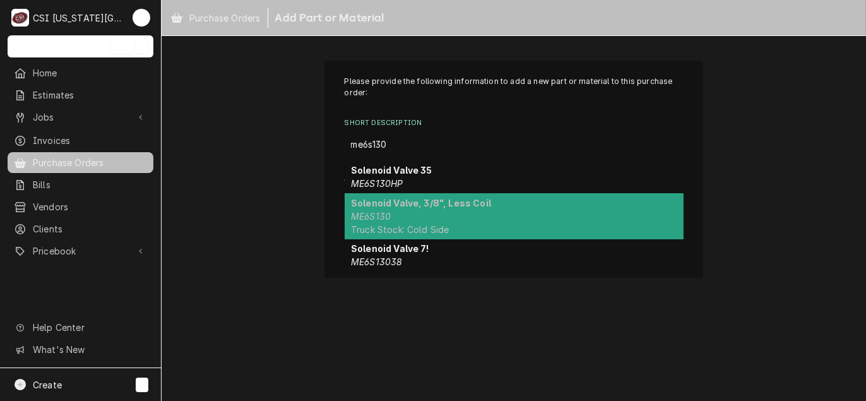
click at [379, 215] on em "ME6S130" at bounding box center [371, 216] width 40 height 11
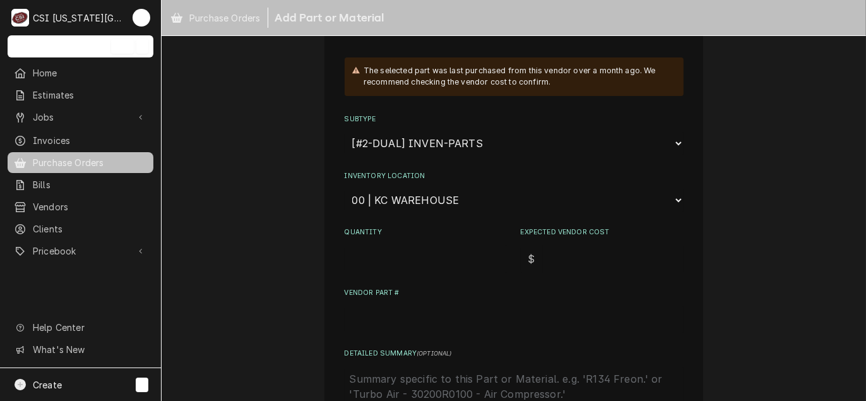
scroll to position [126, 0]
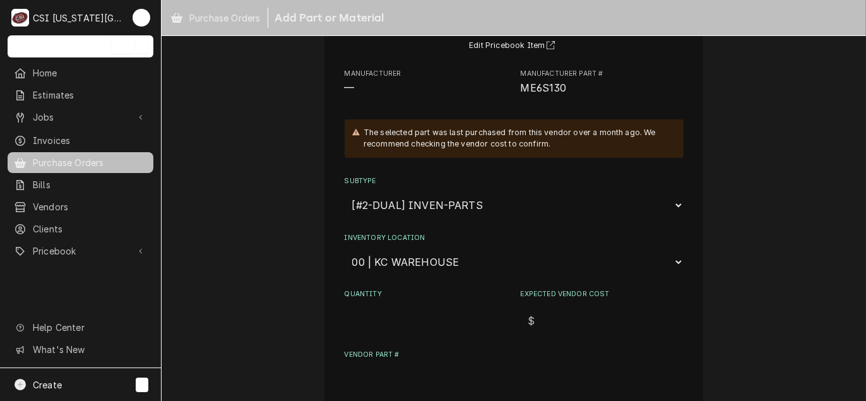
click at [367, 320] on input "Quantity" at bounding box center [426, 321] width 163 height 28
type textarea "x"
type input "2"
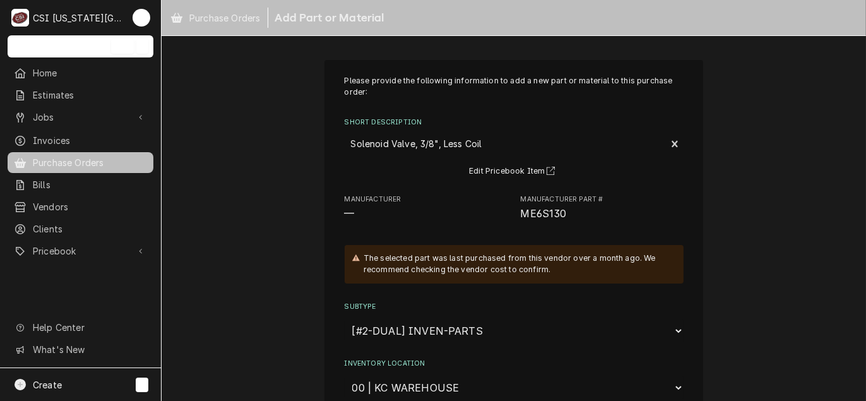
scroll to position [0, 0]
drag, startPoint x: 569, startPoint y: 216, endPoint x: 502, endPoint y: 208, distance: 68.1
click at [502, 208] on div "Manufacturer — Manufacturer Part # ME6S130" at bounding box center [514, 208] width 339 height 27
drag, startPoint x: 502, startPoint y: 208, endPoint x: 523, endPoint y: 215, distance: 22.0
click at [523, 215] on span "ME6S130" at bounding box center [544, 214] width 46 height 12
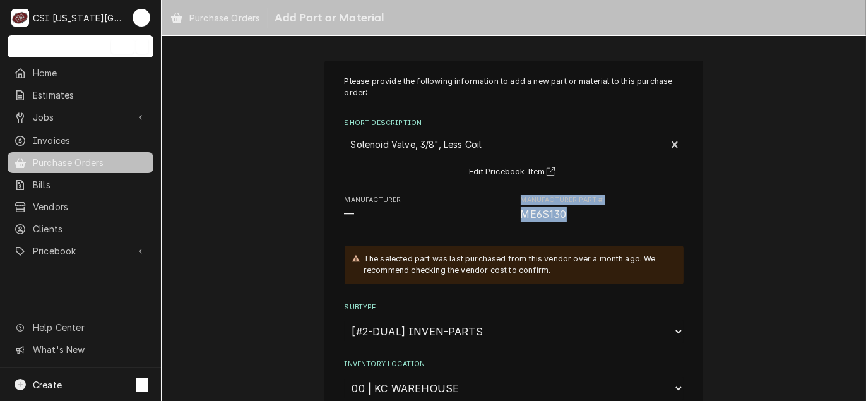
click at [558, 216] on span "ME6S130" at bounding box center [544, 214] width 46 height 12
drag, startPoint x: 575, startPoint y: 215, endPoint x: 519, endPoint y: 218, distance: 56.2
click at [521, 218] on span "ME6S130" at bounding box center [602, 214] width 163 height 15
copy span "ME6S130"
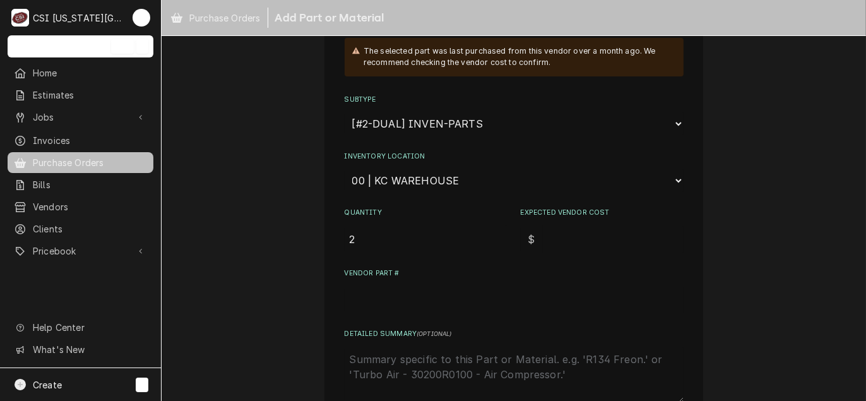
scroll to position [252, 0]
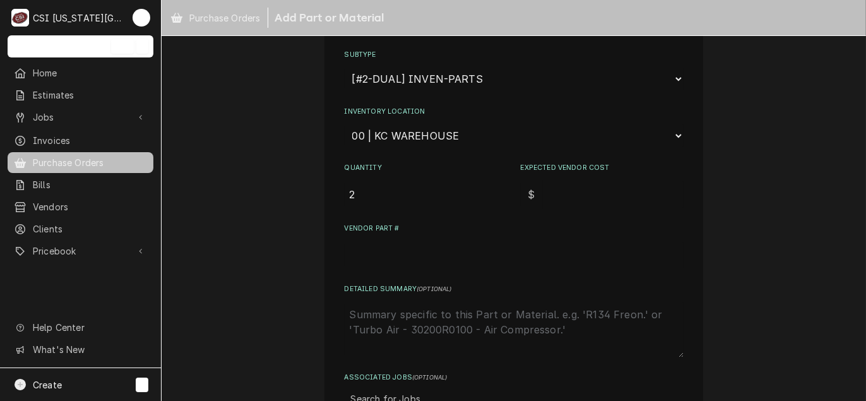
click at [562, 187] on input "Expected Vendor Cost" at bounding box center [613, 194] width 141 height 28
type textarea "x"
type input "1"
type textarea "x"
type input "12"
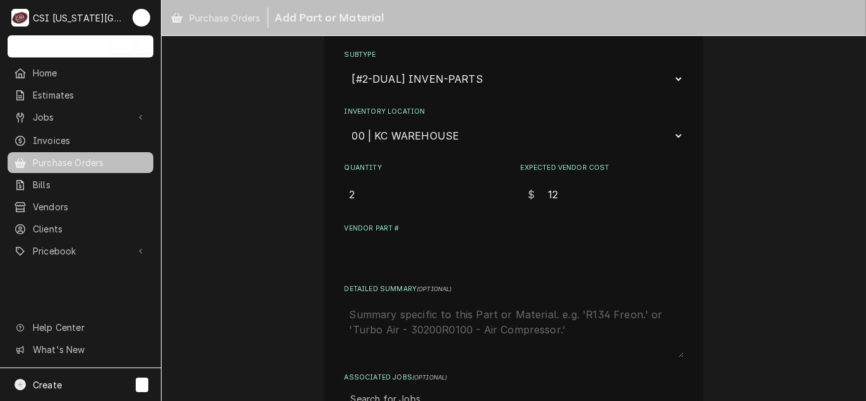
type textarea "x"
type input "120"
type textarea "x"
type input "120.6"
type textarea "x"
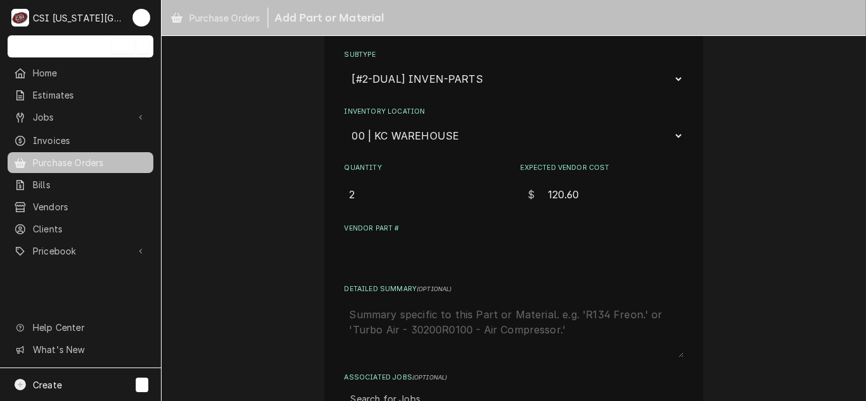
type input "120.60"
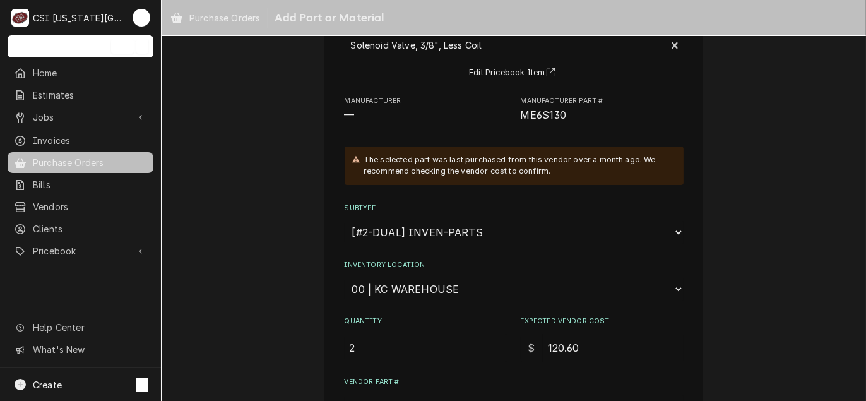
scroll to position [63, 0]
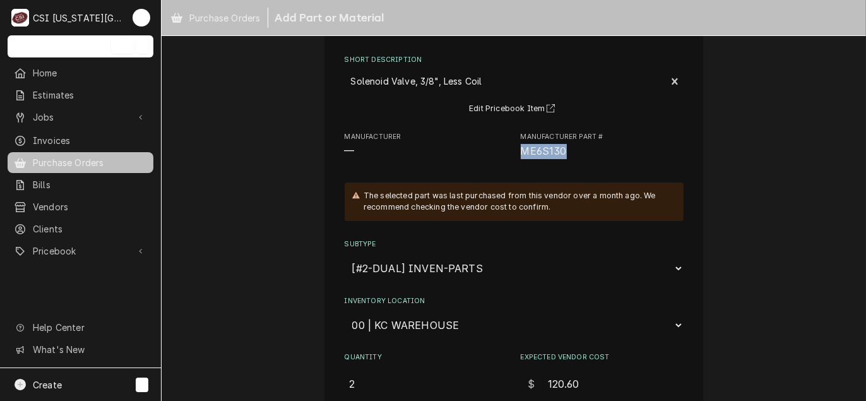
drag, startPoint x: 562, startPoint y: 153, endPoint x: 514, endPoint y: 151, distance: 47.4
click at [514, 151] on div "Manufacturer — Manufacturer Part # ME6S130" at bounding box center [514, 145] width 339 height 27
drag, startPoint x: 514, startPoint y: 151, endPoint x: 523, endPoint y: 151, distance: 8.8
copy span "ME6S130"
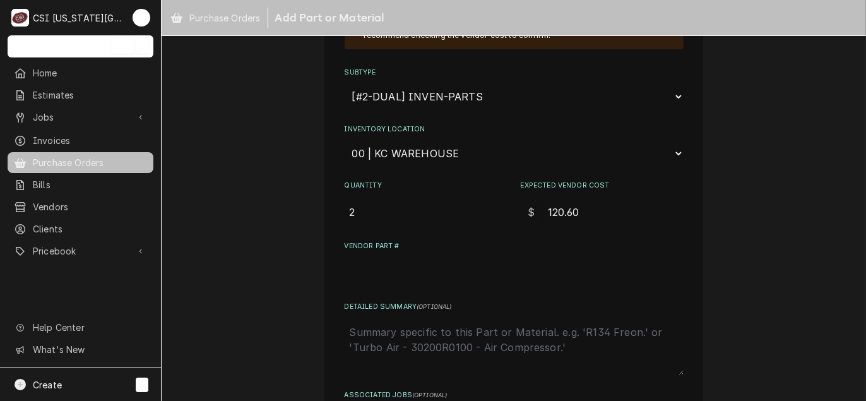
scroll to position [252, 0]
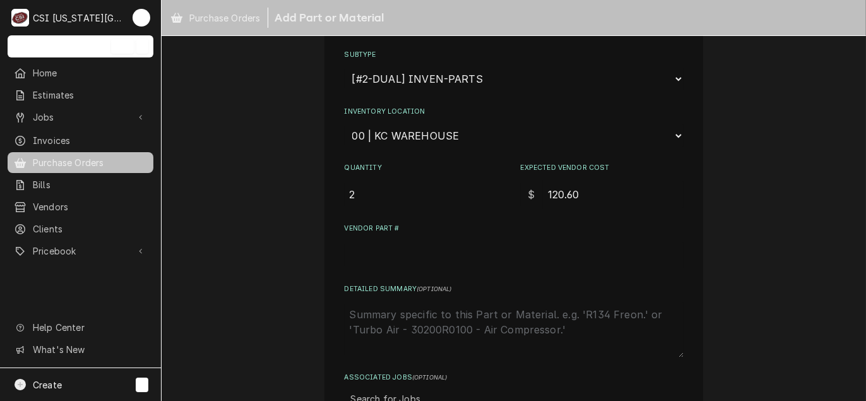
click at [367, 255] on input "Vendor Part #" at bounding box center [514, 255] width 339 height 28
paste input "ME6S130"
type textarea "x"
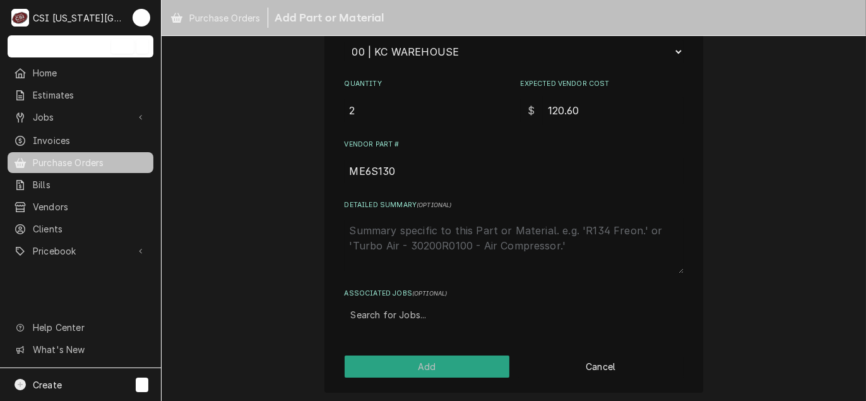
type input "ME6S130"
click at [421, 366] on button "Add" at bounding box center [427, 366] width 165 height 22
type textarea "x"
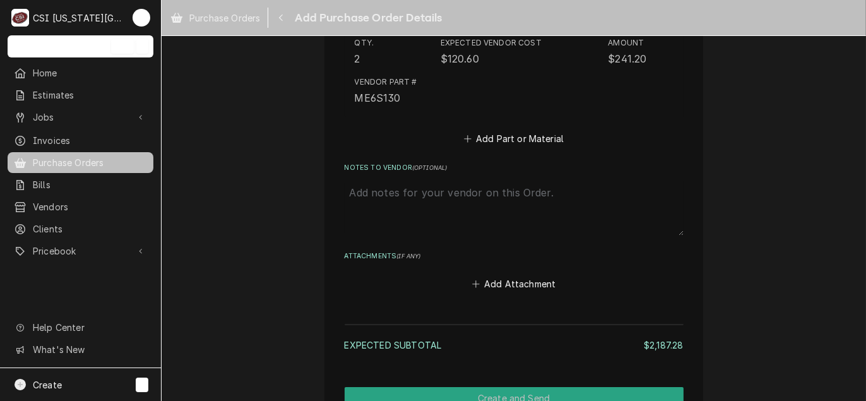
scroll to position [3461, 0]
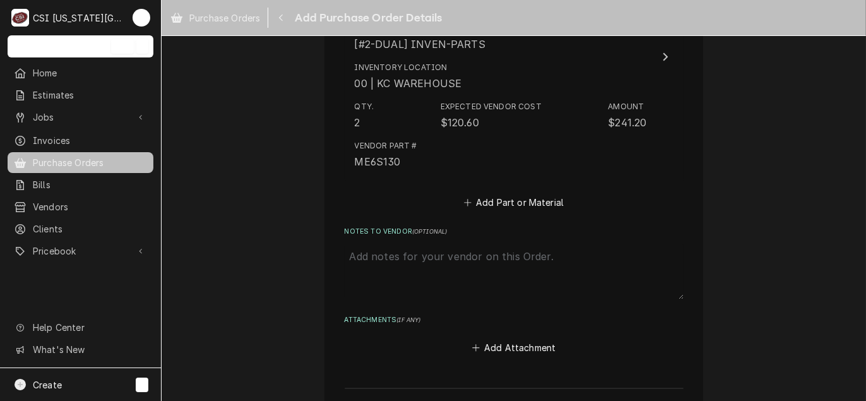
click at [512, 198] on button "Add Part or Material" at bounding box center [513, 203] width 104 height 18
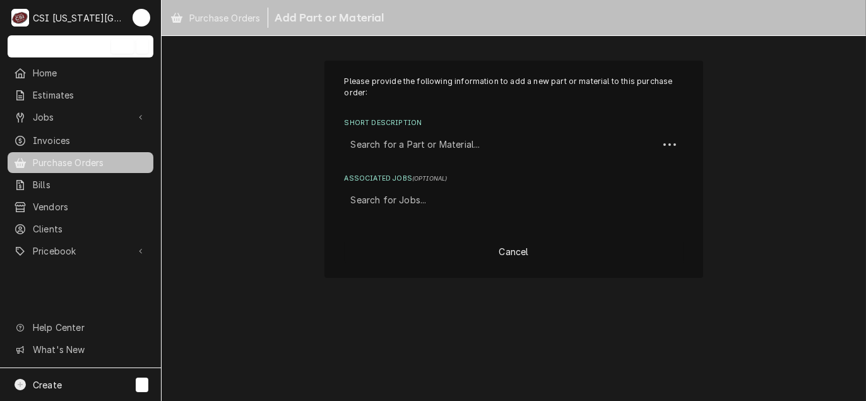
click at [364, 141] on div "Short Description" at bounding box center [501, 144] width 301 height 23
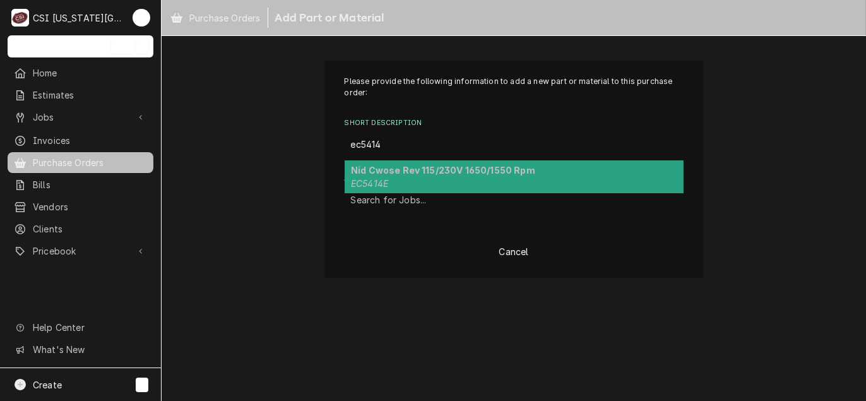
type input "ec5414e"
click at [372, 178] on em "EC5414E" at bounding box center [369, 183] width 37 height 11
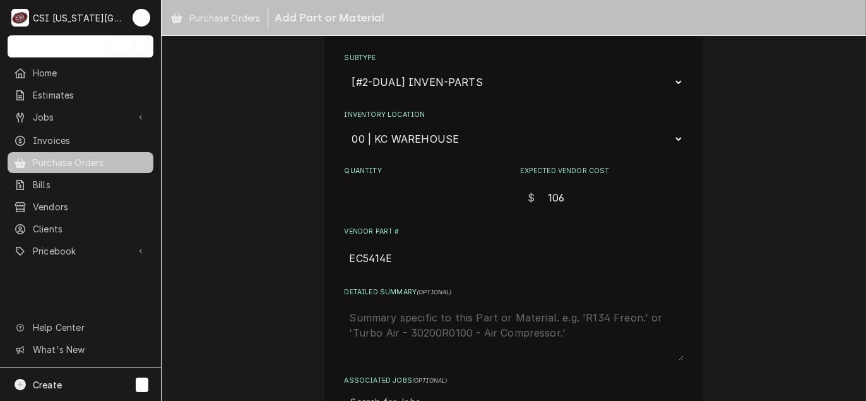
scroll to position [252, 0]
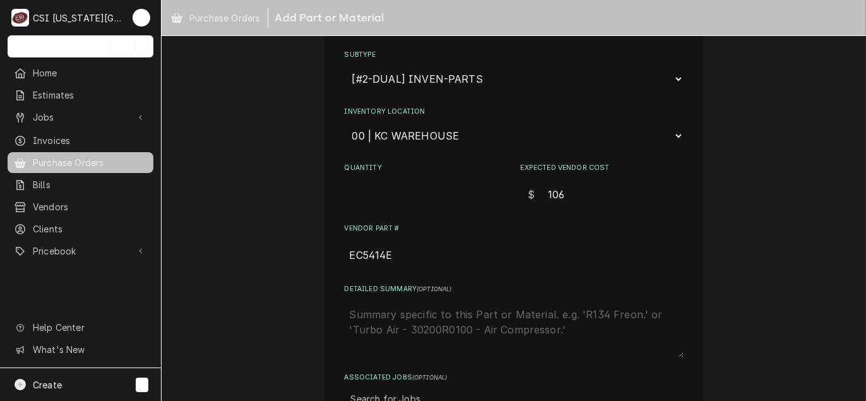
click at [423, 190] on input "Quantity" at bounding box center [426, 194] width 163 height 28
type textarea "x"
type input "2"
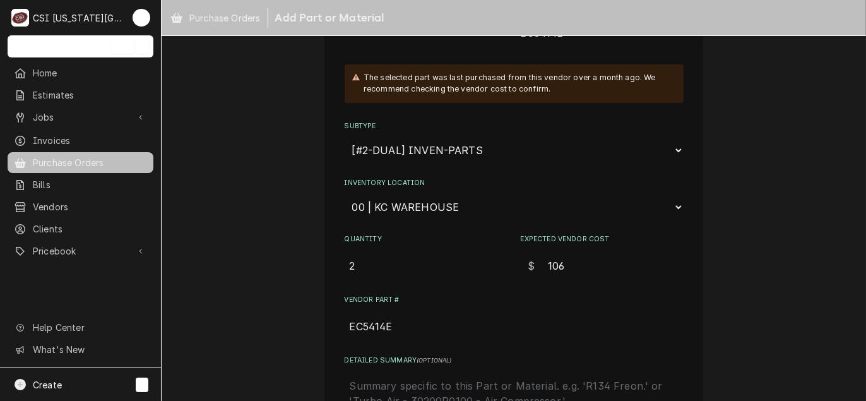
scroll to position [336, 0]
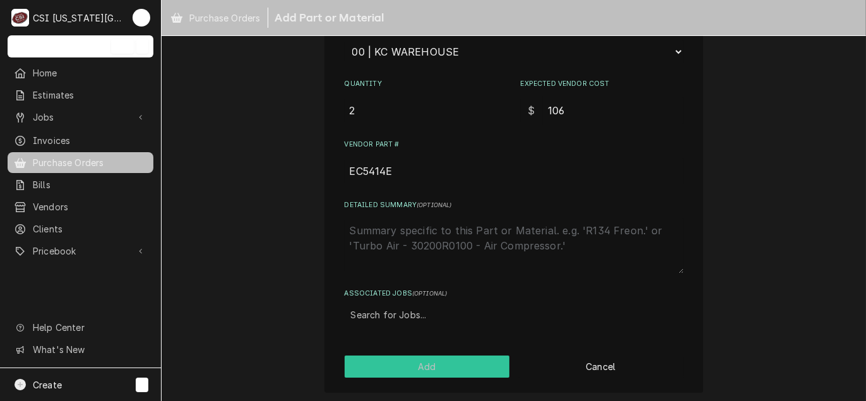
click at [428, 367] on button "Add" at bounding box center [427, 366] width 165 height 22
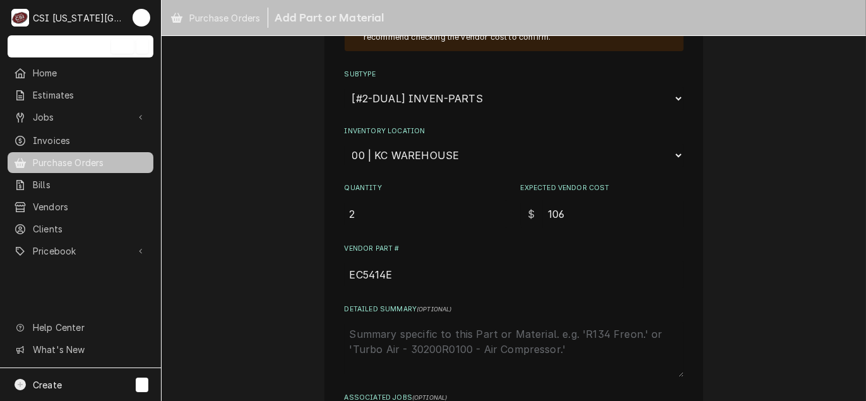
click at [606, 369] on div "Please provide the following information to add a new part or material to this …" at bounding box center [514, 123] width 339 height 618
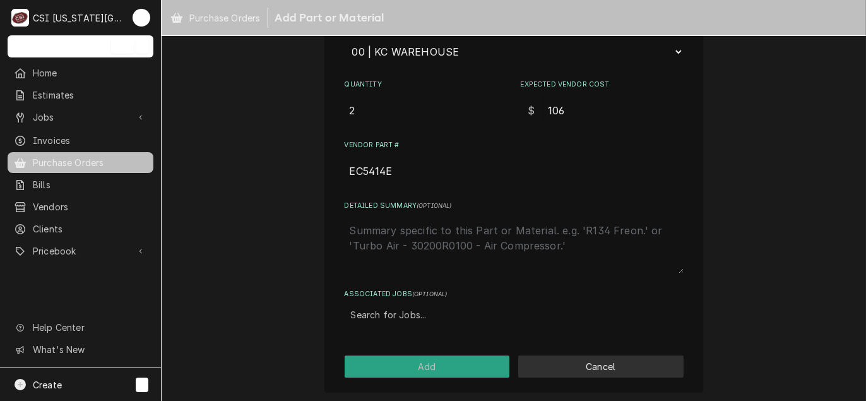
click at [606, 365] on button "Cancel" at bounding box center [600, 366] width 165 height 22
type textarea "x"
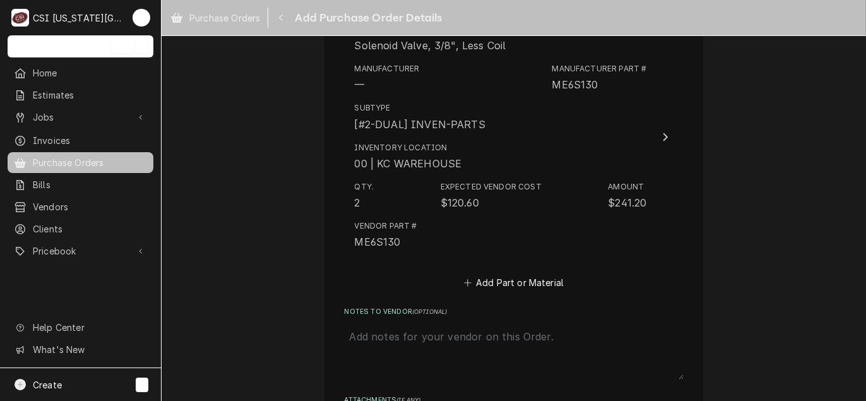
scroll to position [3398, 0]
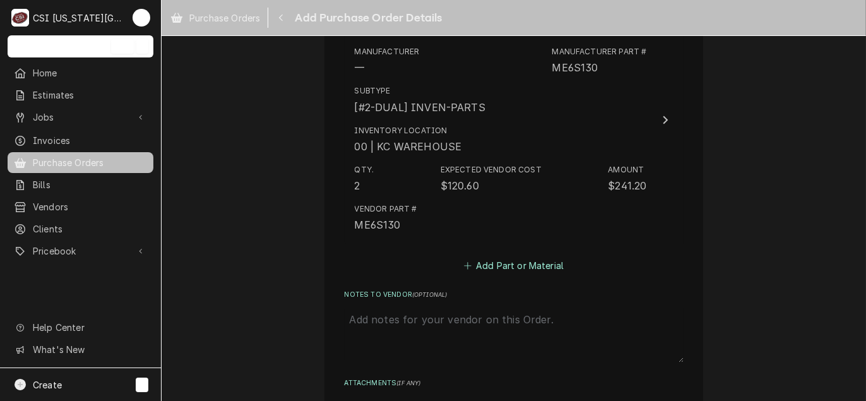
click at [507, 268] on button "Add Part or Material" at bounding box center [513, 266] width 104 height 18
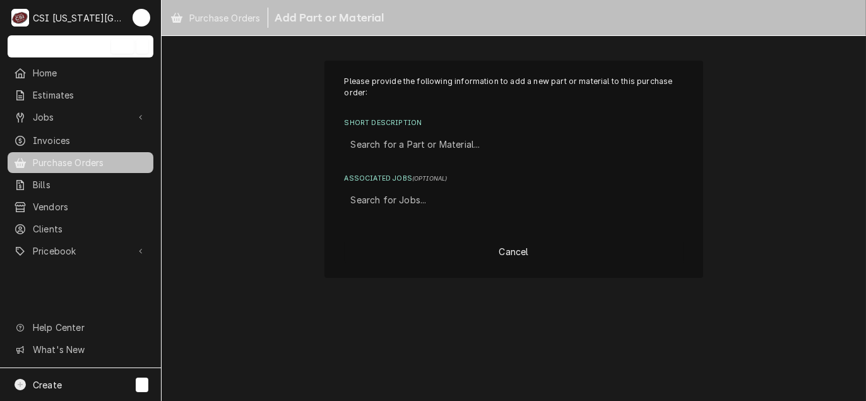
click at [388, 139] on div "Short Description" at bounding box center [514, 144] width 326 height 23
type input "49101"
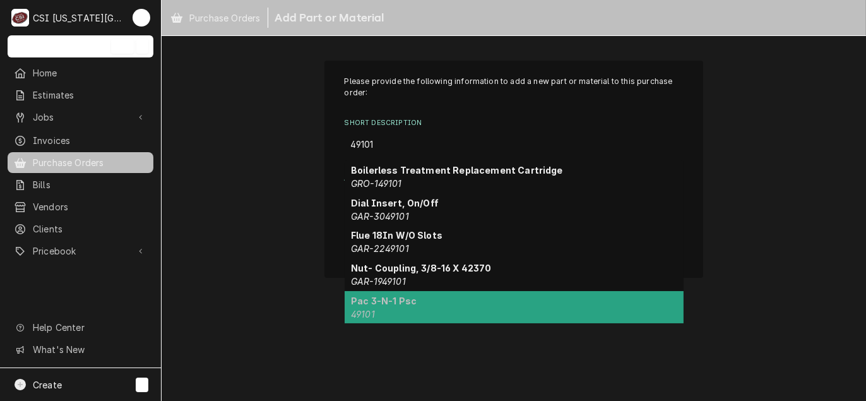
click at [420, 302] on div "Pac 3-N-1 Psc 49101" at bounding box center [514, 307] width 339 height 33
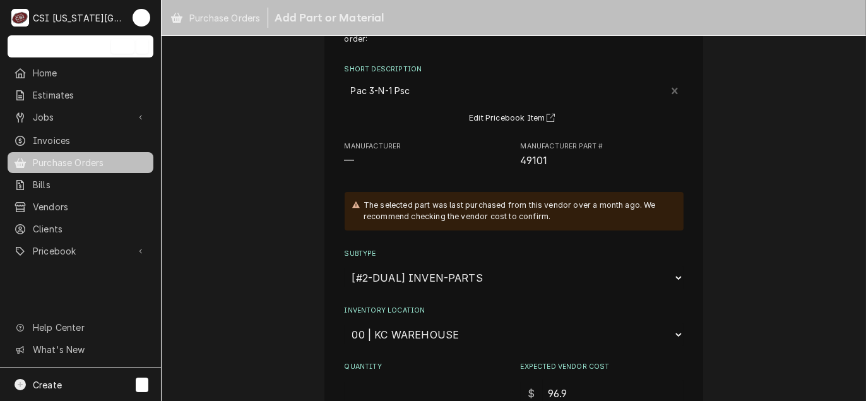
scroll to position [126, 0]
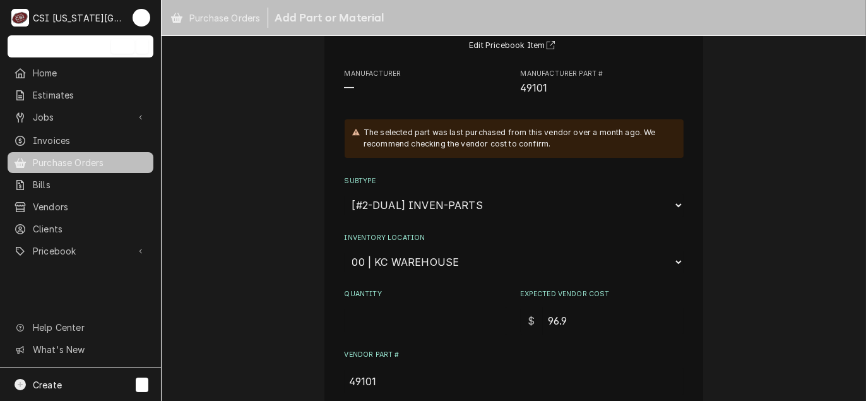
click at [377, 317] on input "Quantity" at bounding box center [426, 321] width 163 height 28
type textarea "x"
type input "2"
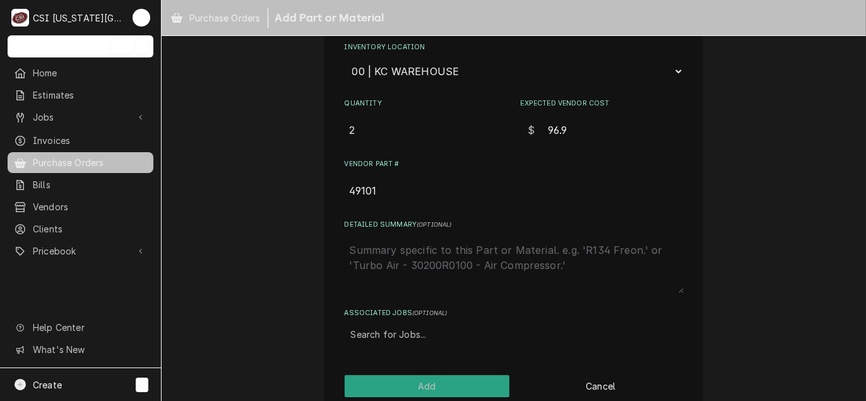
scroll to position [336, 0]
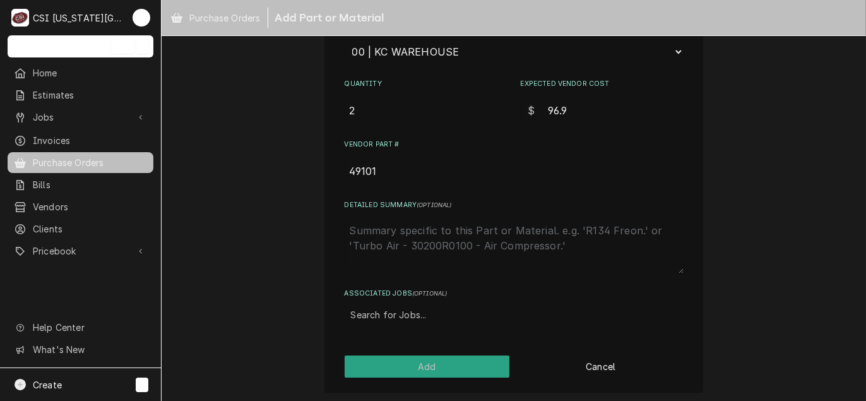
click at [424, 374] on div "Please provide the following information to add a new part or material to this …" at bounding box center [513, 58] width 379 height 669
click at [427, 365] on button "Add" at bounding box center [427, 366] width 165 height 22
type textarea "x"
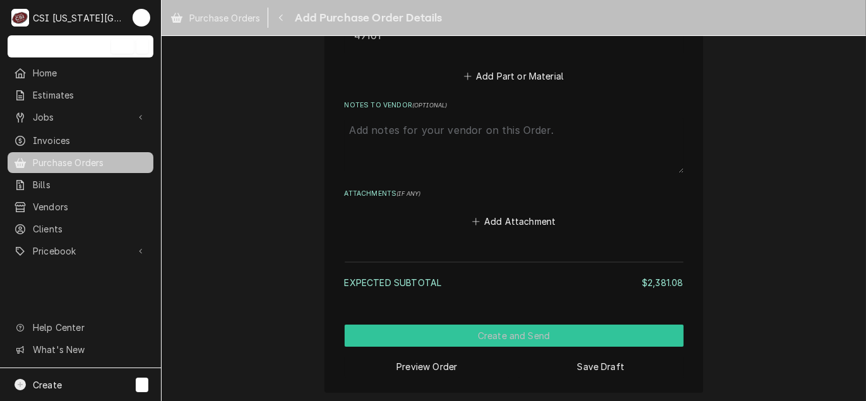
scroll to position [3841, 0]
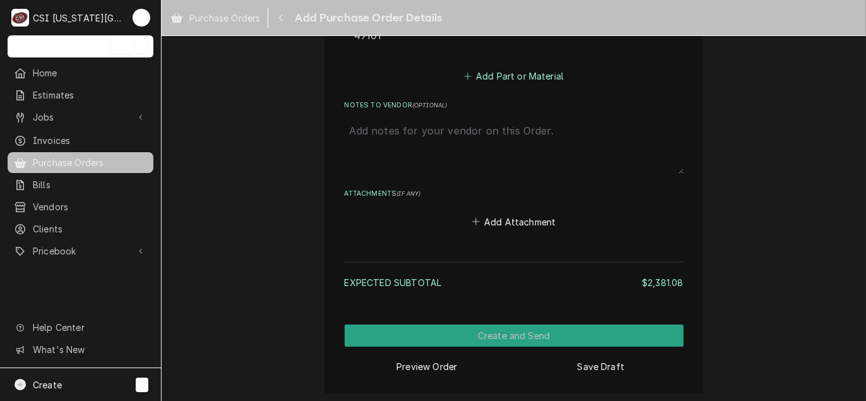
click at [535, 76] on button "Add Part or Material" at bounding box center [513, 77] width 104 height 18
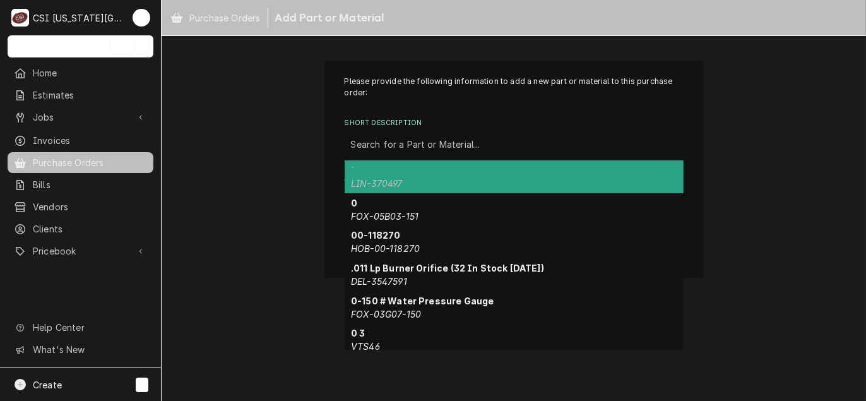
click at [386, 149] on div "Short Description" at bounding box center [514, 144] width 326 height 23
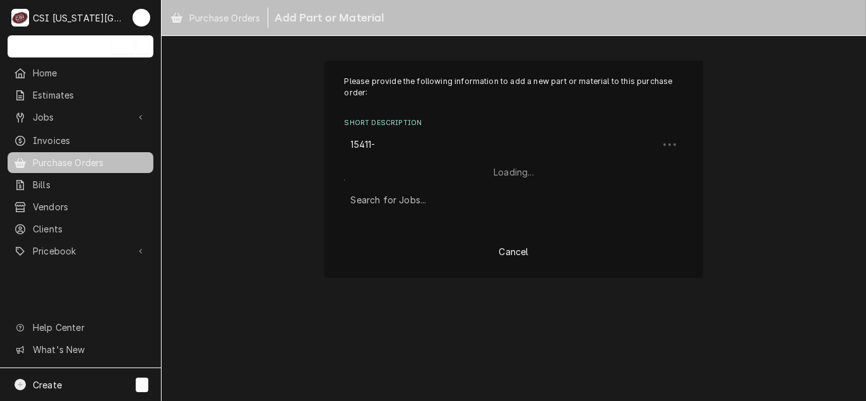
type input "15411-1"
drag, startPoint x: 386, startPoint y: 143, endPoint x: 298, endPoint y: 124, distance: 89.6
click at [298, 124] on div "Please provide the following information to add a new part or material to this …" at bounding box center [514, 169] width 704 height 240
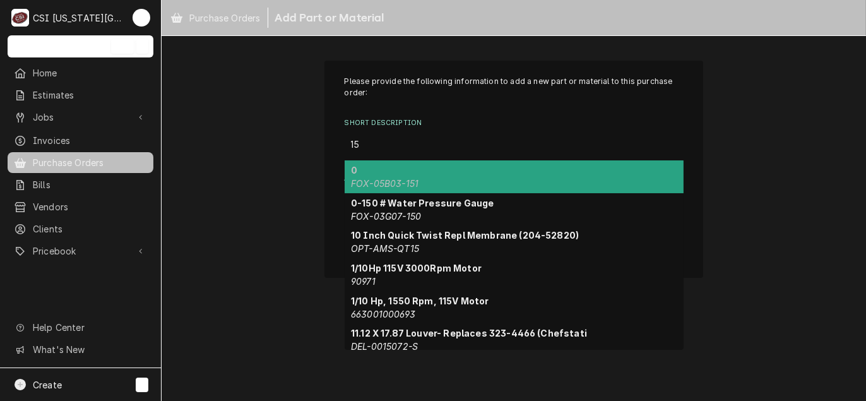
type input "1"
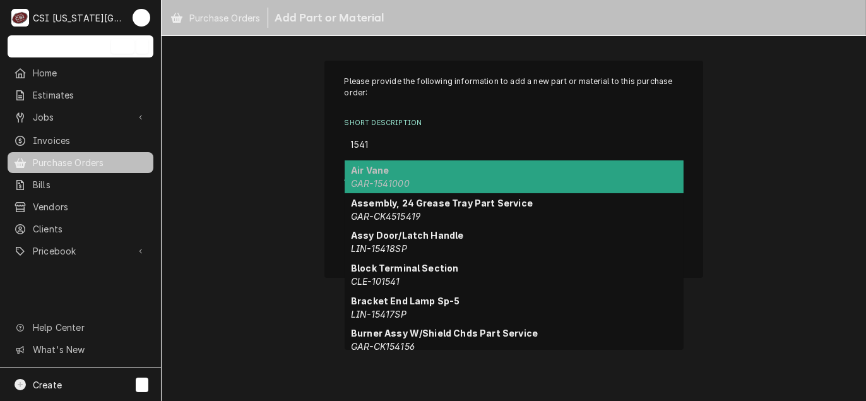
type input "15411"
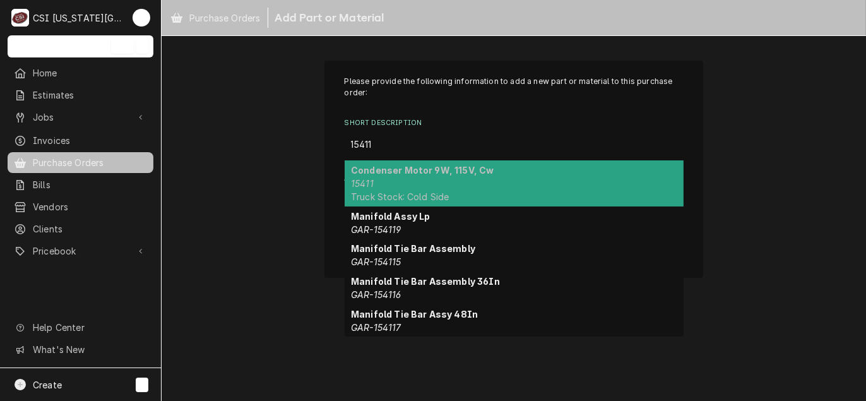
click at [411, 191] on span "Truck Stock: Cold Side" at bounding box center [400, 196] width 98 height 11
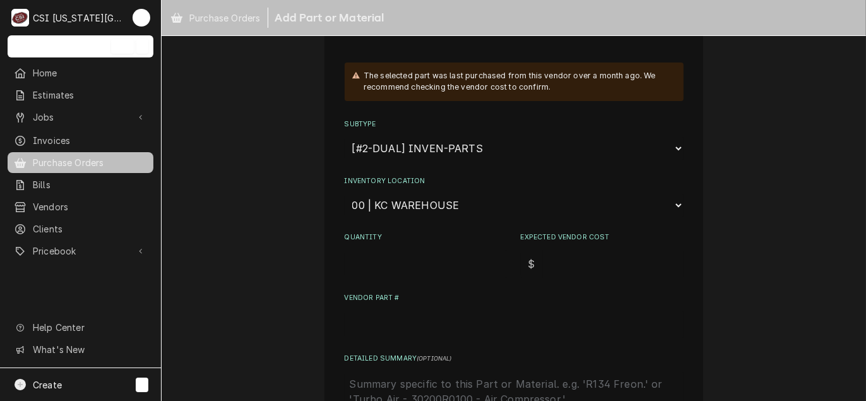
scroll to position [189, 0]
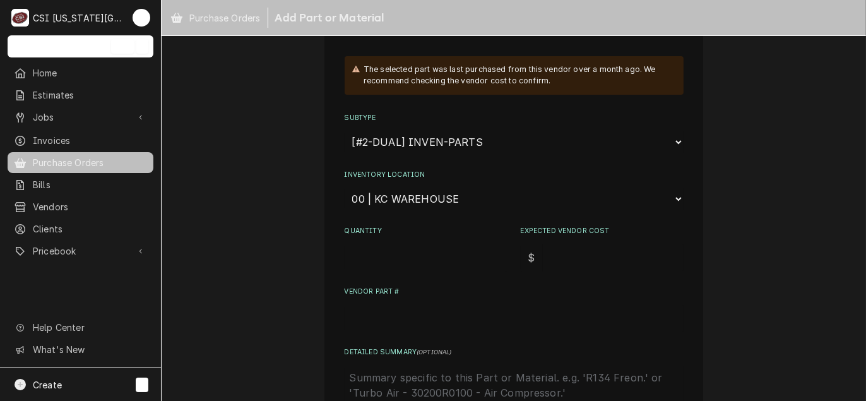
click at [384, 251] on input "Quantity" at bounding box center [426, 258] width 163 height 28
click at [587, 256] on input "Expected Vendor Cost" at bounding box center [613, 258] width 141 height 28
type textarea "x"
type input "3"
type textarea "x"
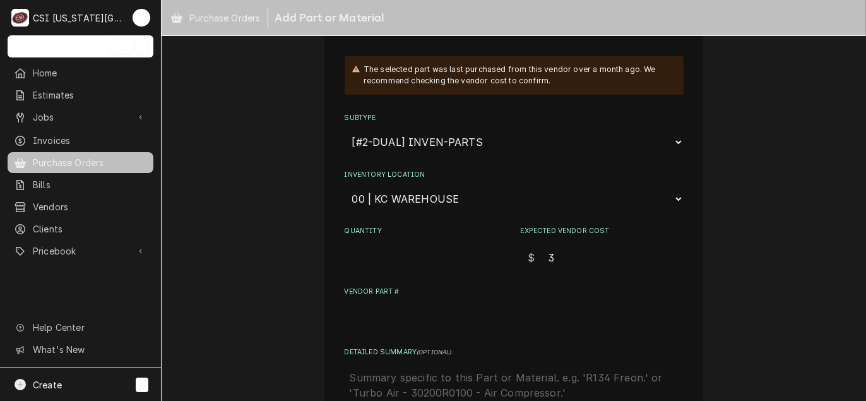
type input "32"
type textarea "x"
type input "32.2"
type textarea "x"
type input "32.26"
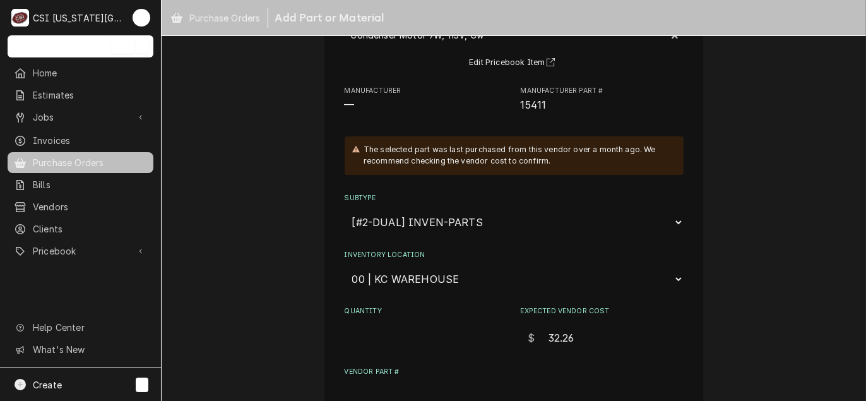
scroll to position [126, 0]
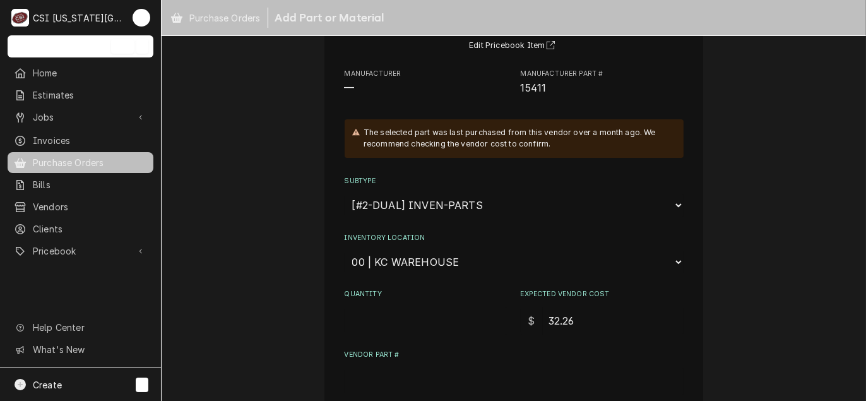
click at [377, 314] on input "Quantity" at bounding box center [426, 321] width 163 height 28
type textarea "x"
type input "2"
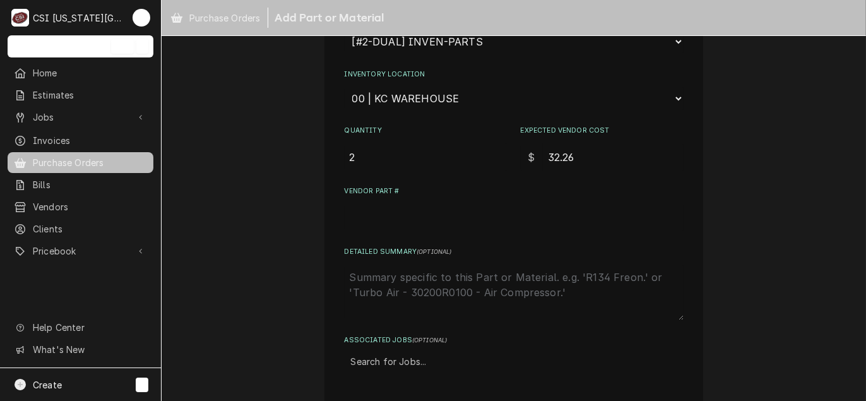
scroll to position [336, 0]
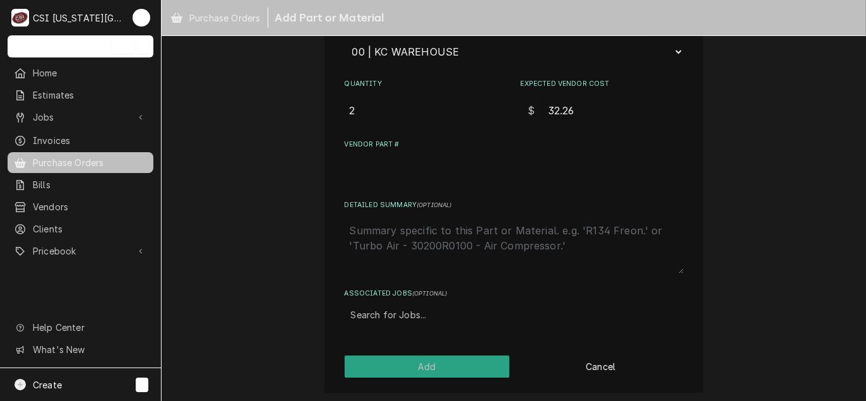
click at [372, 157] on input "Vendor Part #" at bounding box center [514, 171] width 339 height 28
type textarea "x"
type input "1"
type textarea "x"
type input "15"
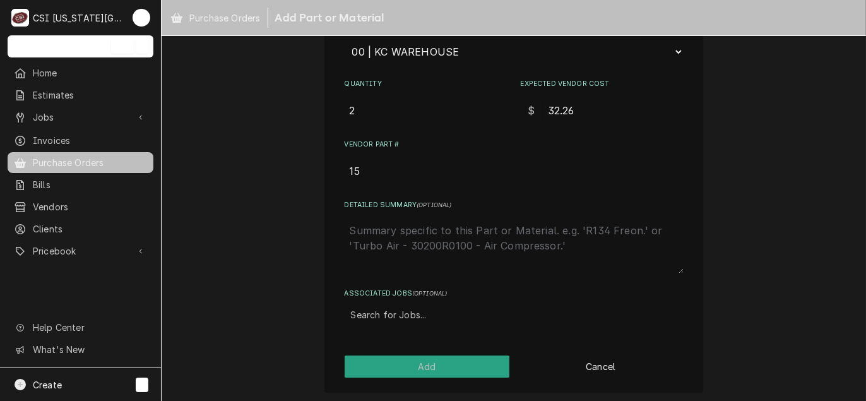
type textarea "x"
type input "154"
type textarea "x"
type input "1541"
type textarea "x"
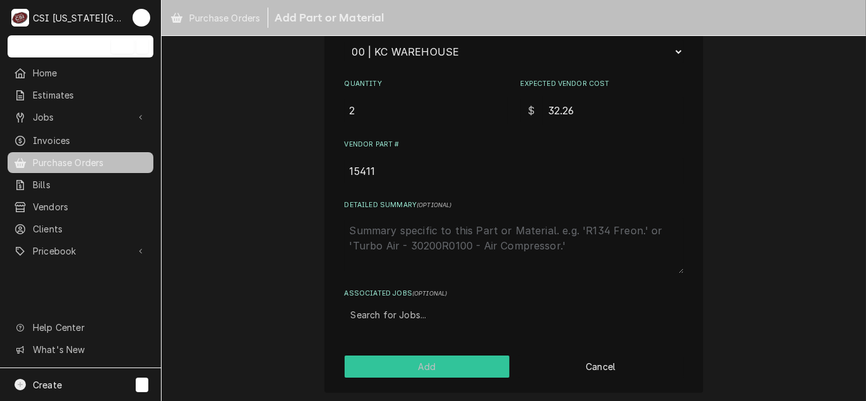
type input "15411"
click at [428, 365] on button "Add" at bounding box center [427, 366] width 165 height 22
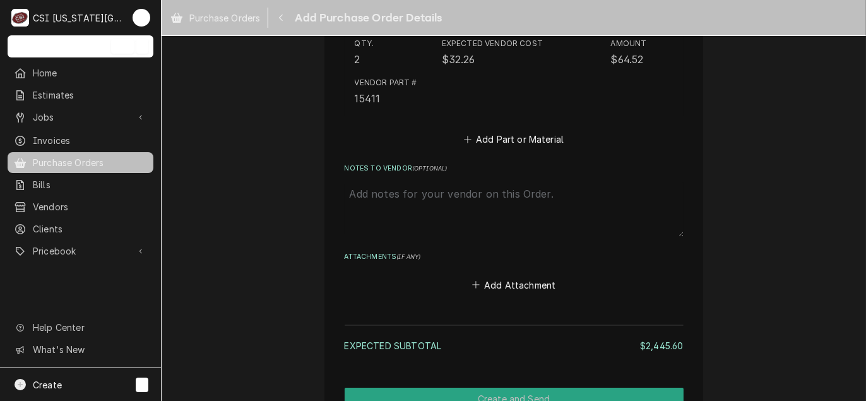
scroll to position [4096, 0]
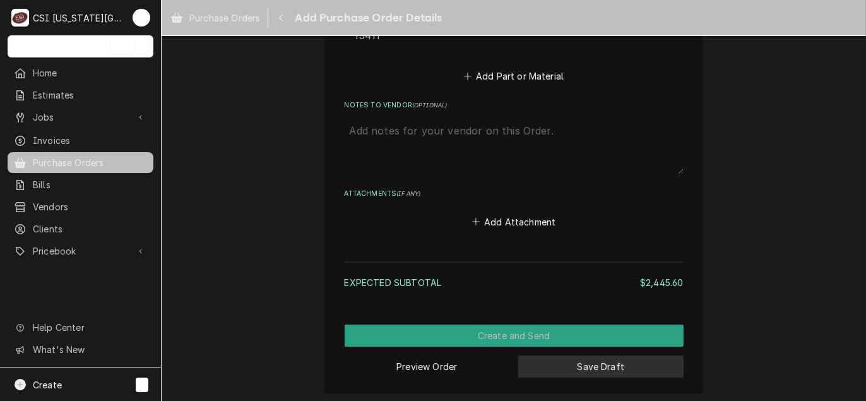
click at [594, 361] on button "Save Draft" at bounding box center [600, 366] width 165 height 22
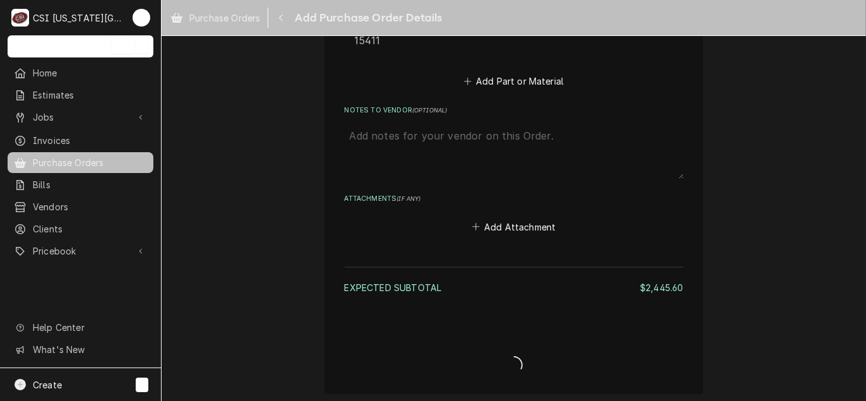
type textarea "x"
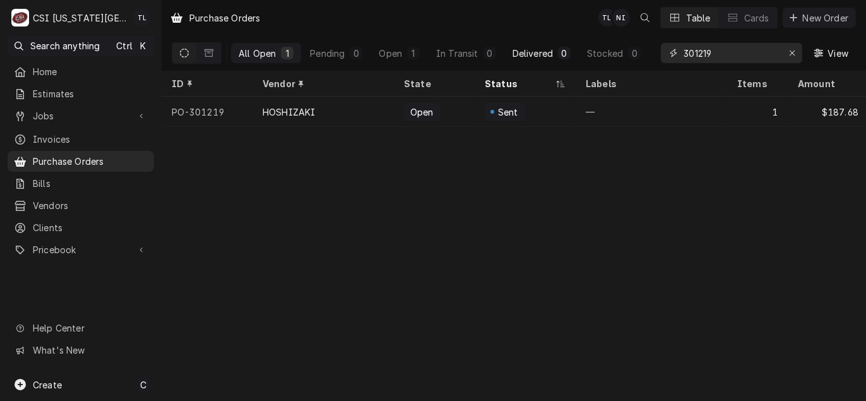
drag, startPoint x: 749, startPoint y: 57, endPoint x: 555, endPoint y: 49, distance: 193.9
click at [555, 49] on div "All Open 1 Pending 0 Open 1 In Transit 0 Delivered 0 Stocked 0 301219 View" at bounding box center [514, 52] width 684 height 35
type input "301191"
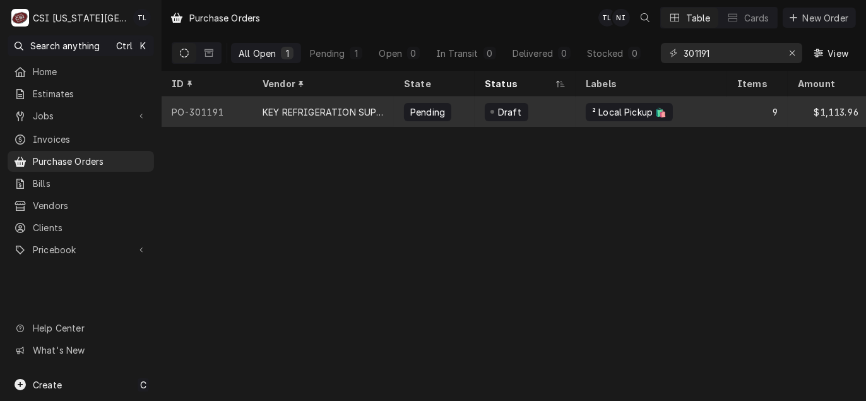
click at [292, 112] on div "KEY REFRIGERATION SUPPLY" at bounding box center [323, 111] width 121 height 13
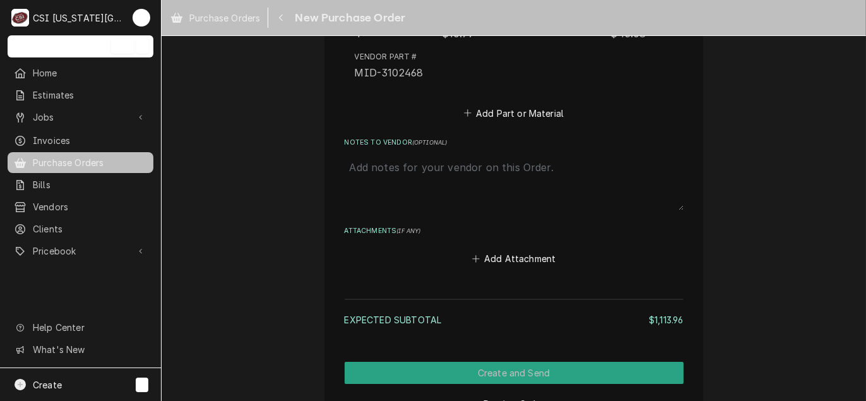
scroll to position [2913, 0]
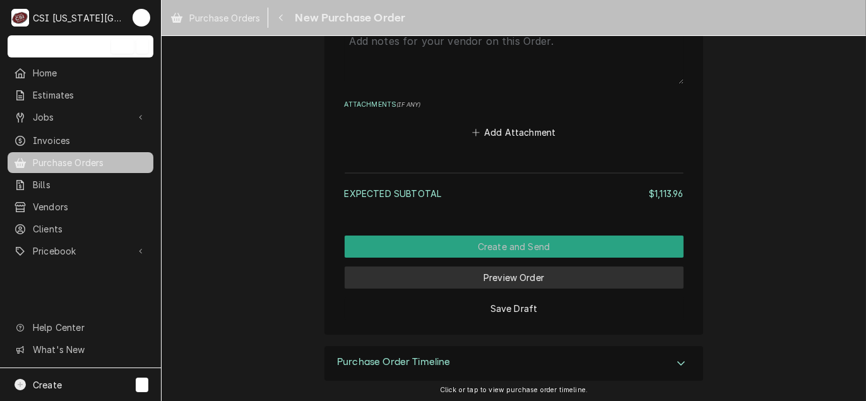
click at [494, 278] on button "Preview Order" at bounding box center [514, 277] width 339 height 22
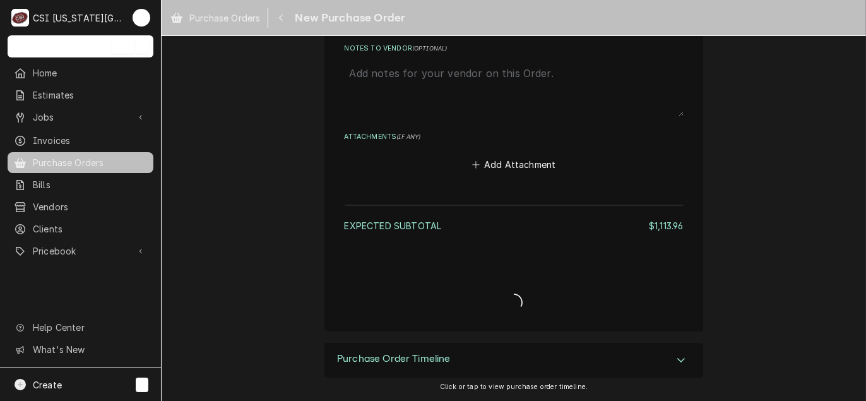
scroll to position [2878, 0]
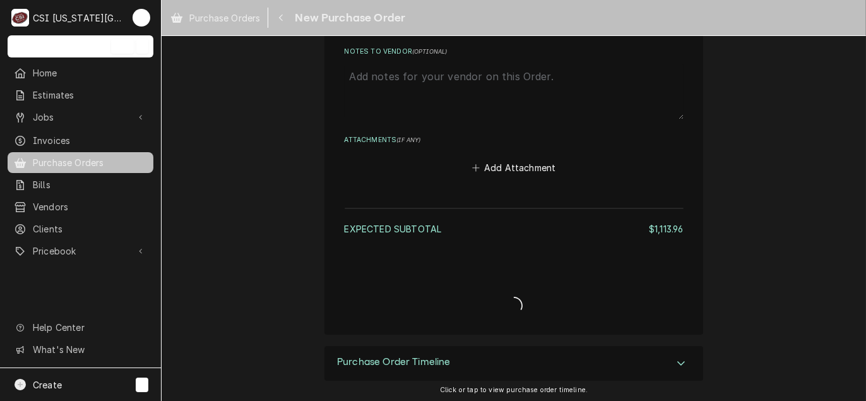
type textarea "x"
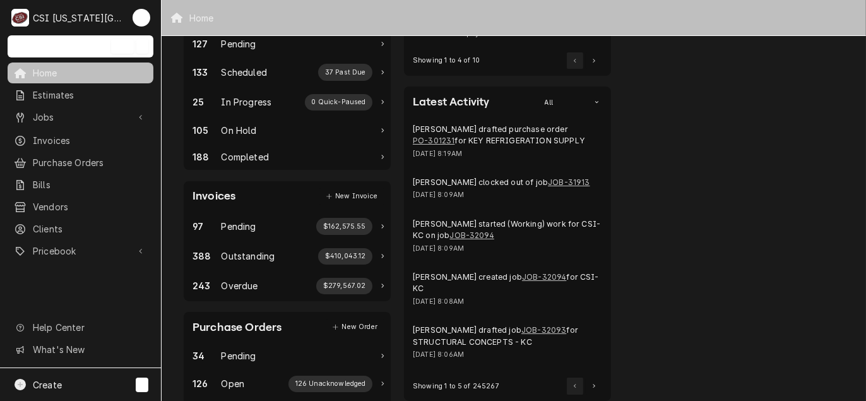
scroll to position [205, 0]
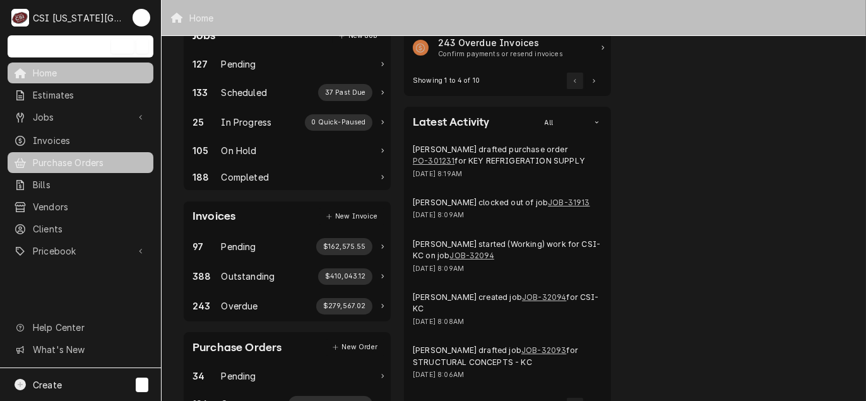
click at [61, 157] on span "Purchase Orders" at bounding box center [90, 162] width 114 height 13
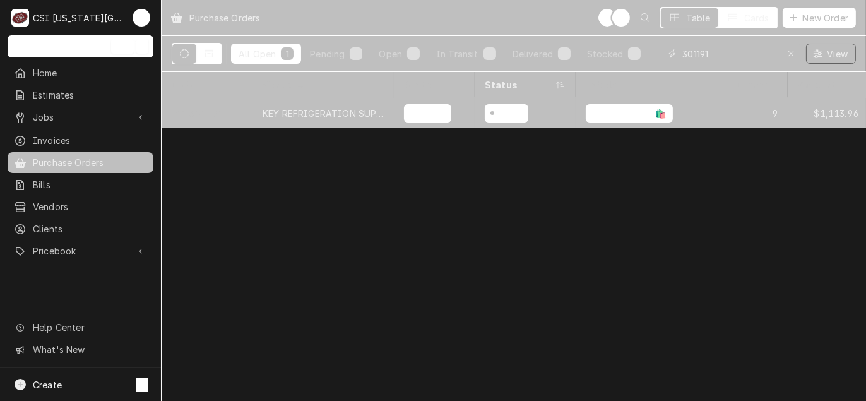
drag, startPoint x: 727, startPoint y: 50, endPoint x: 456, endPoint y: 41, distance: 271.5
click at [456, 41] on div "All Open 1 Pending 1 Open 0 In Transit 0 Delivered 0 Stocked 0 301191 View" at bounding box center [514, 53] width 684 height 35
type input "301231"
click at [323, 114] on div "KEY REFRIGERATION SUPPLY" at bounding box center [323, 113] width 121 height 13
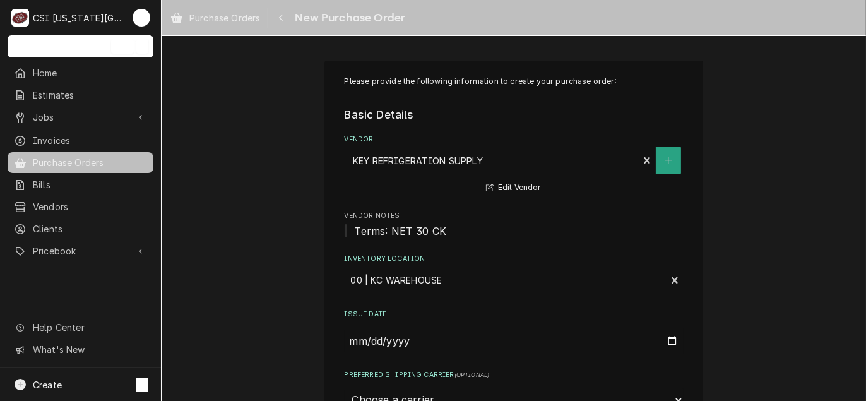
type textarea "x"
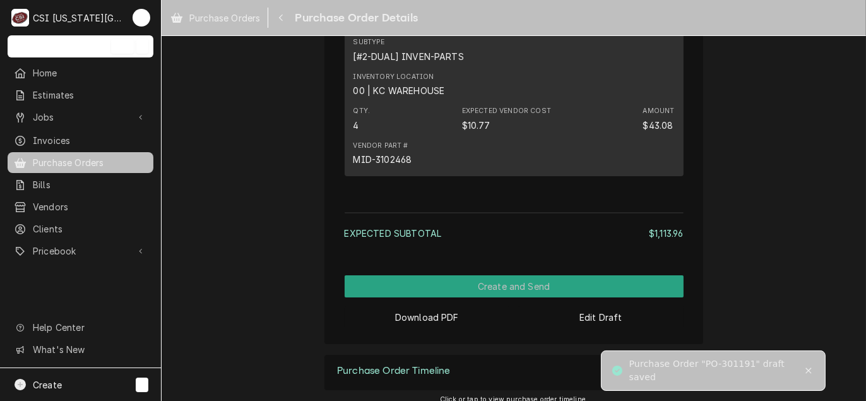
scroll to position [2633, 0]
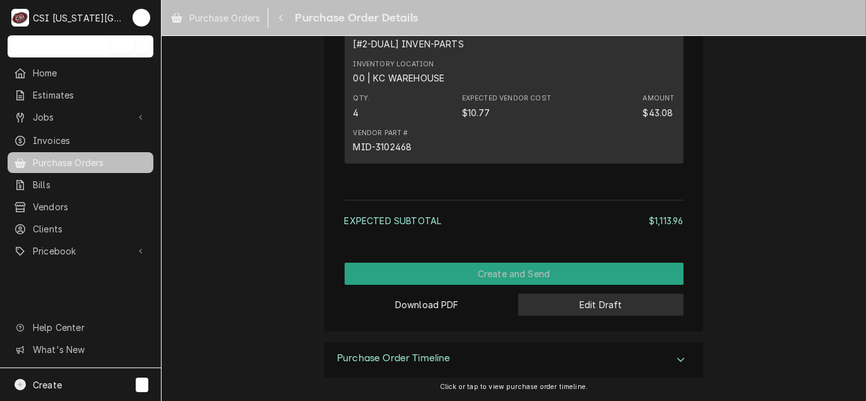
click at [567, 305] on button "Edit Draft" at bounding box center [600, 304] width 165 height 22
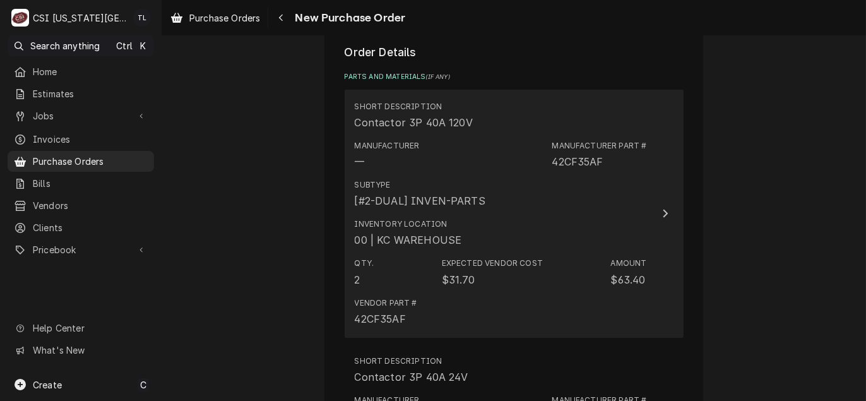
click at [603, 193] on div "Subtype [#2-DUAL] INVEN-PARTS" at bounding box center [501, 193] width 292 height 39
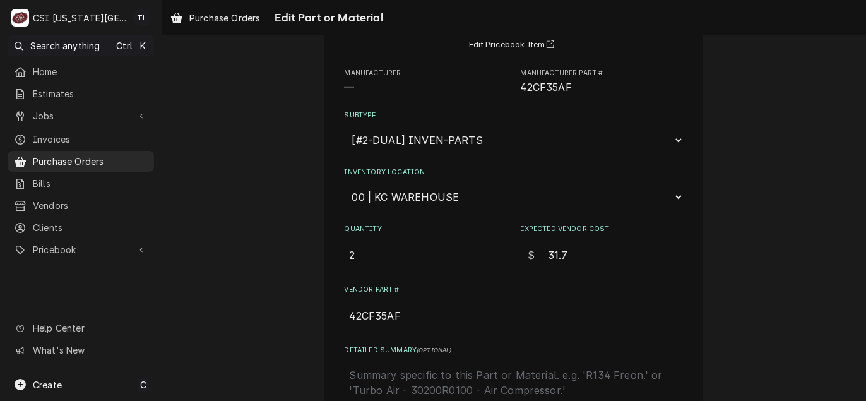
scroll to position [292, 0]
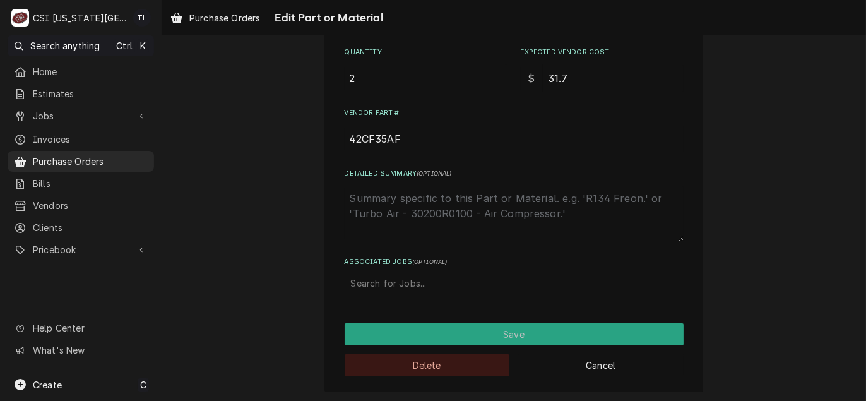
click at [432, 364] on button "Delete" at bounding box center [427, 365] width 165 height 22
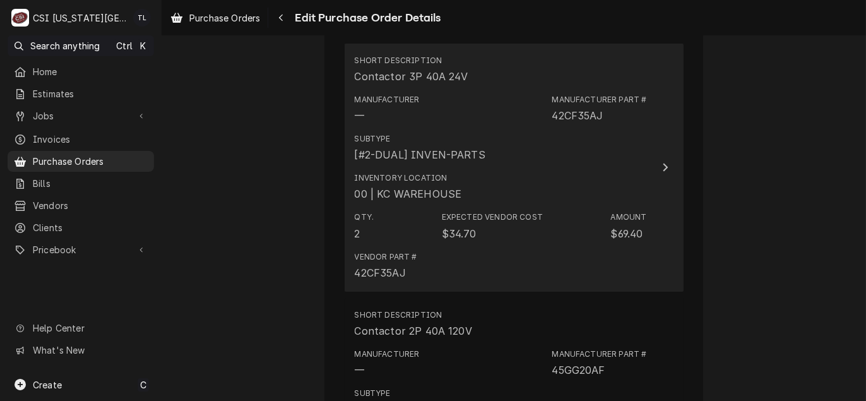
click at [560, 261] on div "Vendor Part # 42CF35AJ" at bounding box center [501, 265] width 292 height 39
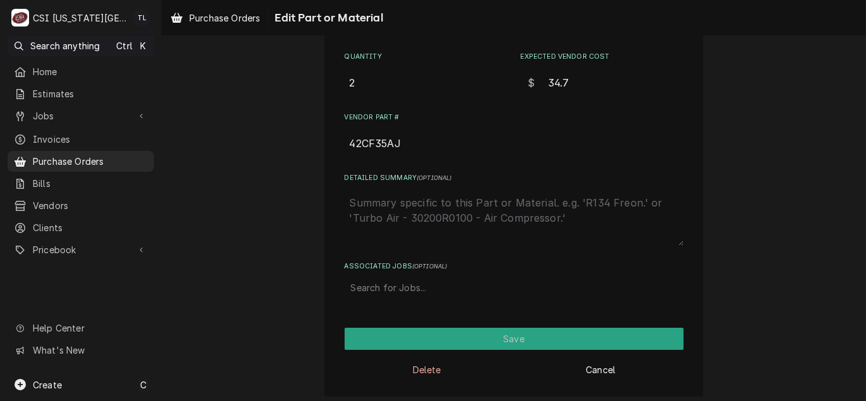
scroll to position [292, 0]
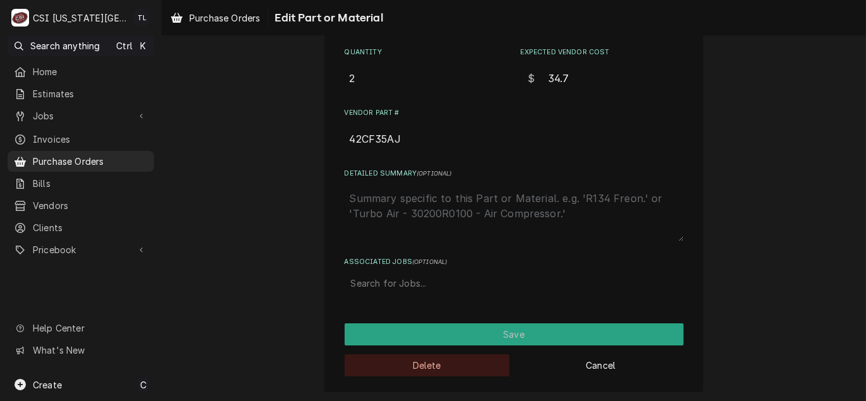
click at [409, 367] on button "Delete" at bounding box center [427, 365] width 165 height 22
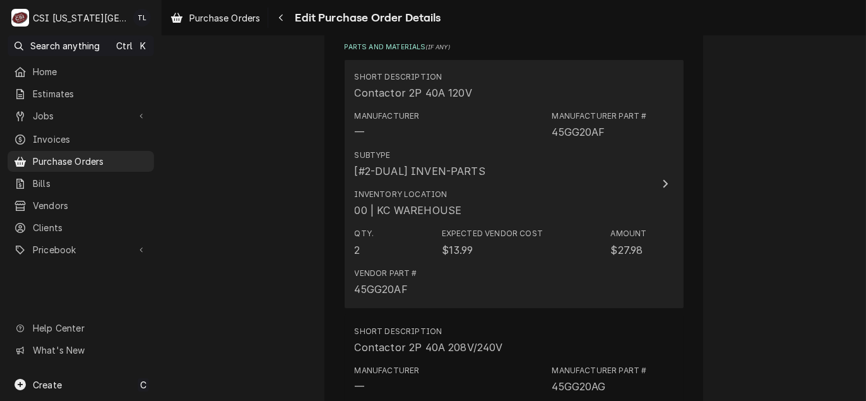
click at [473, 250] on div "Expected Vendor Cost $13.99" at bounding box center [492, 242] width 101 height 29
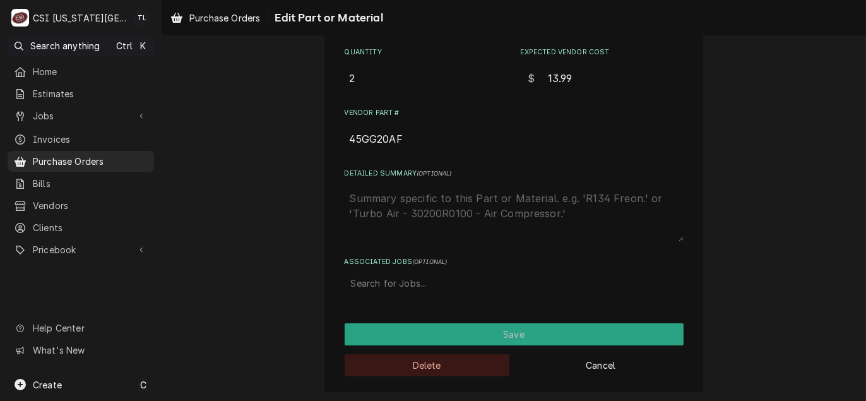
click at [426, 370] on button "Delete" at bounding box center [427, 365] width 165 height 22
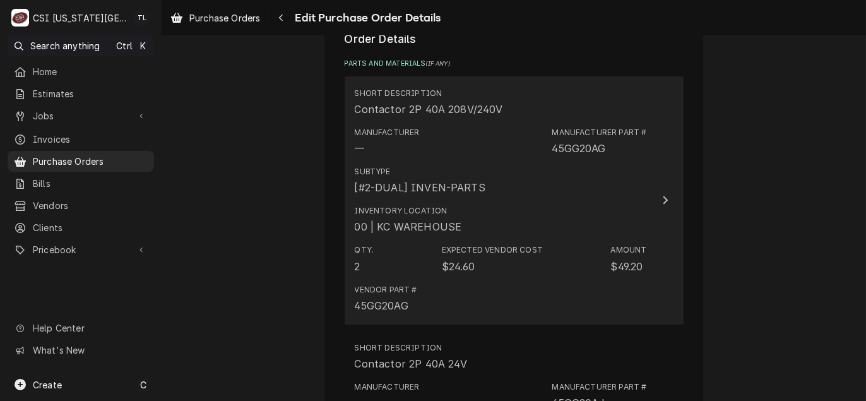
click at [452, 267] on div "$24.60" at bounding box center [458, 266] width 33 height 15
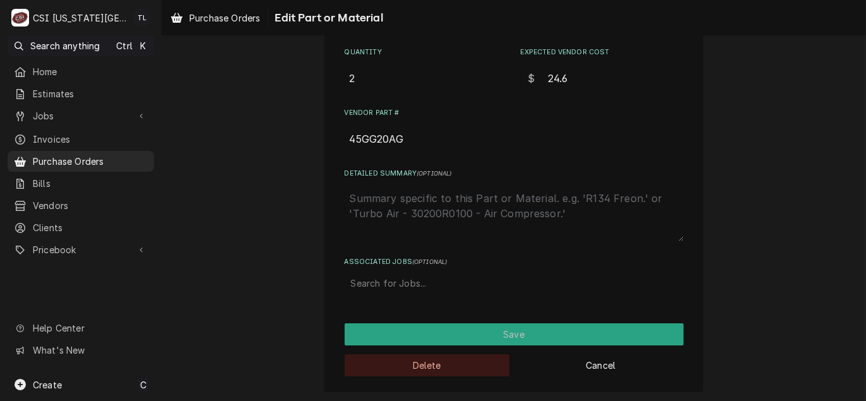
click at [411, 354] on button "Delete" at bounding box center [427, 365] width 165 height 22
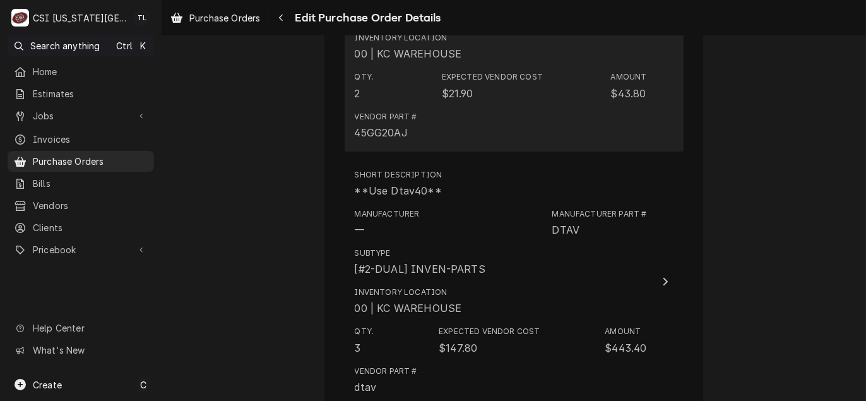
click at [476, 118] on div "Vendor Part # 45GG20AJ" at bounding box center [501, 125] width 292 height 39
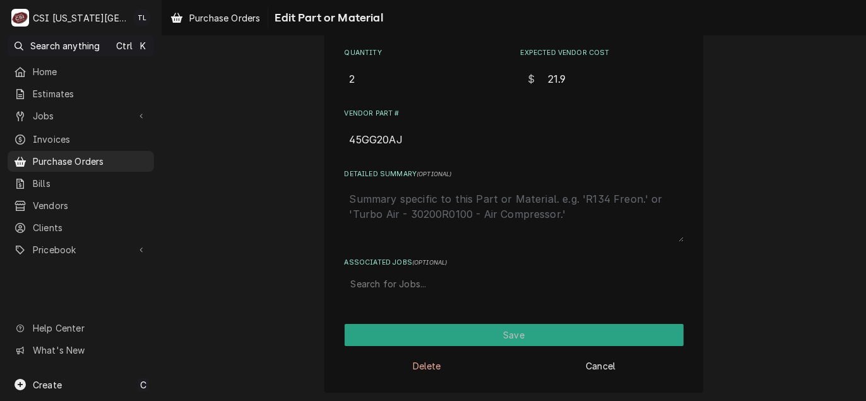
scroll to position [292, 0]
click at [425, 360] on button "Delete" at bounding box center [427, 365] width 165 height 22
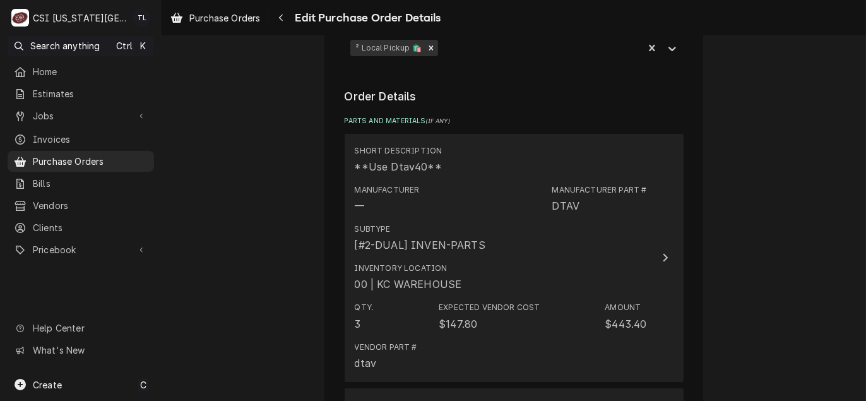
click at [445, 234] on div "Subtype [#2-DUAL] INVEN-PARTS" at bounding box center [420, 237] width 131 height 29
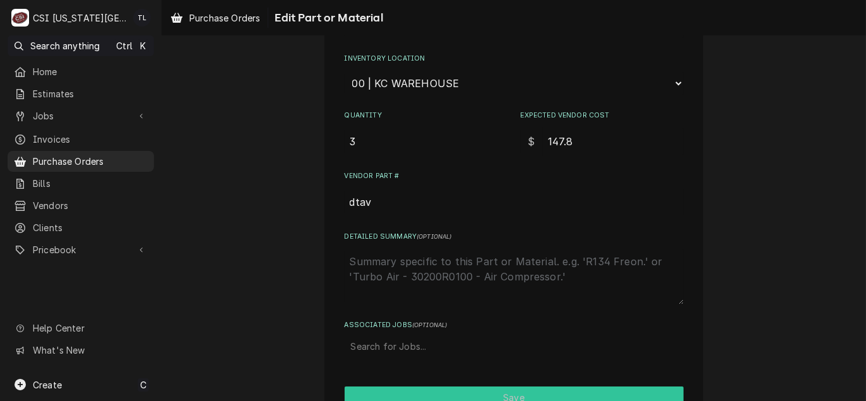
click at [421, 364] on div "Use the fields below to edit this part or material: Short Description **Use Dta…" at bounding box center [513, 143] width 379 height 623
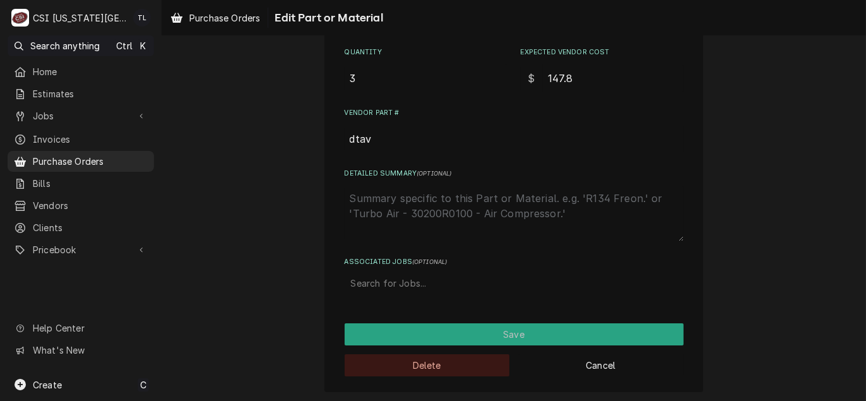
click at [420, 364] on button "Delete" at bounding box center [427, 365] width 165 height 22
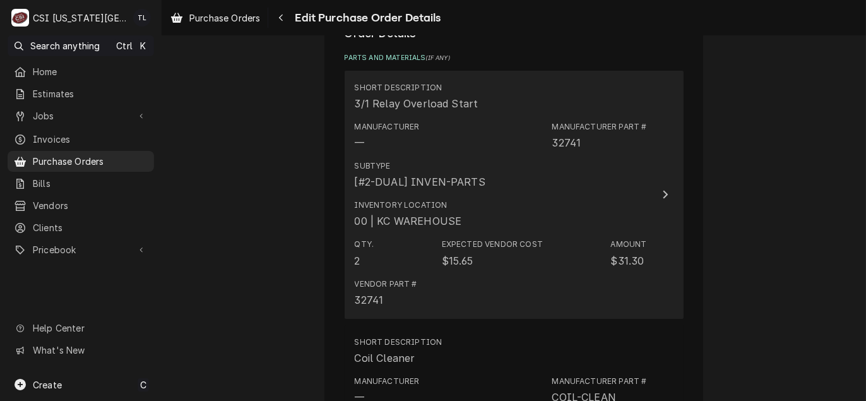
click at [442, 263] on div "$15.65" at bounding box center [458, 260] width 32 height 15
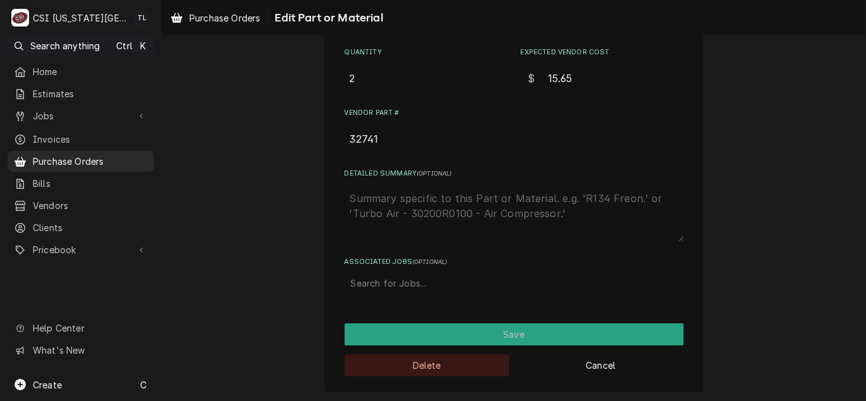
click at [420, 357] on button "Delete" at bounding box center [427, 365] width 165 height 22
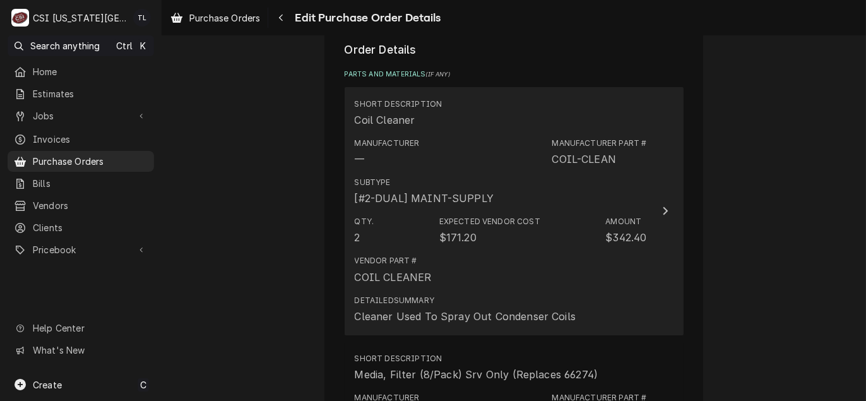
click at [448, 243] on div "Qty. 2 Expected Vendor Cost $171.20 Amount $342.40" at bounding box center [501, 230] width 292 height 39
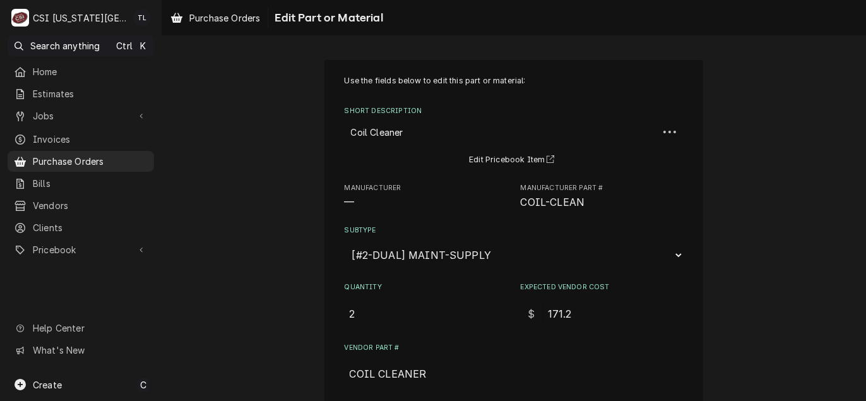
scroll to position [235, 0]
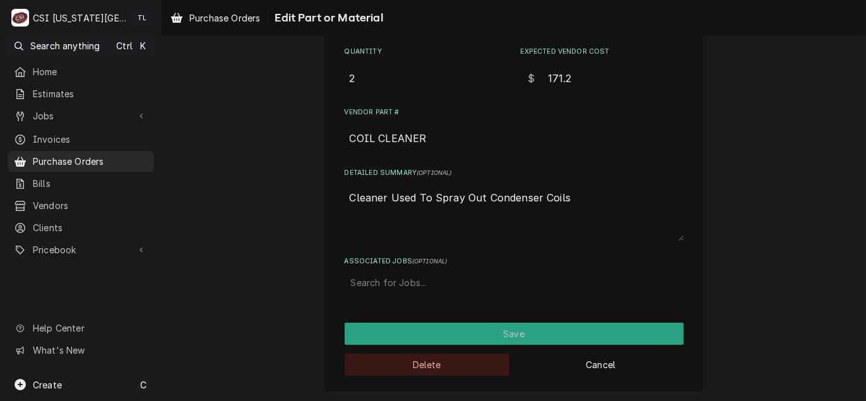
click at [408, 362] on button "Delete" at bounding box center [427, 364] width 165 height 22
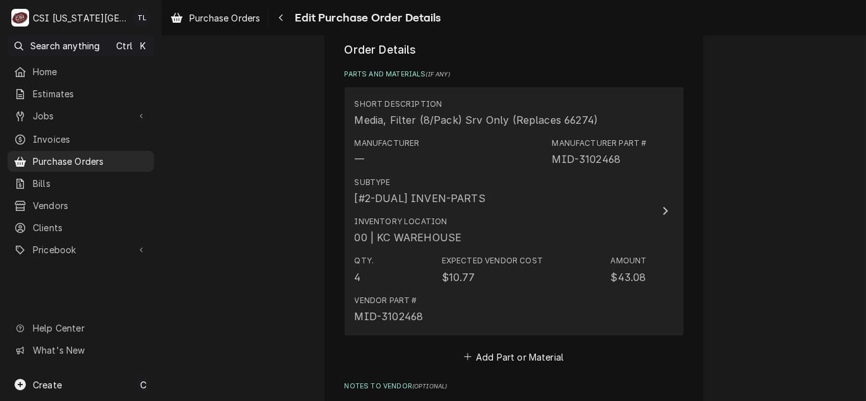
scroll to position [490, 0]
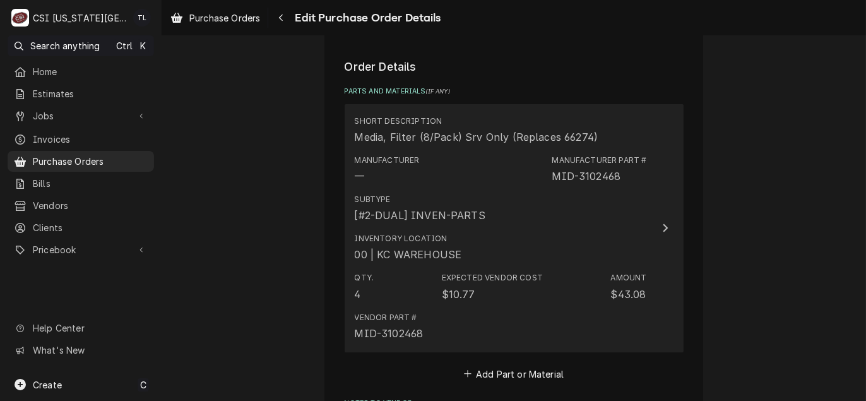
click at [443, 287] on div "$10.77" at bounding box center [458, 294] width 33 height 15
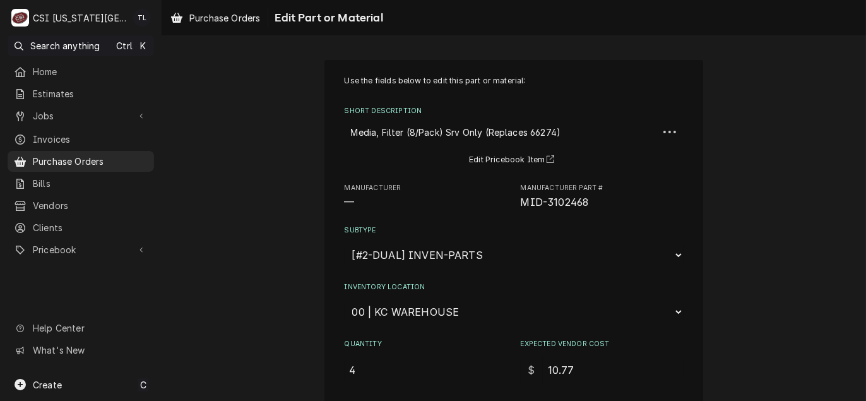
click at [423, 371] on input "4" at bounding box center [426, 370] width 163 height 28
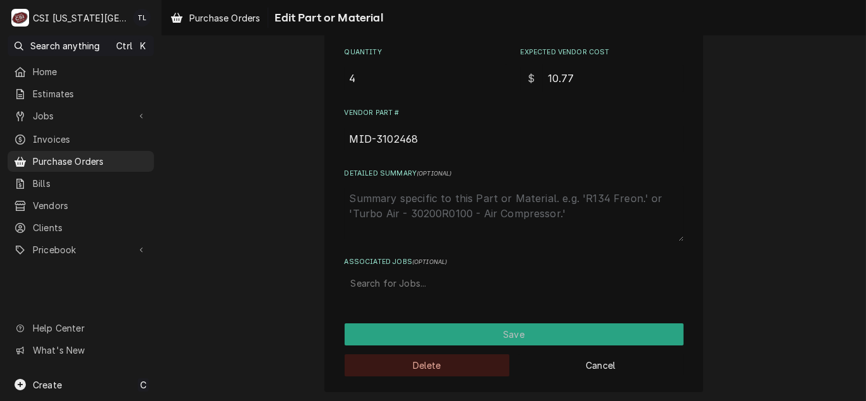
click at [423, 360] on button "Delete" at bounding box center [427, 365] width 165 height 22
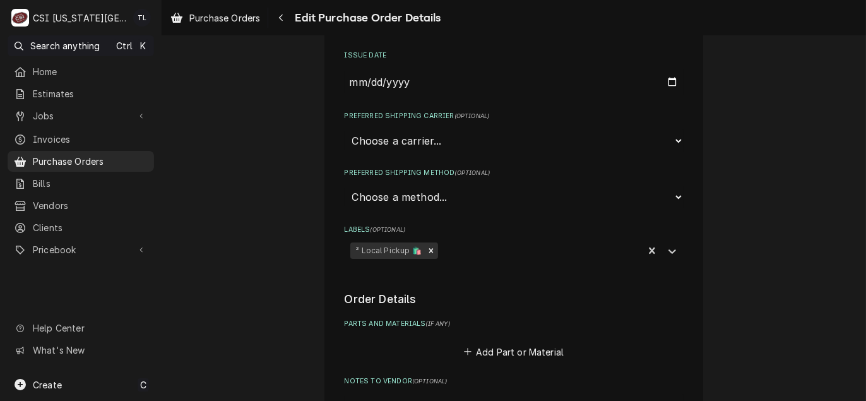
scroll to position [623, 0]
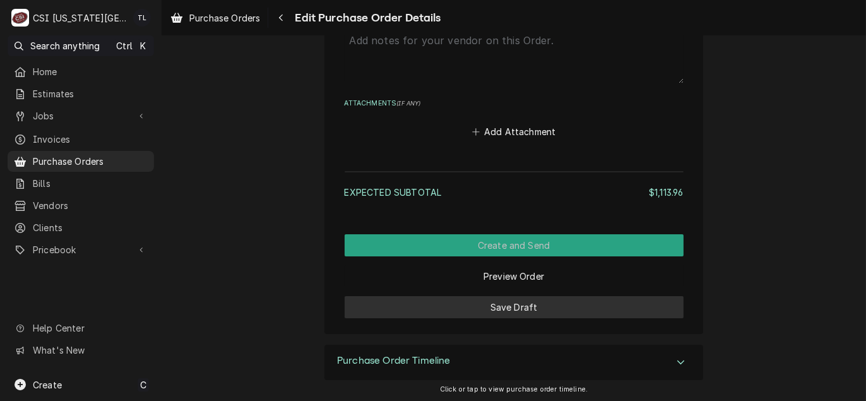
click at [511, 308] on button "Save Draft" at bounding box center [514, 307] width 339 height 22
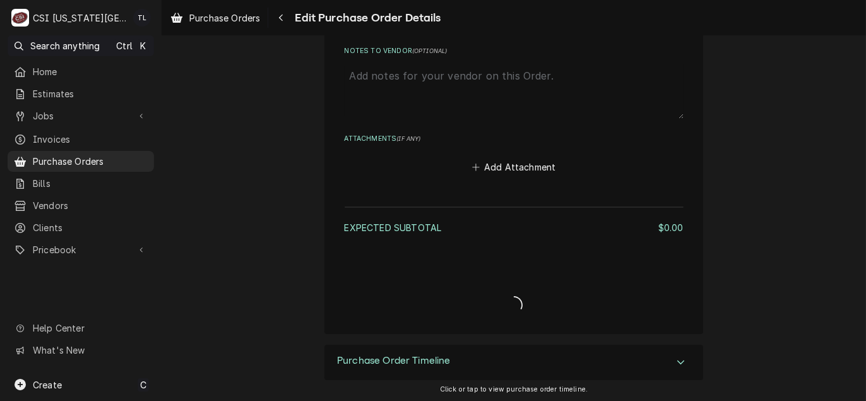
type textarea "x"
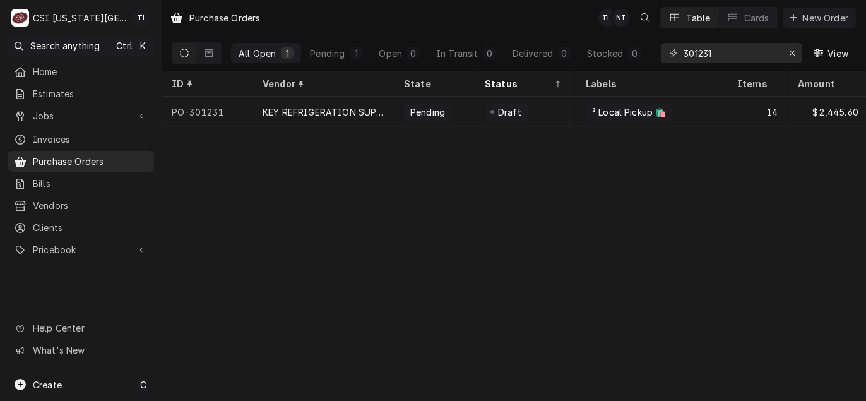
drag, startPoint x: 282, startPoint y: 117, endPoint x: 195, endPoint y: 210, distance: 126.8
click at [195, 210] on div "Purchase Orders TL NI Table Cards New Order All Open 1 Pending 1 Open 0 In Tran…" at bounding box center [514, 200] width 704 height 401
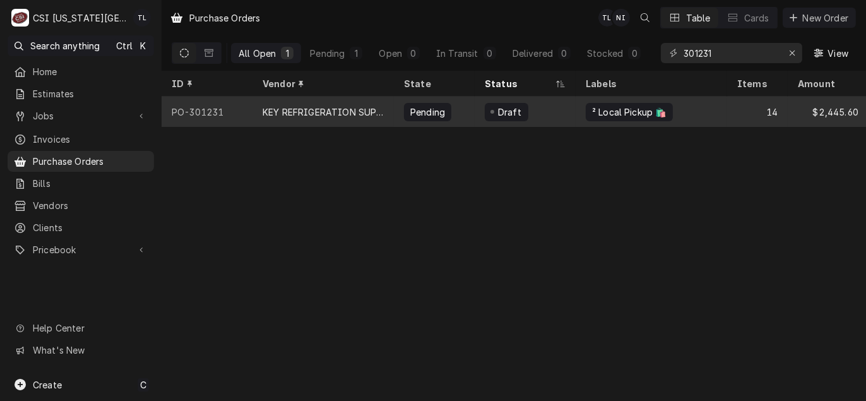
click at [324, 115] on div "KEY REFRIGERATION SUPPLY" at bounding box center [323, 111] width 121 height 13
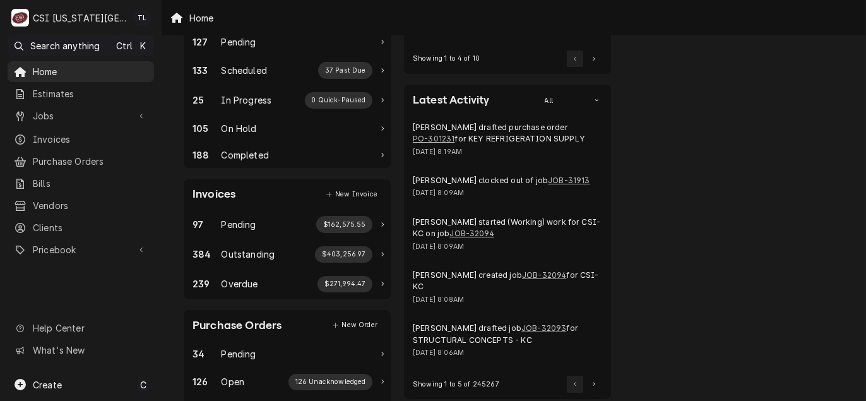
scroll to position [252, 0]
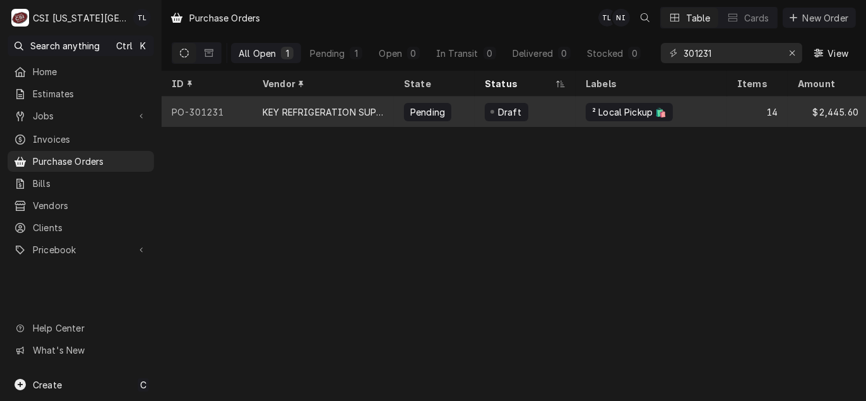
click at [398, 109] on div "Pending" at bounding box center [434, 112] width 81 height 30
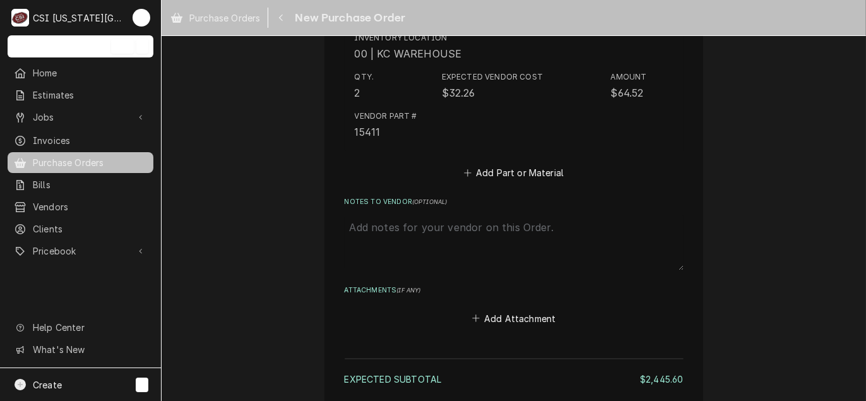
scroll to position [4185, 0]
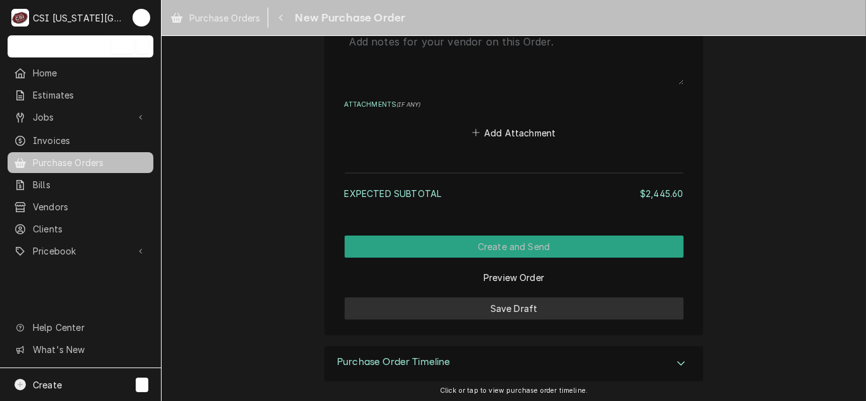
click at [531, 311] on button "Save Draft" at bounding box center [514, 308] width 339 height 22
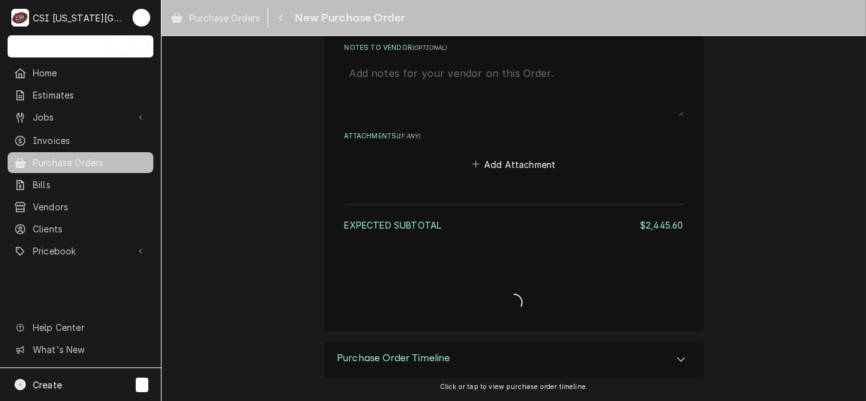
scroll to position [4149, 0]
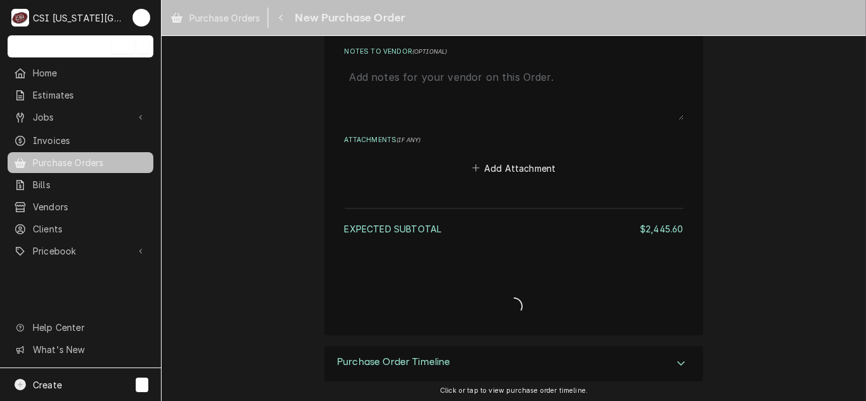
type textarea "x"
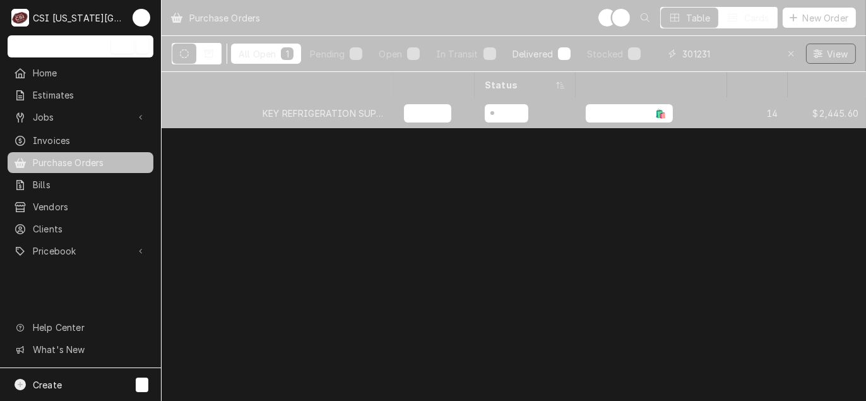
drag, startPoint x: 727, startPoint y: 53, endPoint x: 546, endPoint y: 45, distance: 181.3
click at [546, 45] on div "All Open 1 Pending 1 Open 0 In Transit 0 Delivered 0 Stocked 0 301231 View" at bounding box center [514, 53] width 684 height 35
type input "[PERSON_NAME]"
